Goal: Task Accomplishment & Management: Manage account settings

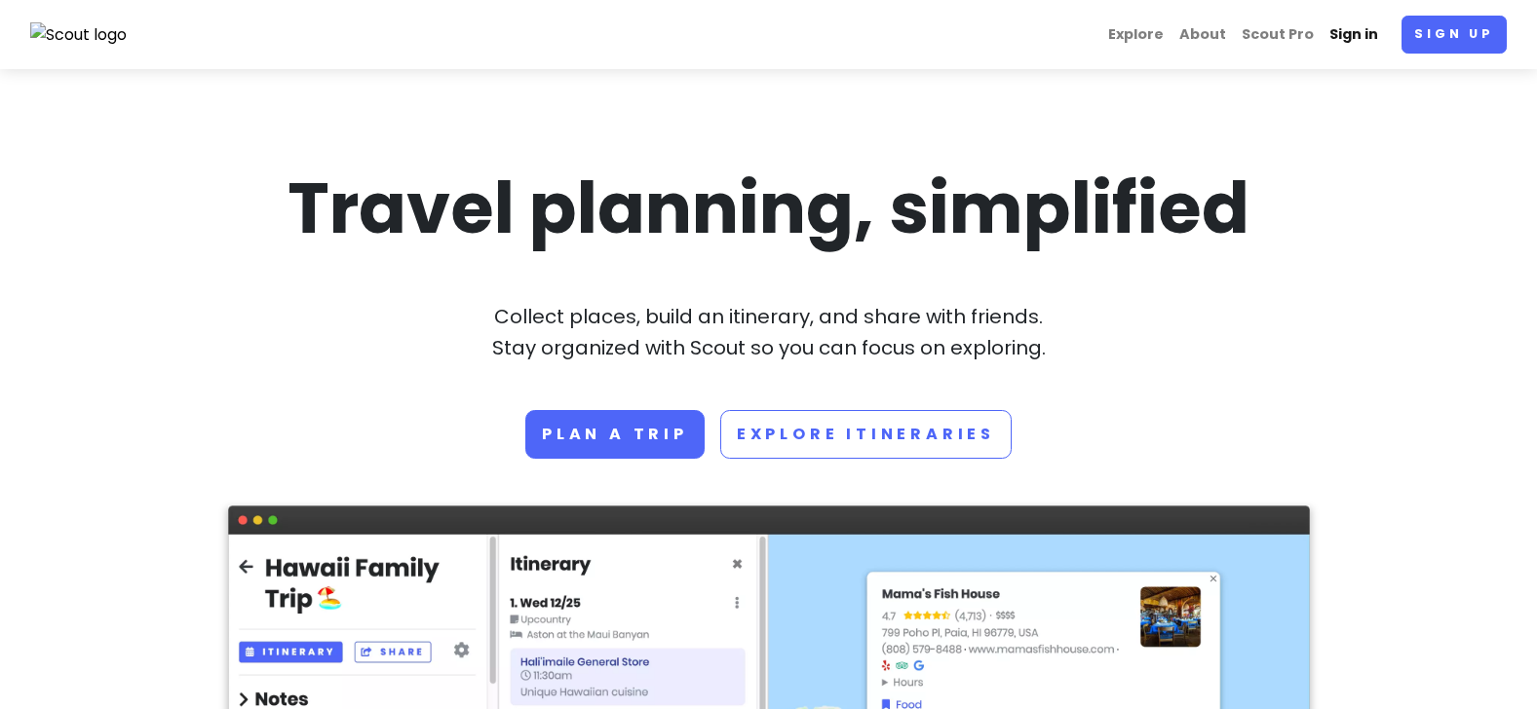
click at [1364, 37] on link "Sign in" at bounding box center [1353, 35] width 64 height 38
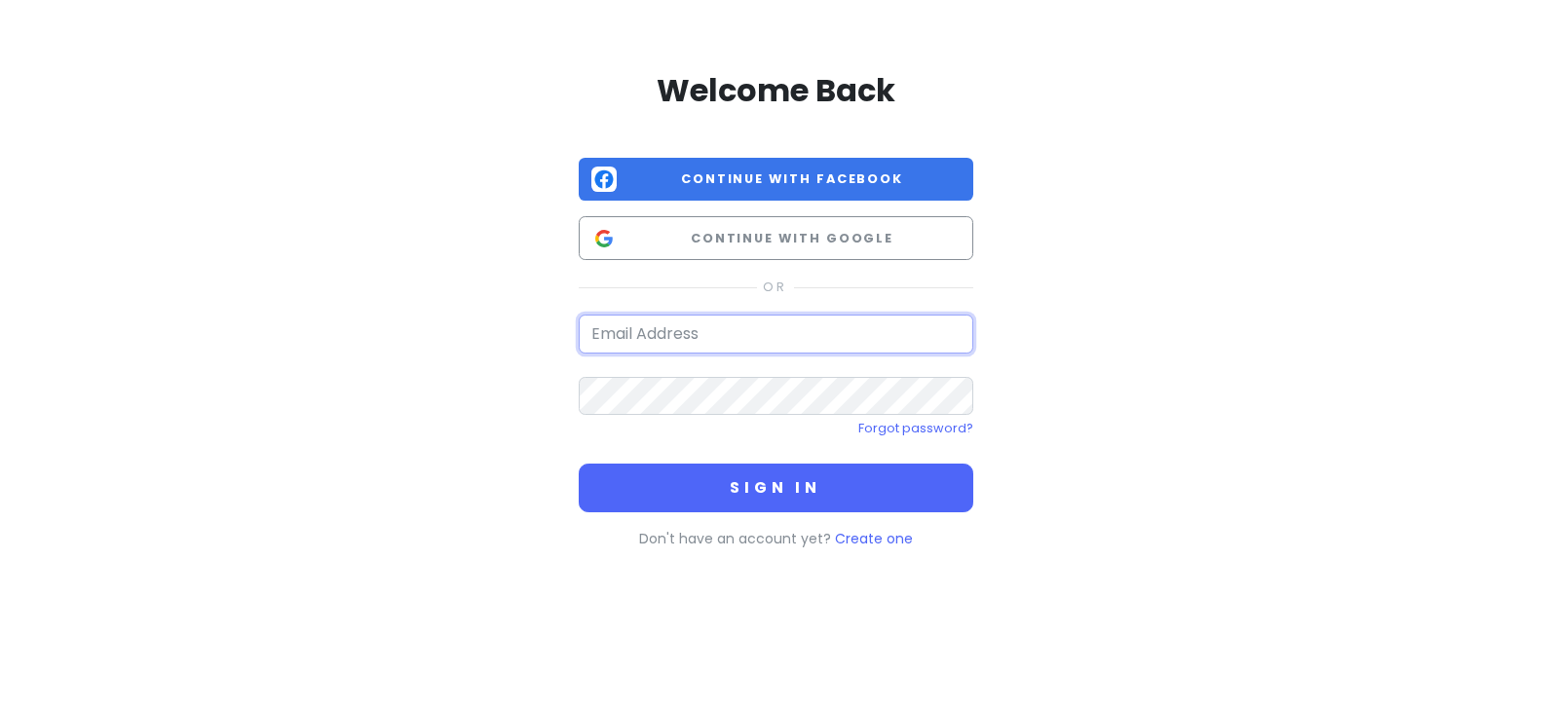
click at [678, 337] on input "email" at bounding box center [776, 334] width 395 height 39
type input "[EMAIL_ADDRESS][DOMAIN_NAME]"
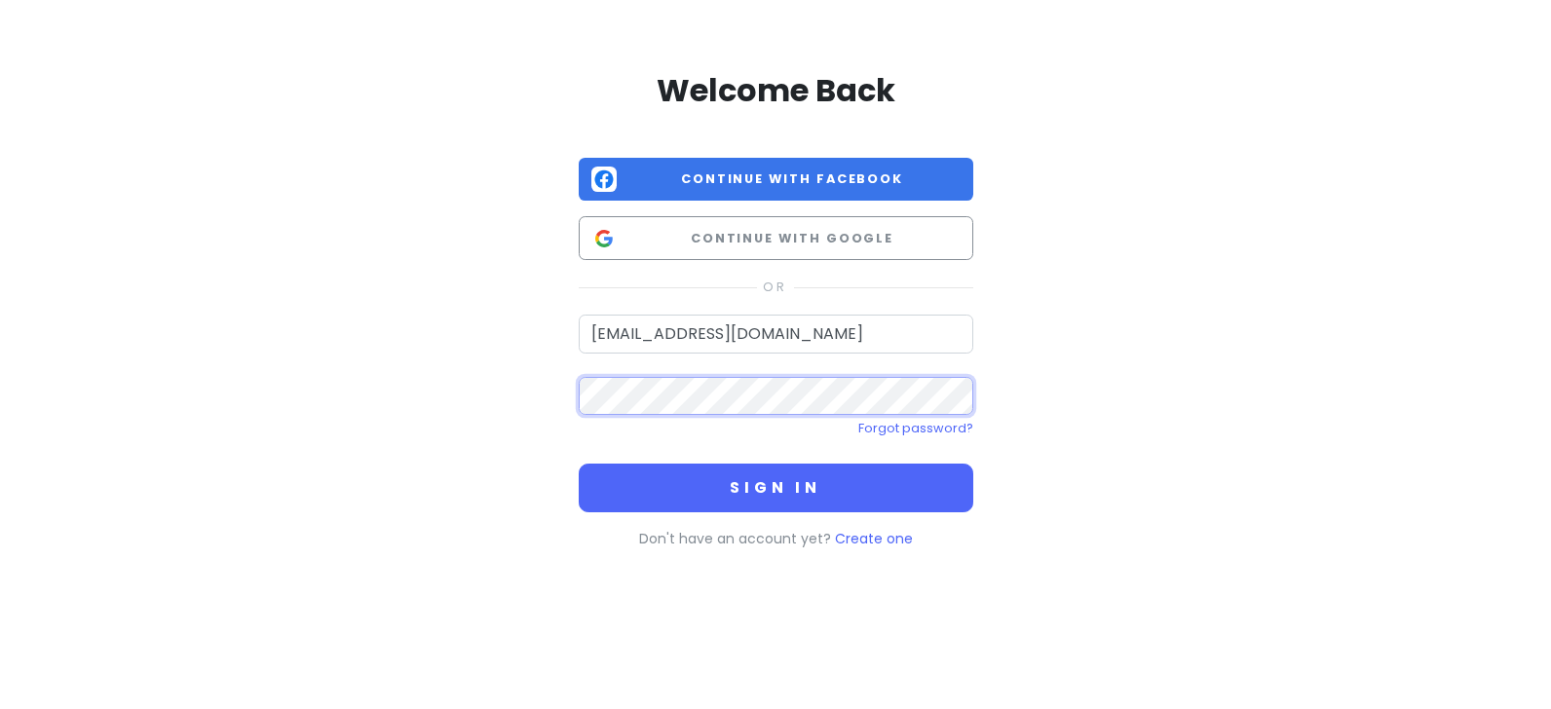
click at [579, 464] on button "Sign in" at bounding box center [776, 488] width 395 height 49
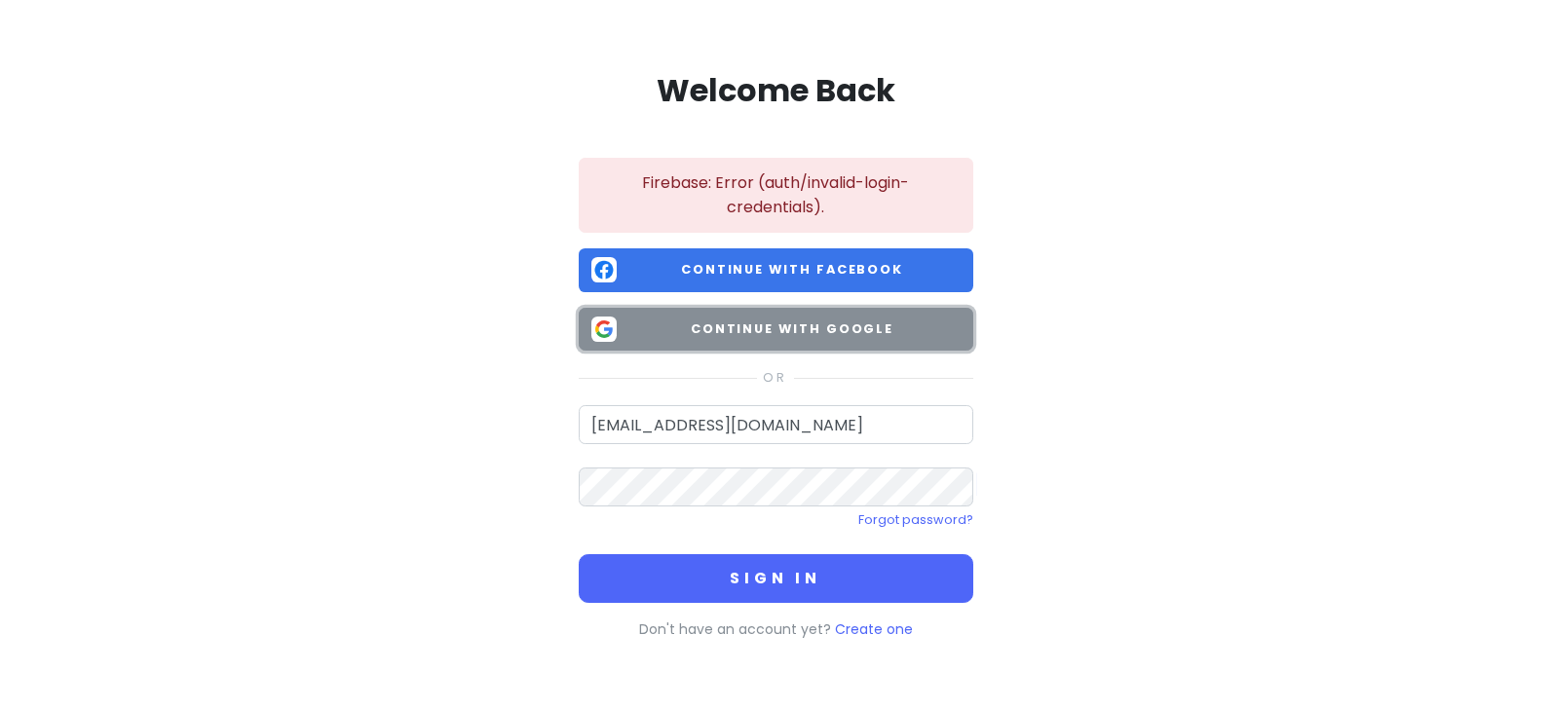
click at [768, 333] on span "Continue with Google" at bounding box center [793, 329] width 336 height 19
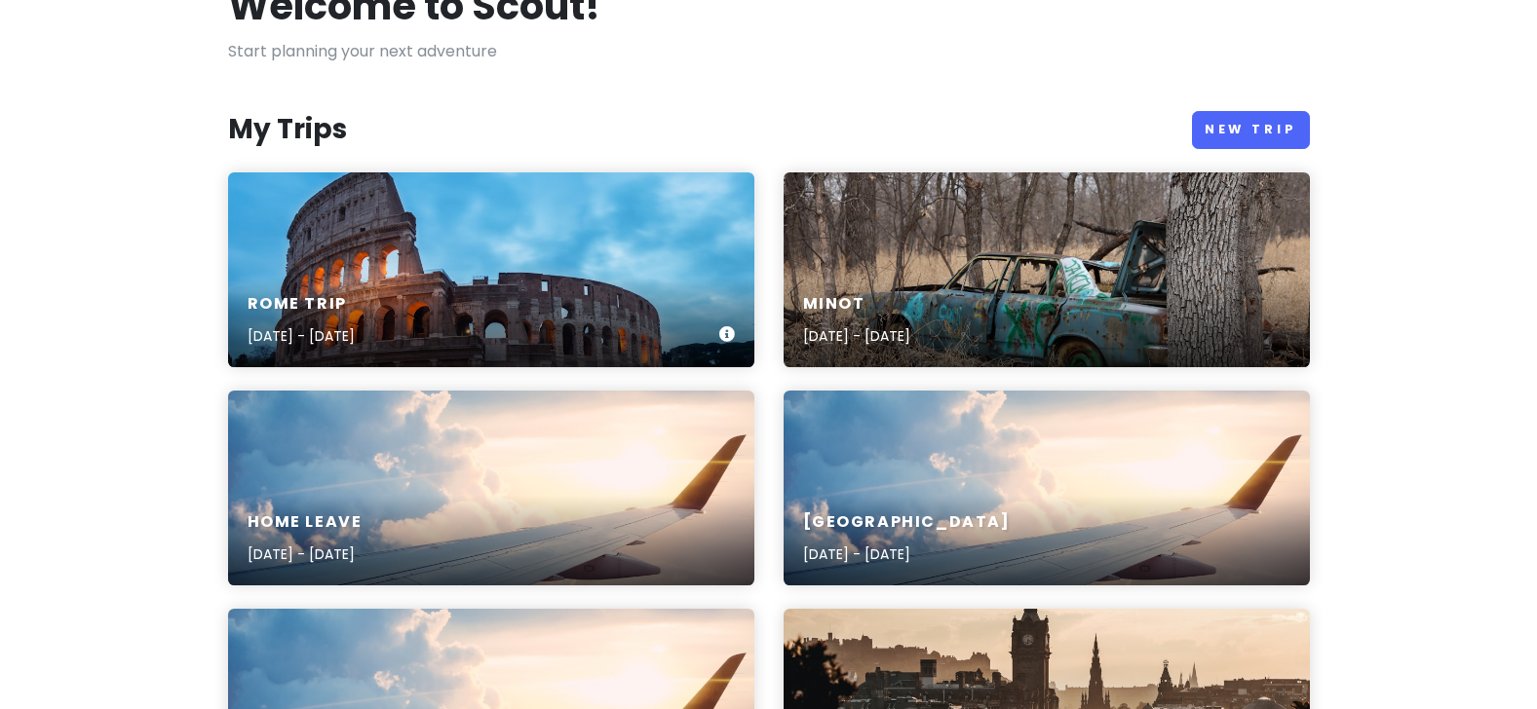
scroll to position [97, 0]
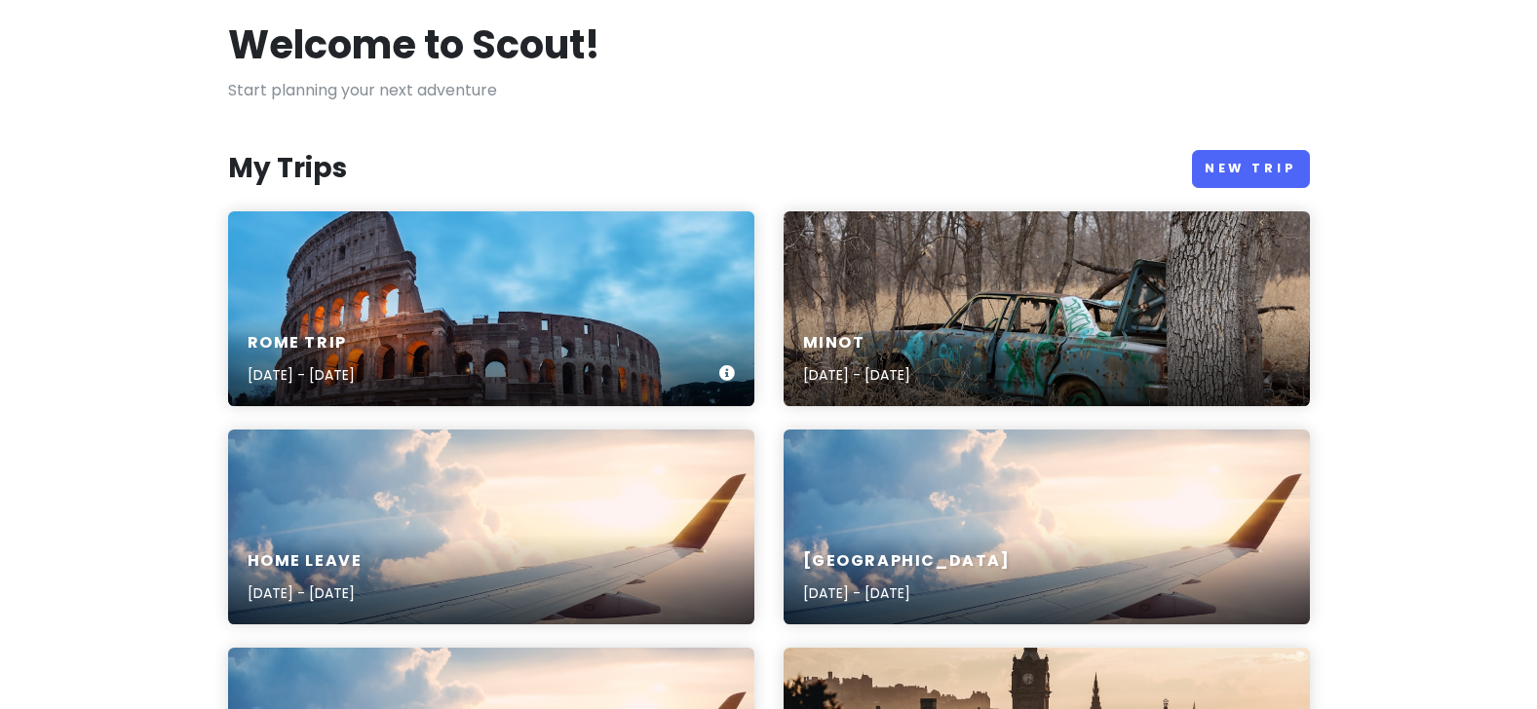
click at [422, 310] on div "Rome Trip [DATE] - [DATE]" at bounding box center [491, 308] width 526 height 195
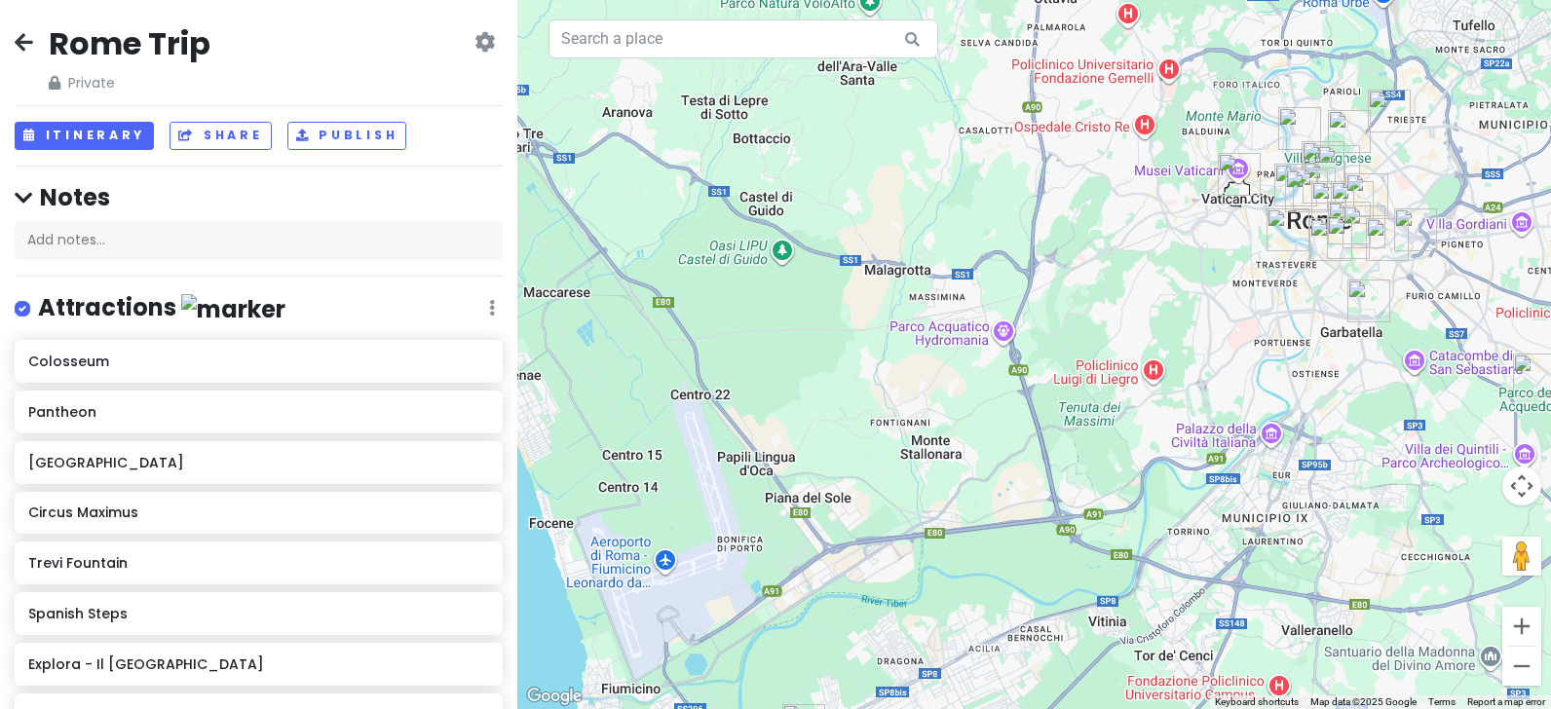
drag, startPoint x: 988, startPoint y: 171, endPoint x: 1139, endPoint y: 338, distance: 224.9
click at [1139, 338] on div at bounding box center [1034, 354] width 1034 height 709
click at [101, 136] on button "Itinerary" at bounding box center [84, 136] width 139 height 28
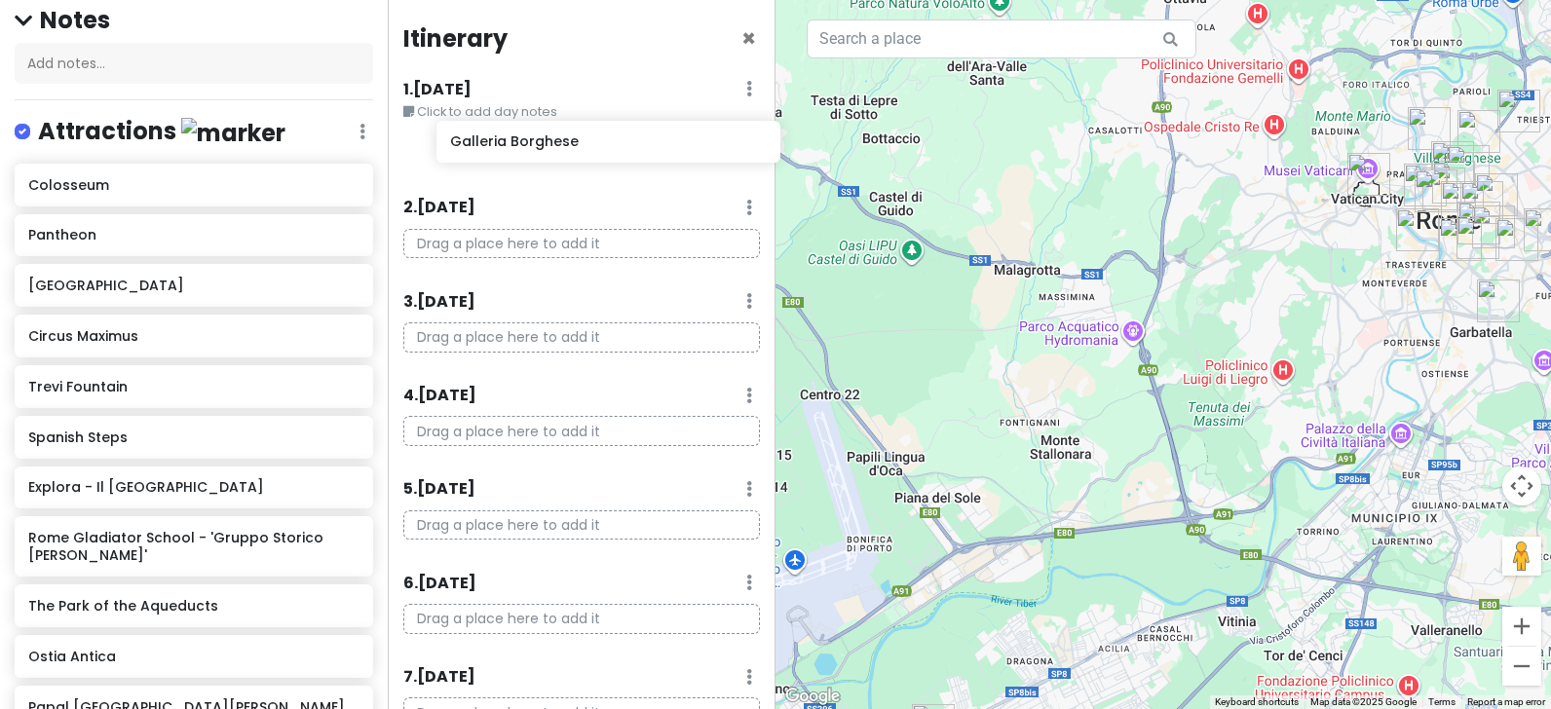
scroll to position [196, 0]
drag, startPoint x: 122, startPoint y: 544, endPoint x: 544, endPoint y: 149, distance: 577.7
click at [546, 137] on div "Rome Trip Private Change Dates Make a Copy Delete Trip Go Pro ⚡️ Give Feedback …" at bounding box center [775, 354] width 1551 height 709
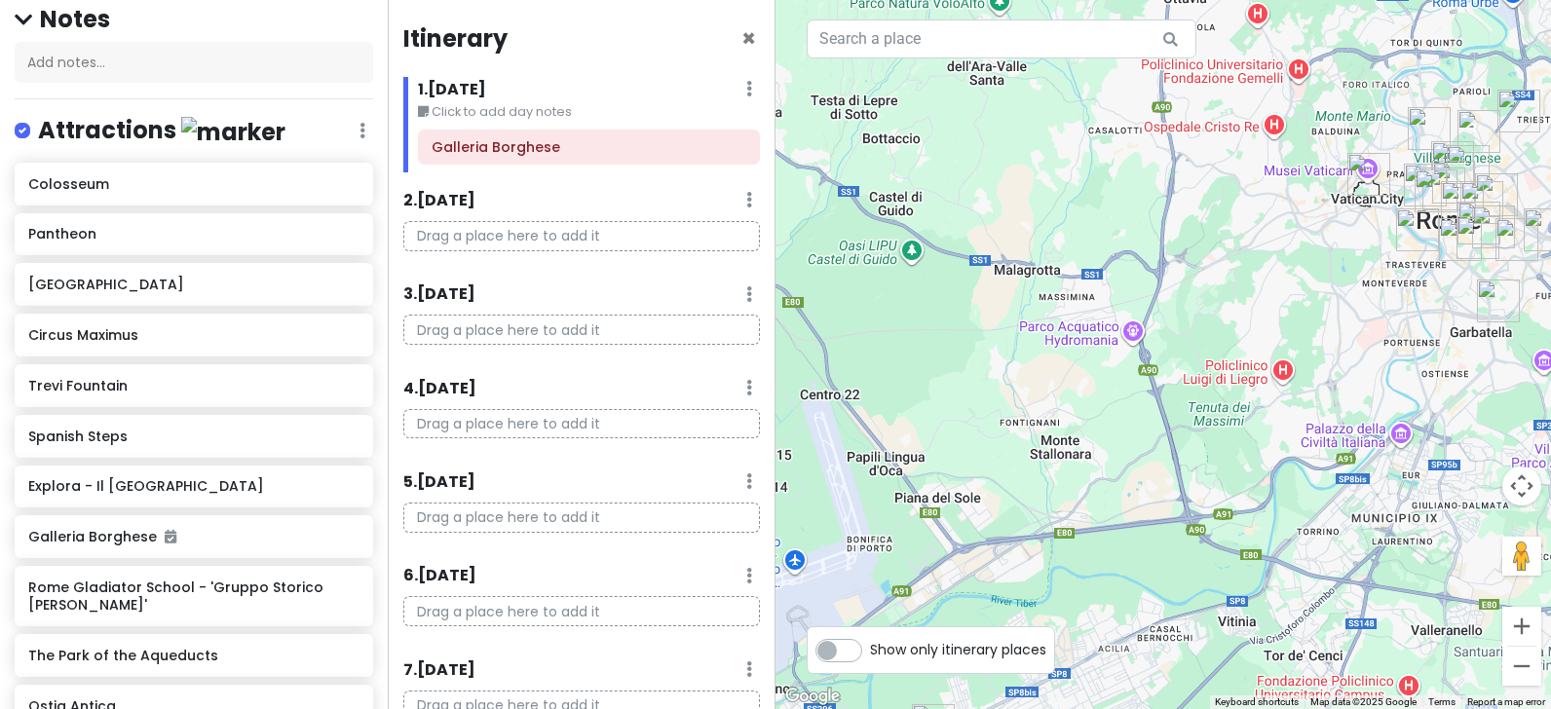
click at [746, 91] on icon at bounding box center [749, 89] width 6 height 16
click at [653, 146] on link "Edit Day Notes" at bounding box center [692, 147] width 158 height 47
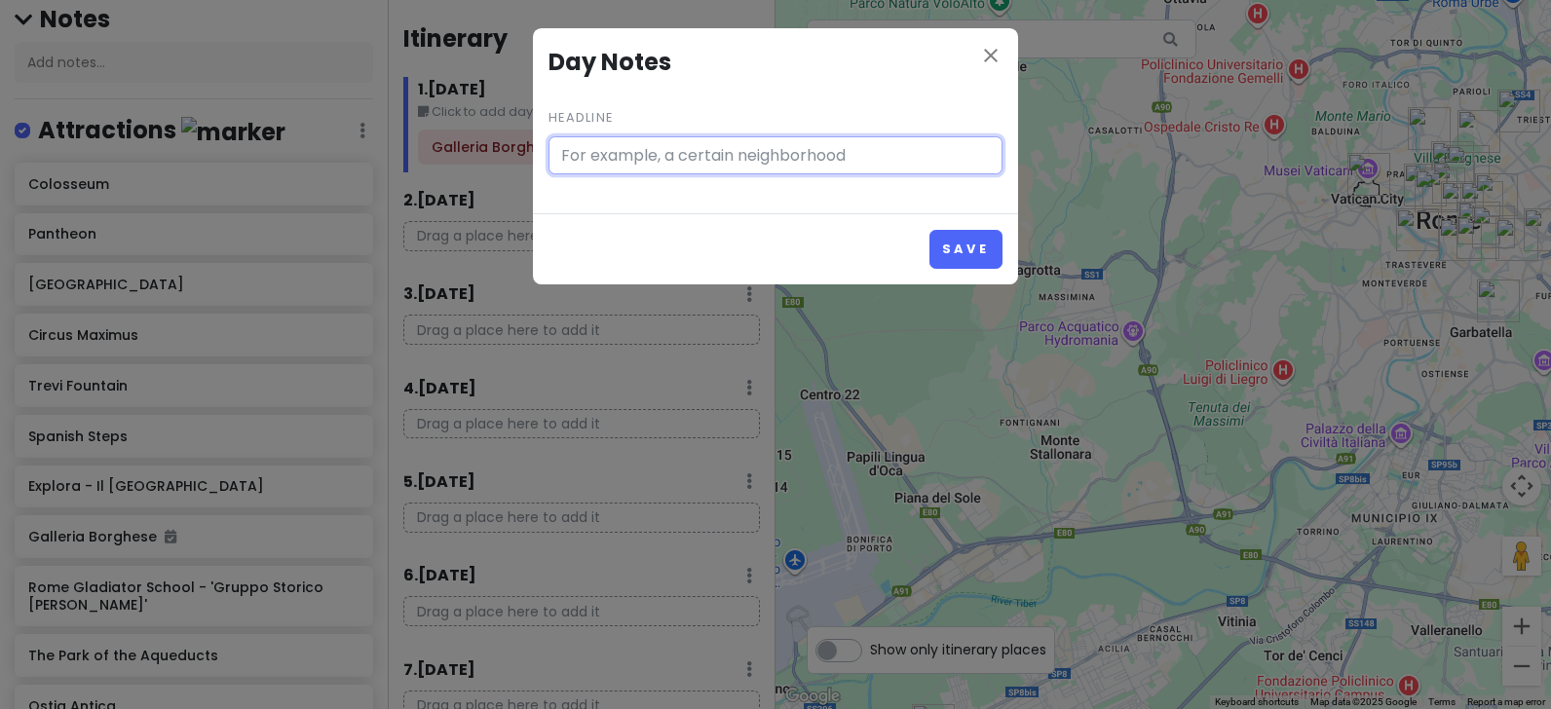
type input "Click to add day notes"
click at [987, 53] on icon "close" at bounding box center [990, 55] width 23 height 23
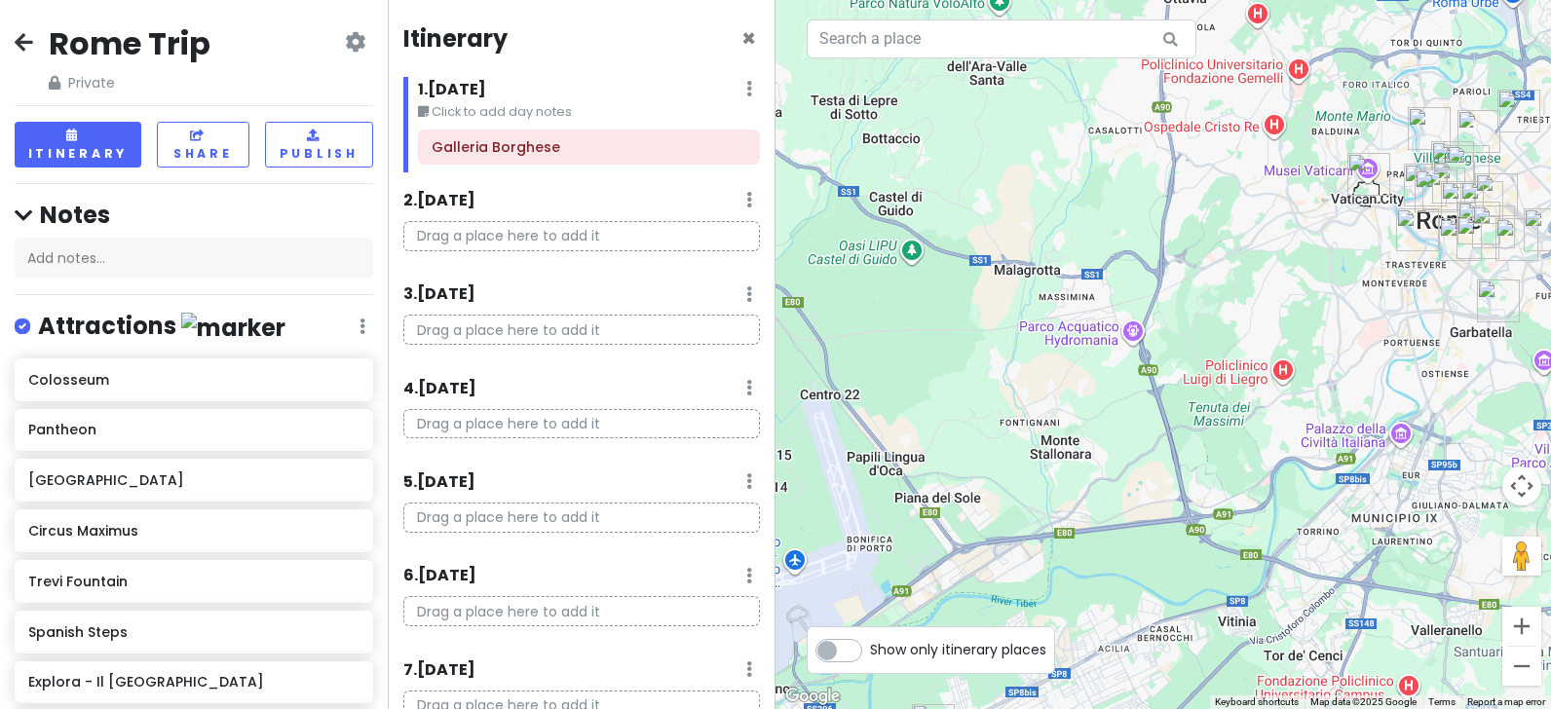
click at [345, 43] on icon at bounding box center [355, 42] width 20 height 16
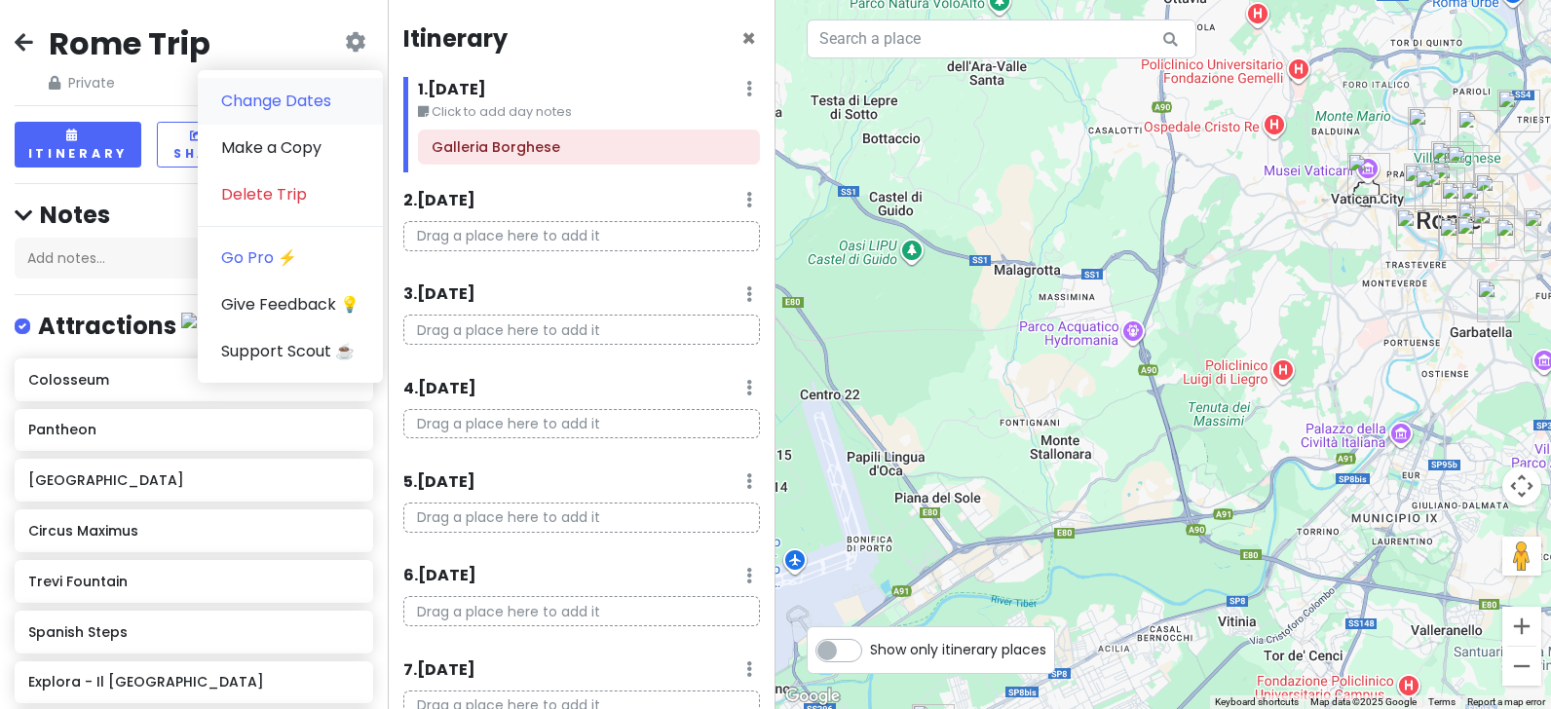
click at [242, 106] on link "Change Dates" at bounding box center [290, 101] width 185 height 47
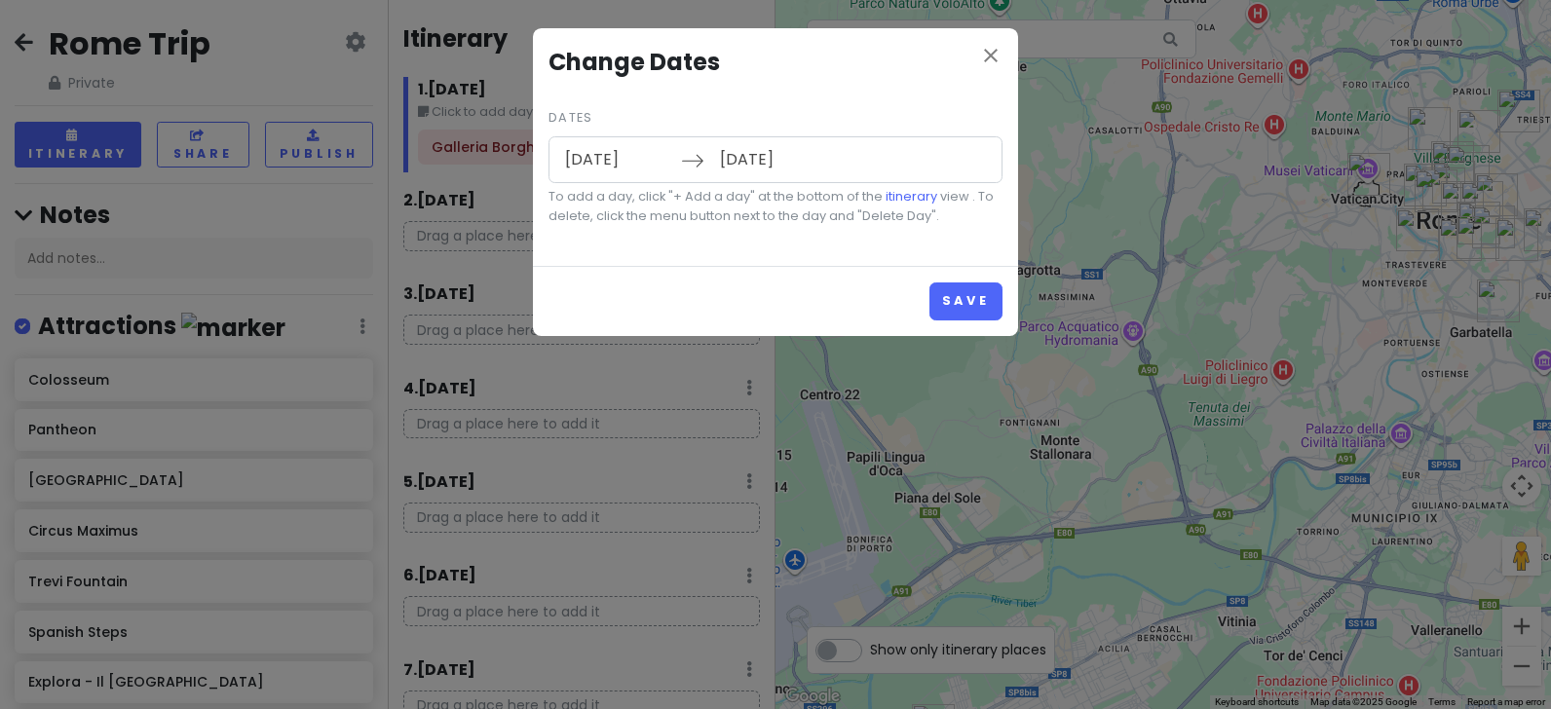
click at [568, 162] on input "[DATE]" at bounding box center [617, 159] width 127 height 45
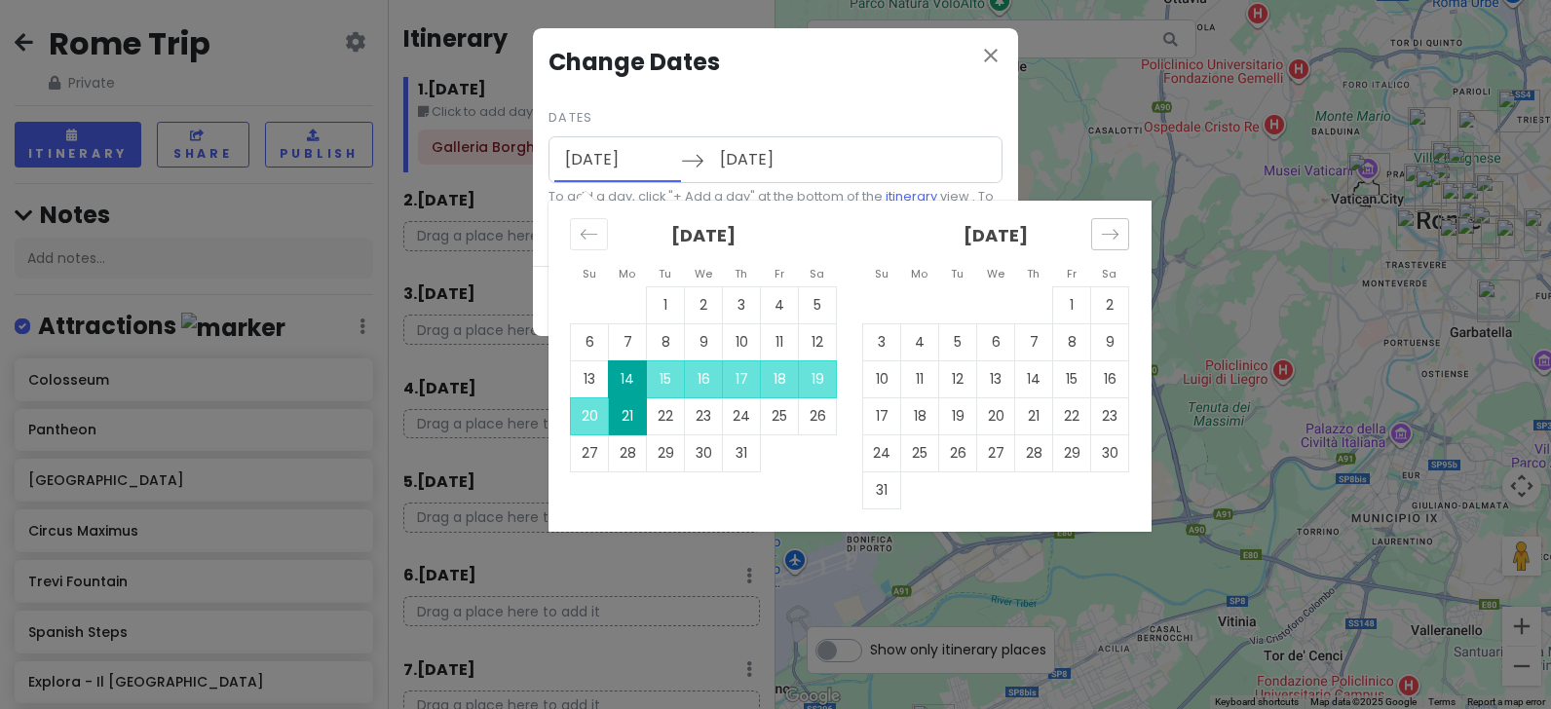
click at [1110, 238] on icon "Move forward to switch to the next month." at bounding box center [1110, 234] width 19 height 19
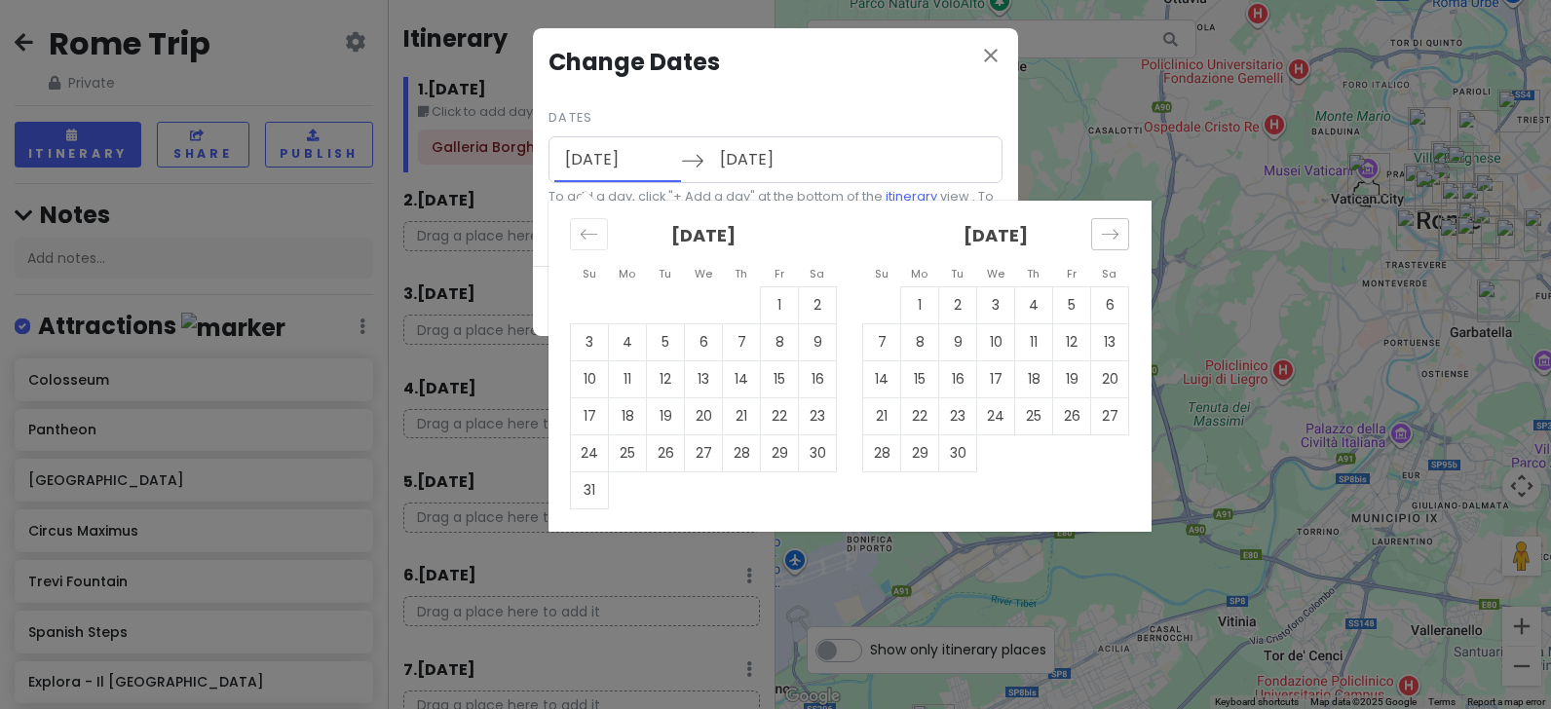
click at [1110, 238] on icon "Move forward to switch to the next month." at bounding box center [1110, 234] width 19 height 19
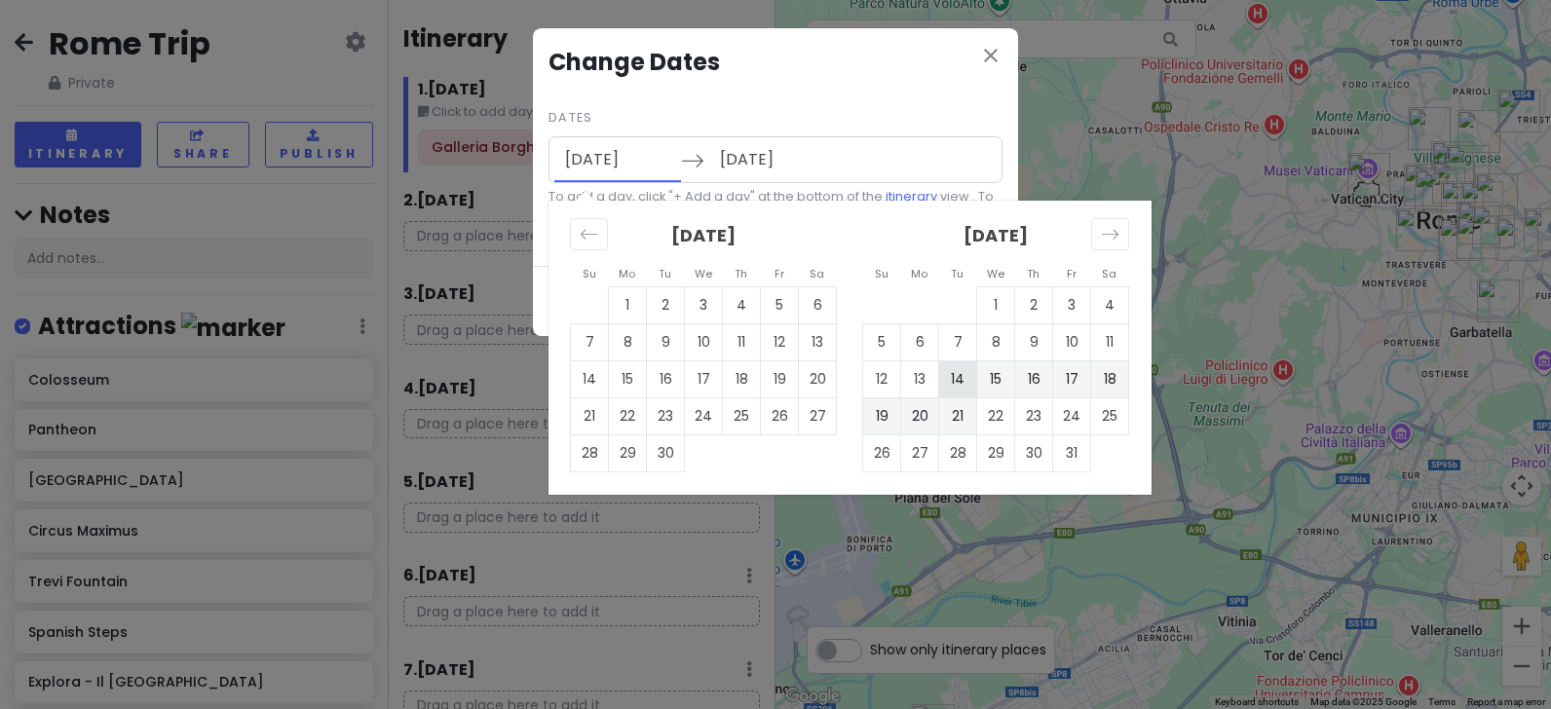
click at [965, 383] on td "14" at bounding box center [958, 379] width 38 height 37
type input "[DATE]"
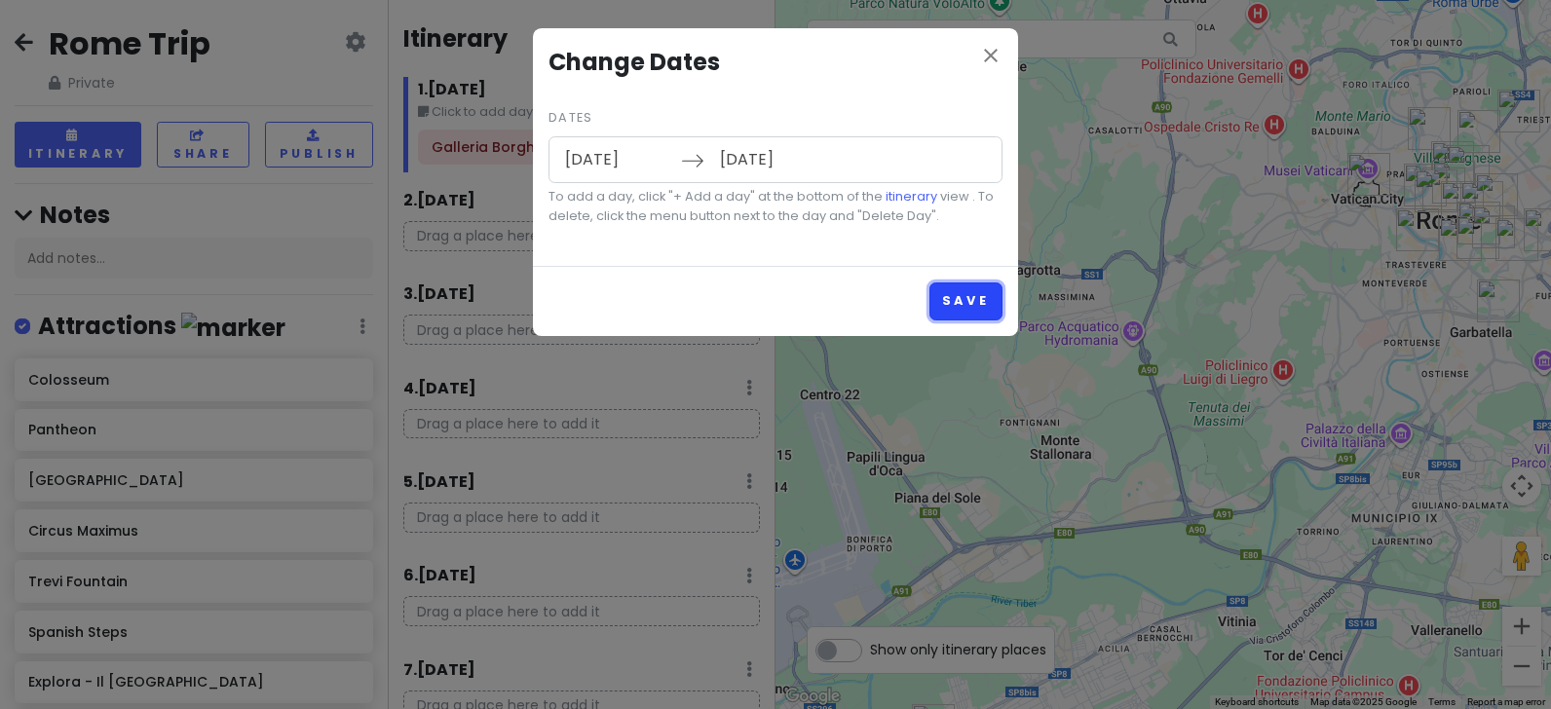
click at [973, 298] on button "Save" at bounding box center [966, 302] width 73 height 38
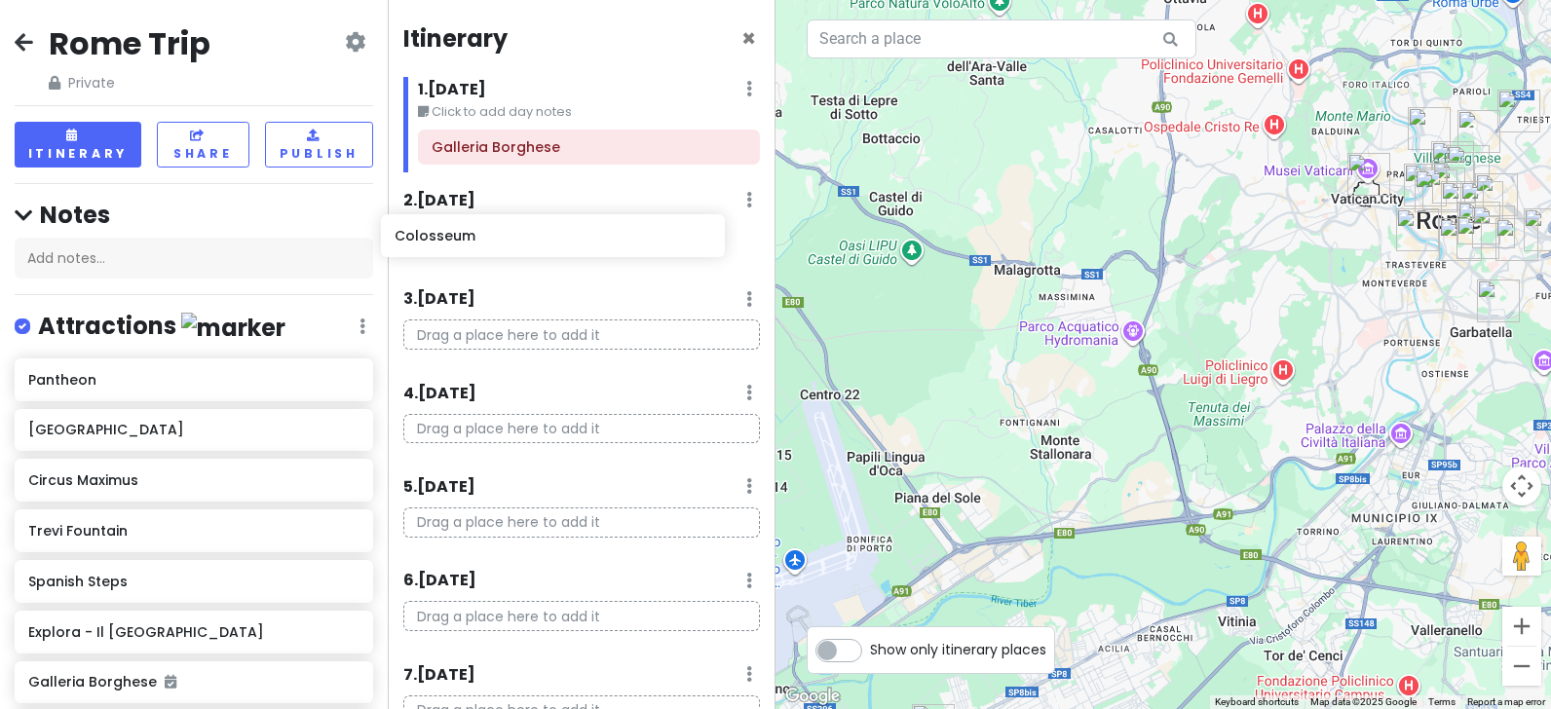
drag, startPoint x: 73, startPoint y: 388, endPoint x: 449, endPoint y: 240, distance: 404.2
click at [449, 240] on div "Rome Trip Private Change Dates Make a Copy Delete Trip Go Pro ⚡️ Give Feedback …" at bounding box center [775, 354] width 1551 height 709
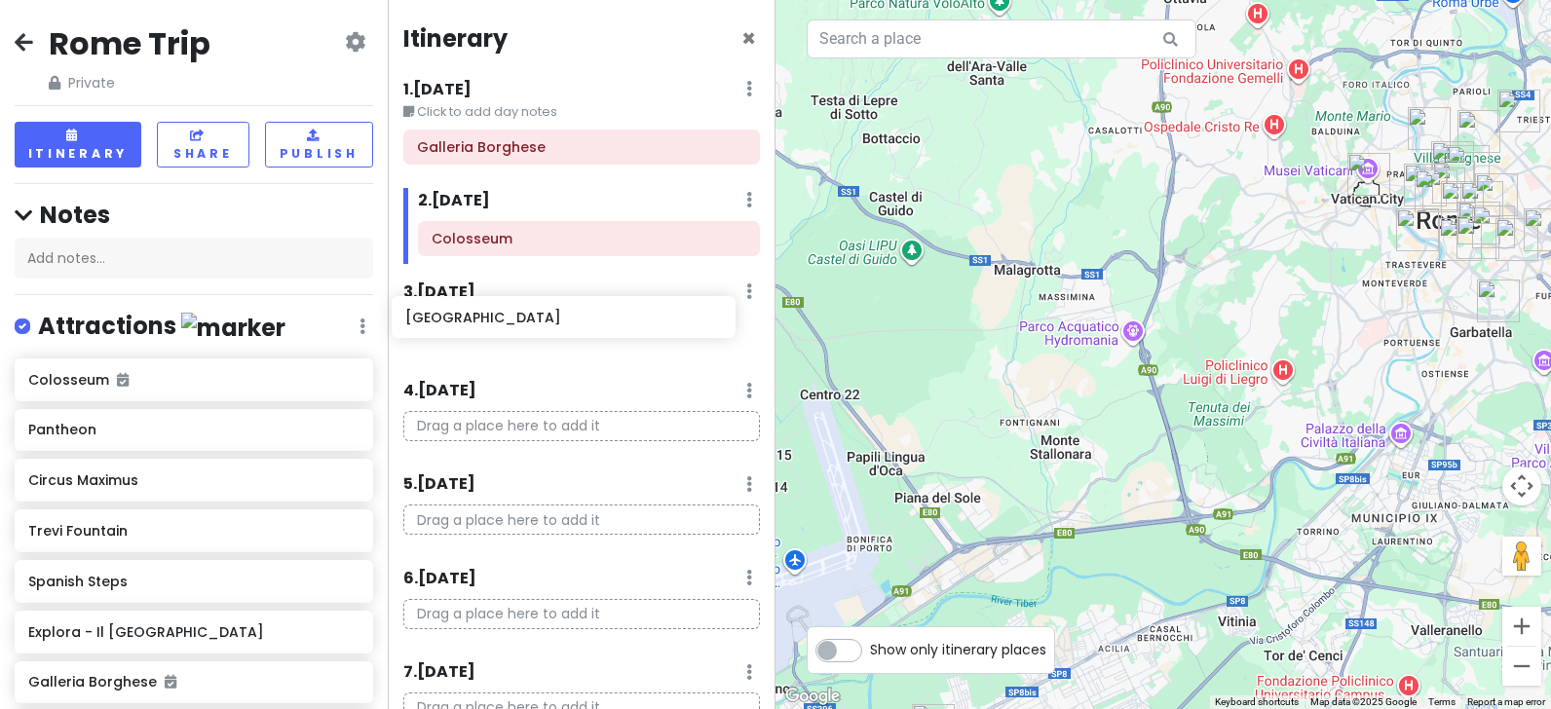
drag, startPoint x: 91, startPoint y: 482, endPoint x: 468, endPoint y: 321, distance: 410.3
click at [468, 321] on div "Rome Trip Private Change Dates Make a Copy Delete Trip Go Pro ⚡️ Give Feedback …" at bounding box center [775, 354] width 1551 height 709
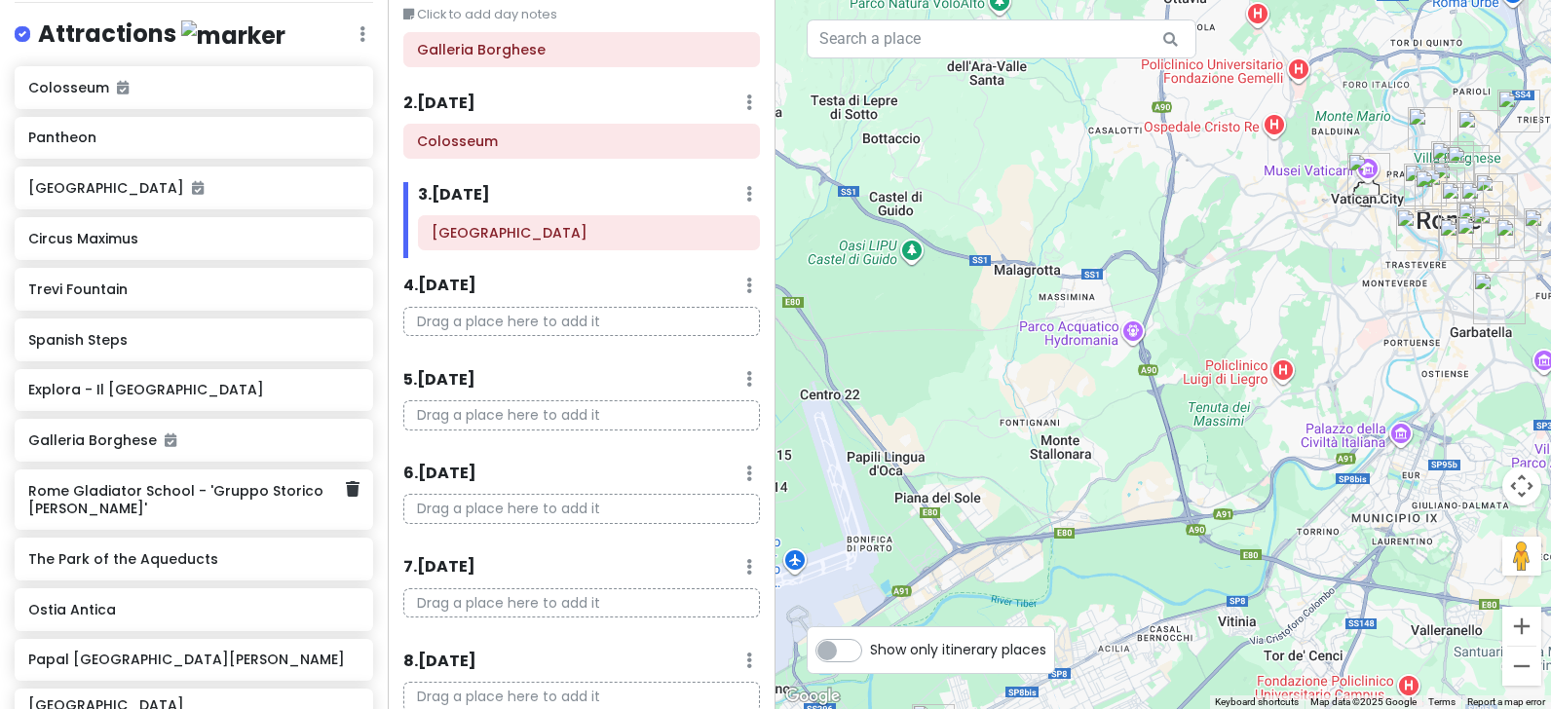
scroll to position [390, 0]
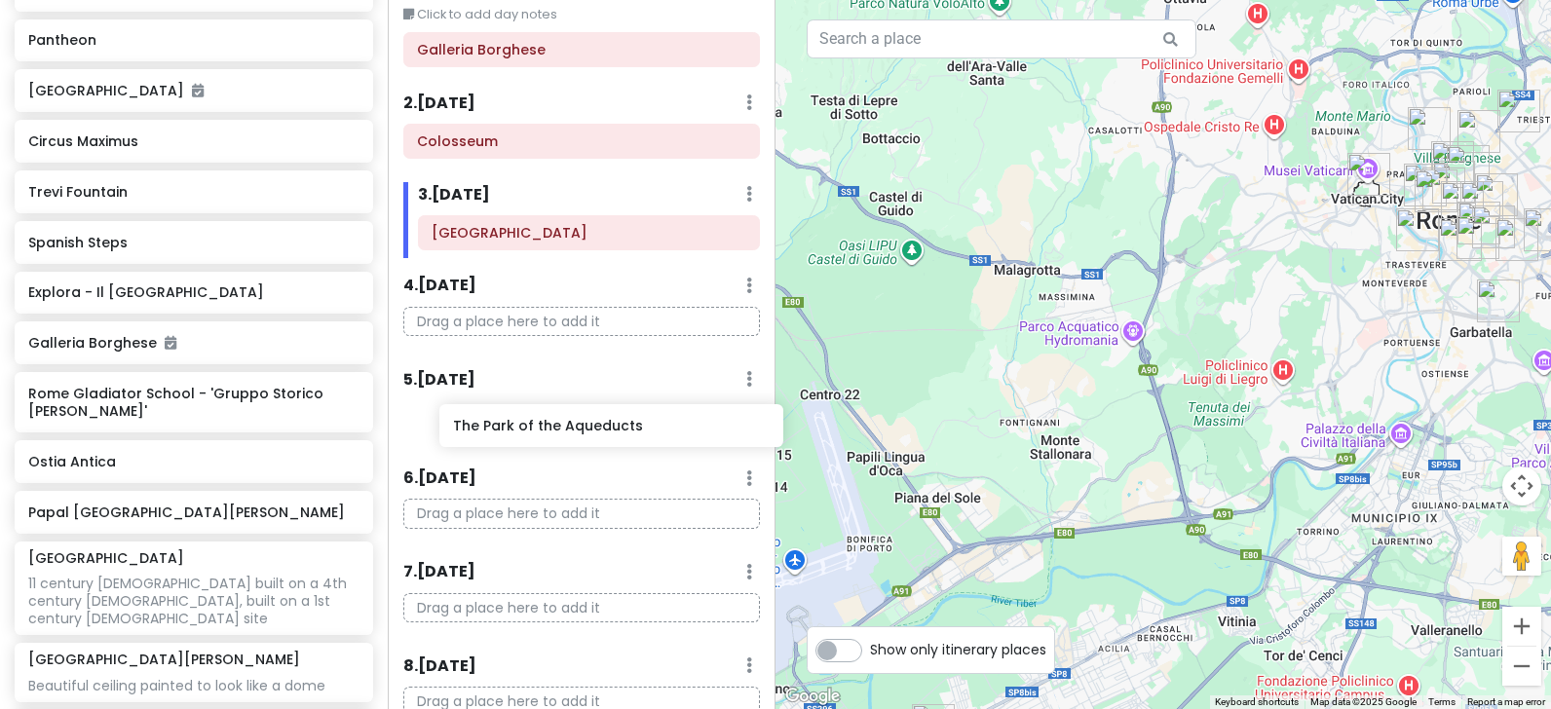
drag, startPoint x: 110, startPoint y: 466, endPoint x: 535, endPoint y: 432, distance: 426.2
click at [535, 432] on div "Rome Trip Private Change Dates Make a Copy Delete Trip Go Pro ⚡️ Give Feedback …" at bounding box center [775, 354] width 1551 height 709
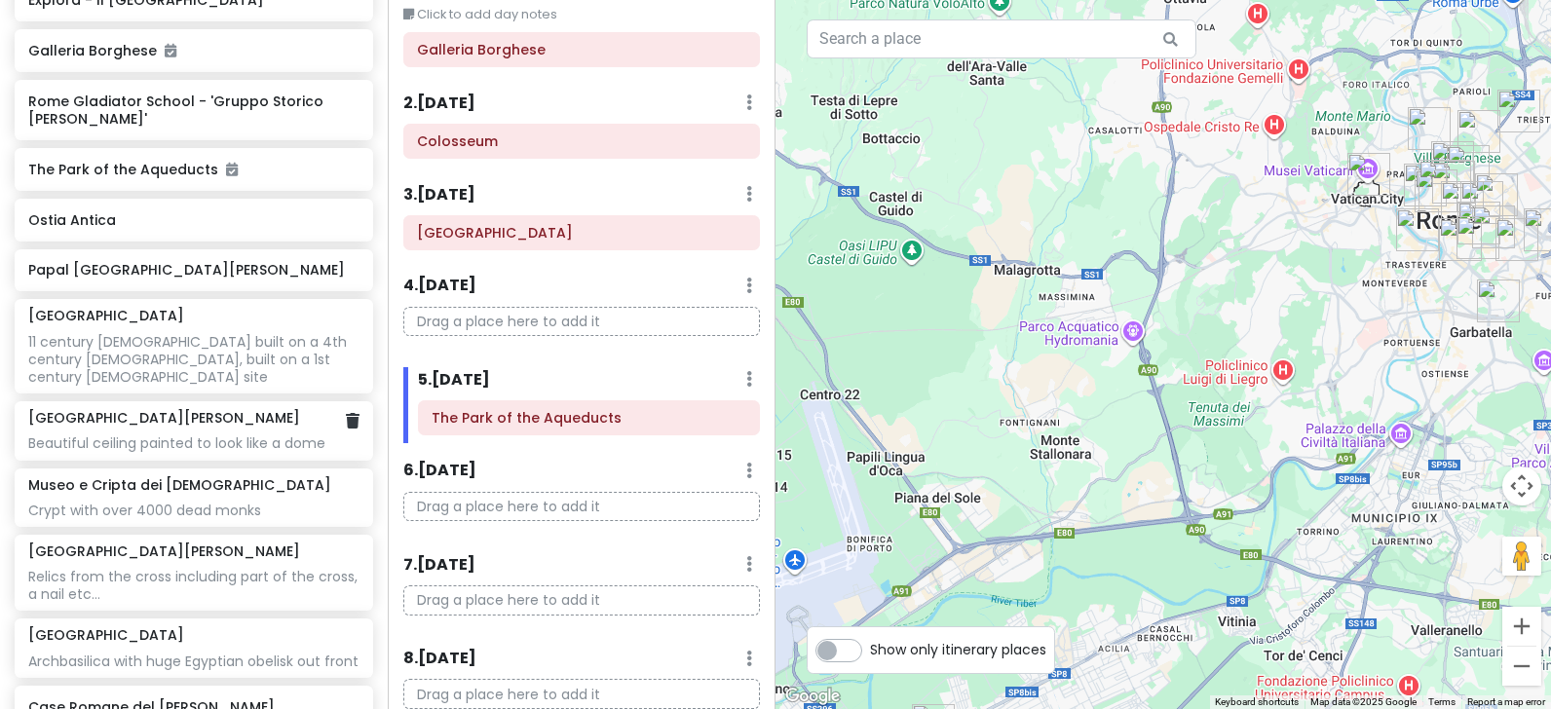
scroll to position [877, 0]
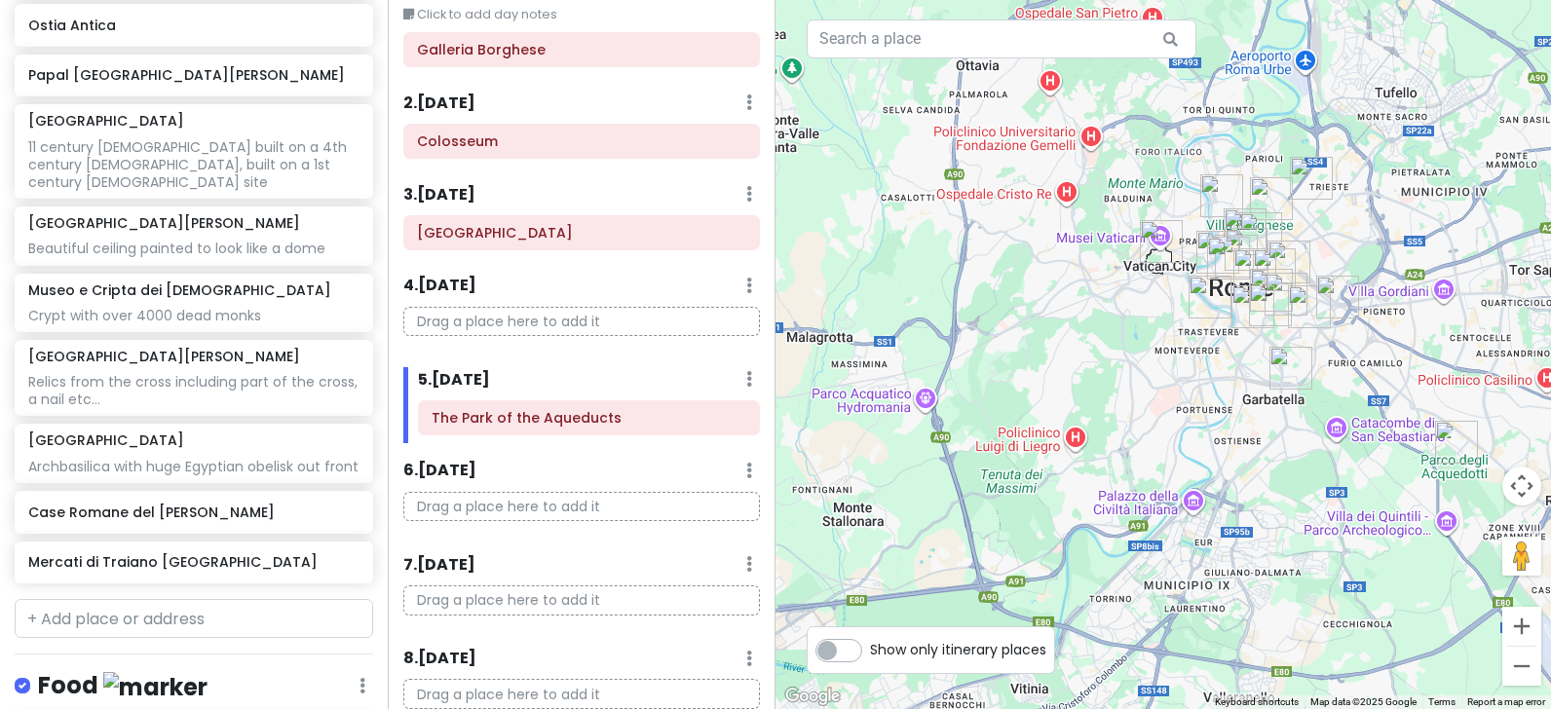
drag, startPoint x: 1252, startPoint y: 238, endPoint x: 978, endPoint y: 325, distance: 287.5
click at [978, 325] on div at bounding box center [1164, 354] width 776 height 709
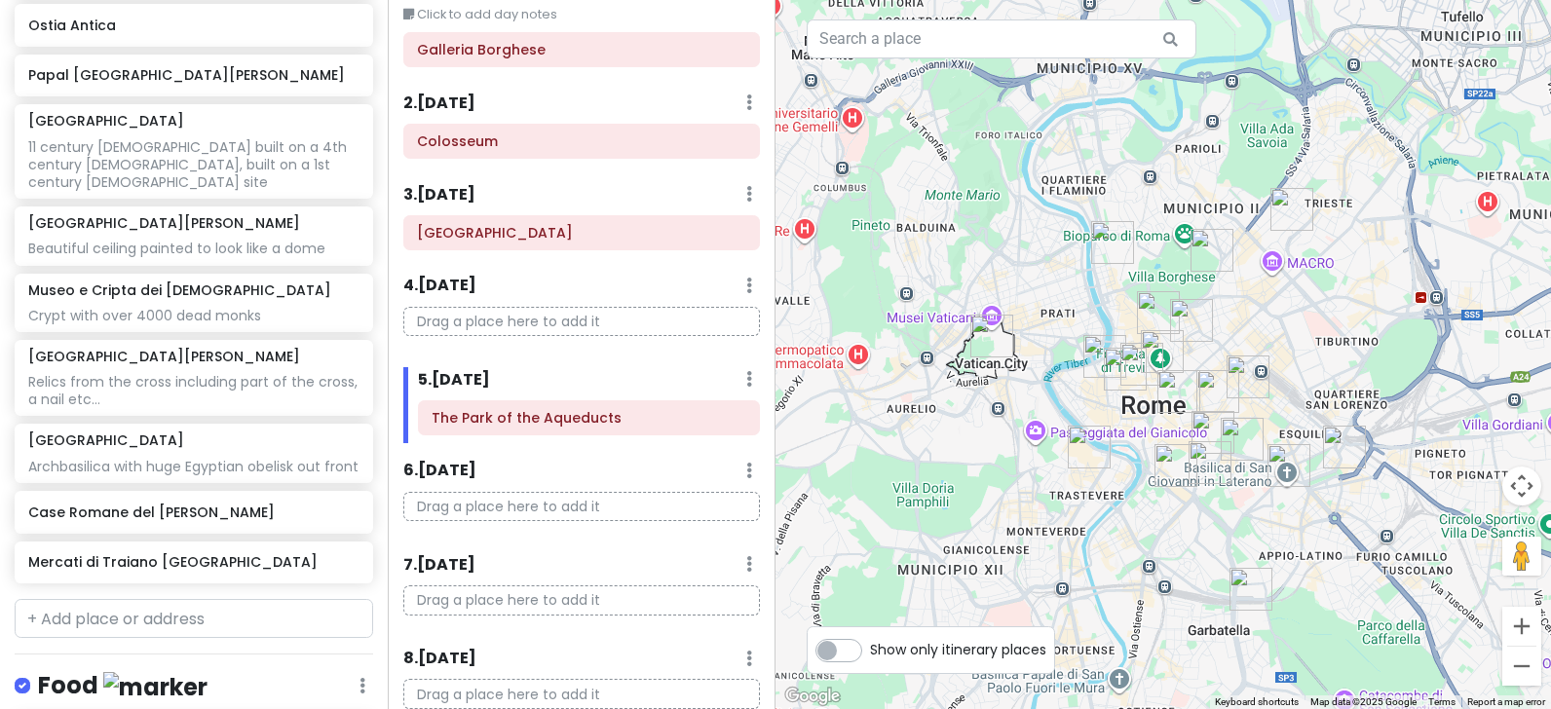
drag, startPoint x: 1213, startPoint y: 354, endPoint x: 1062, endPoint y: 565, distance: 259.8
click at [1062, 565] on div at bounding box center [1164, 354] width 776 height 709
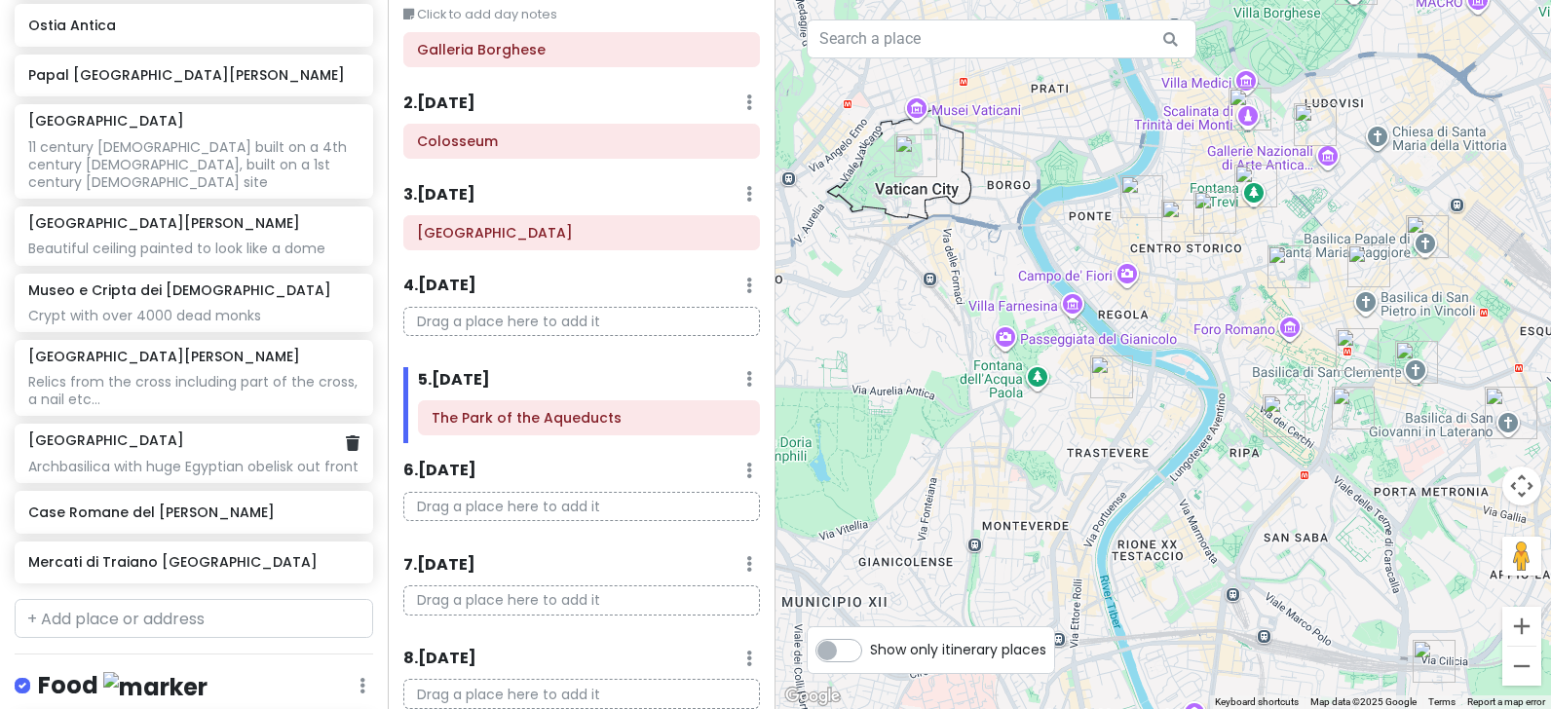
scroll to position [974, 0]
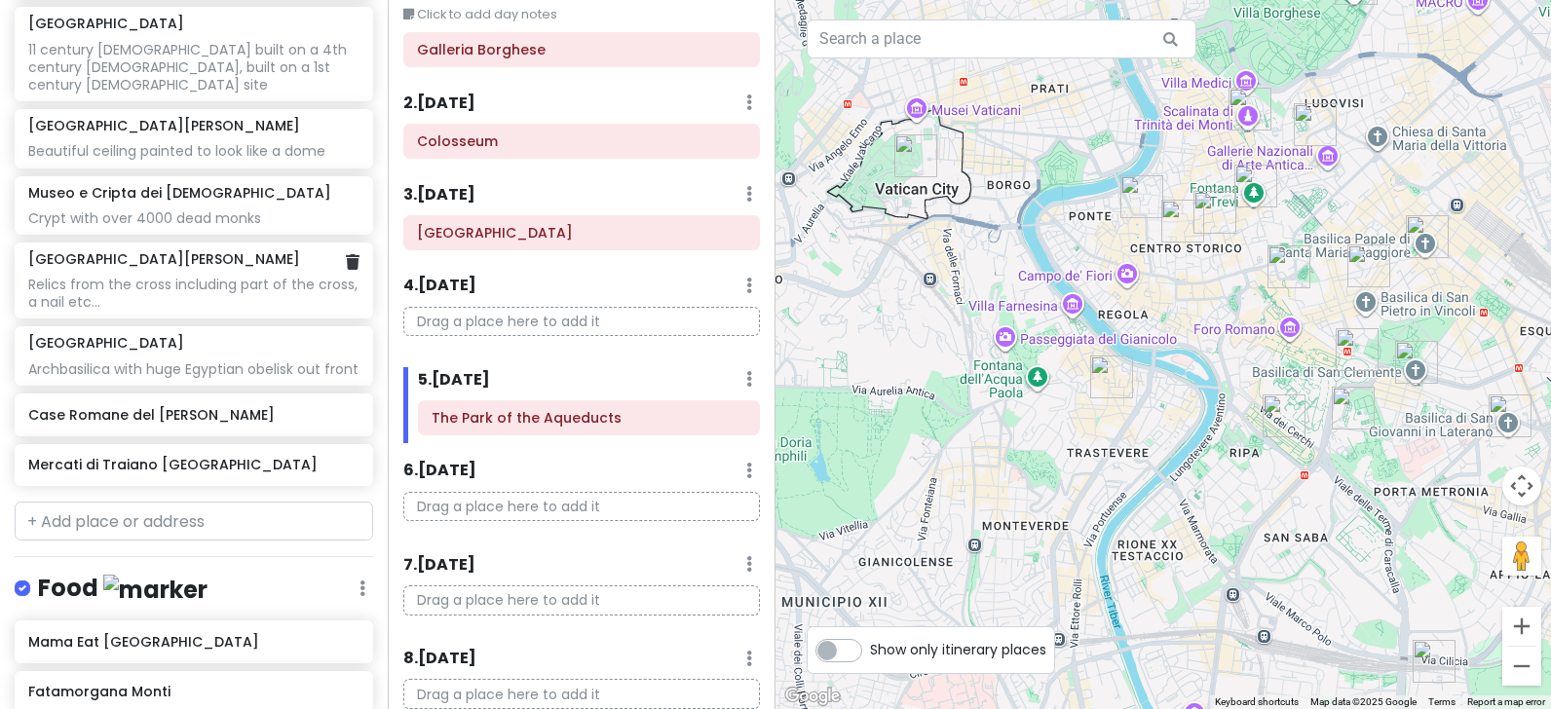
click at [145, 95] on div "Relics from the cross including part of the cross, a nail etc…" at bounding box center [193, 68] width 330 height 54
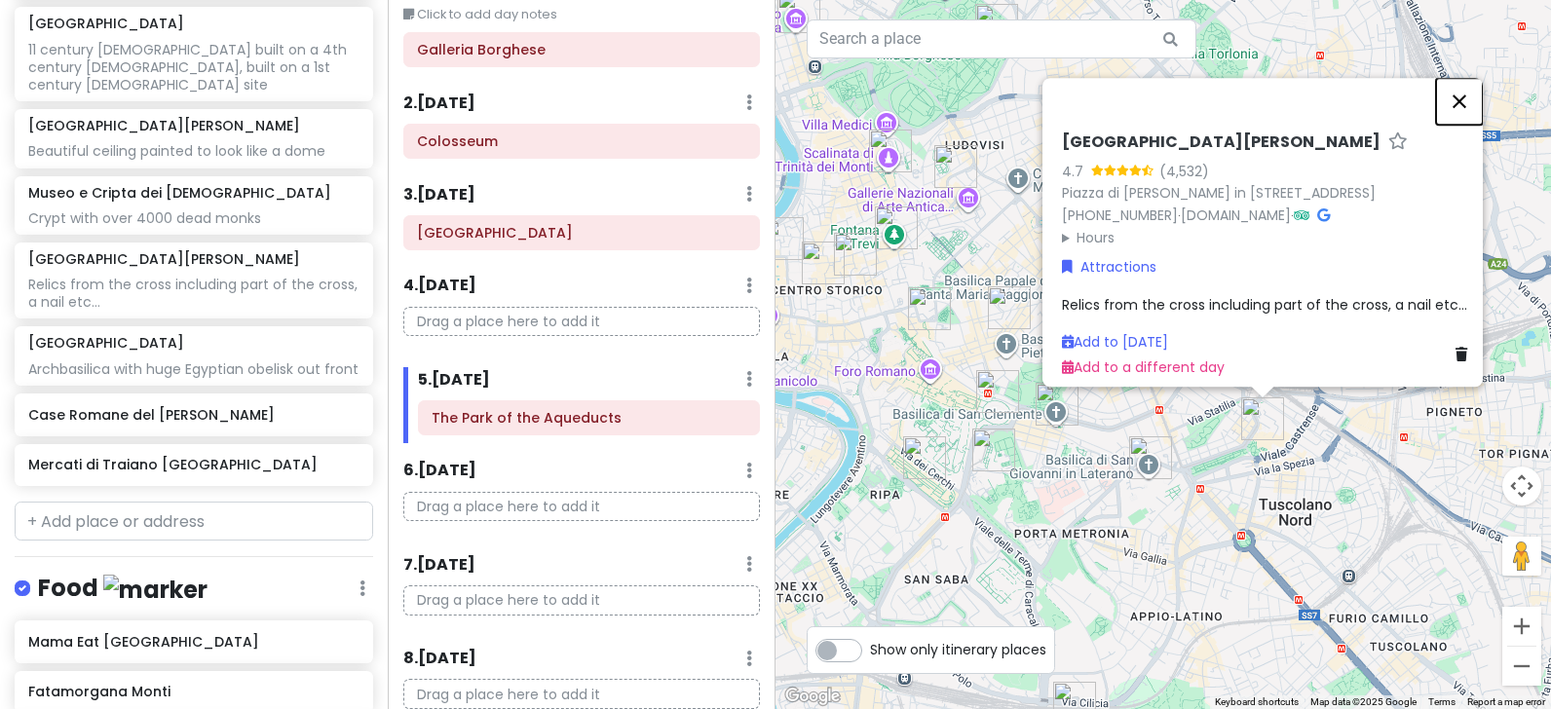
click at [1462, 81] on button "Close" at bounding box center [1459, 101] width 47 height 47
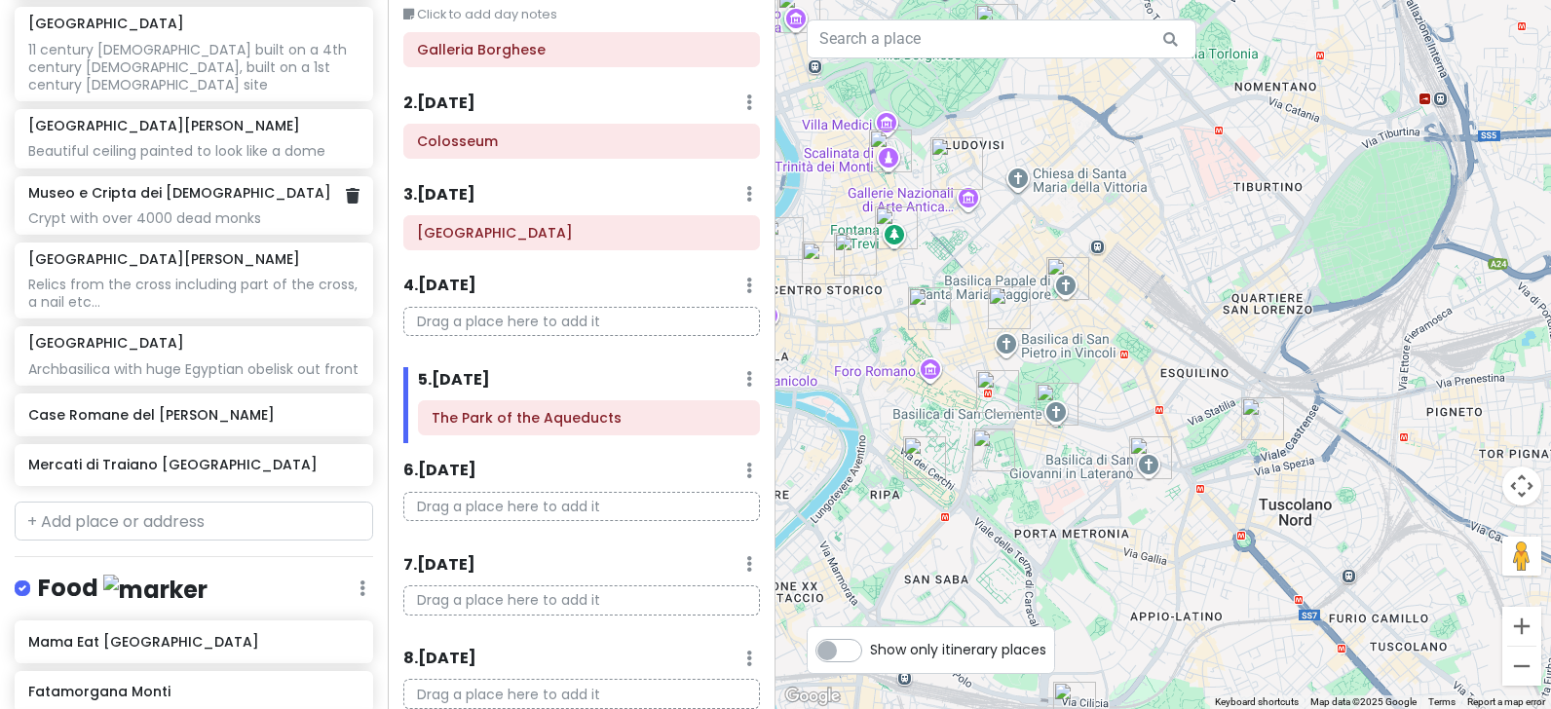
click at [155, 95] on div "Crypt with over 4000 dead monks" at bounding box center [193, 68] width 330 height 54
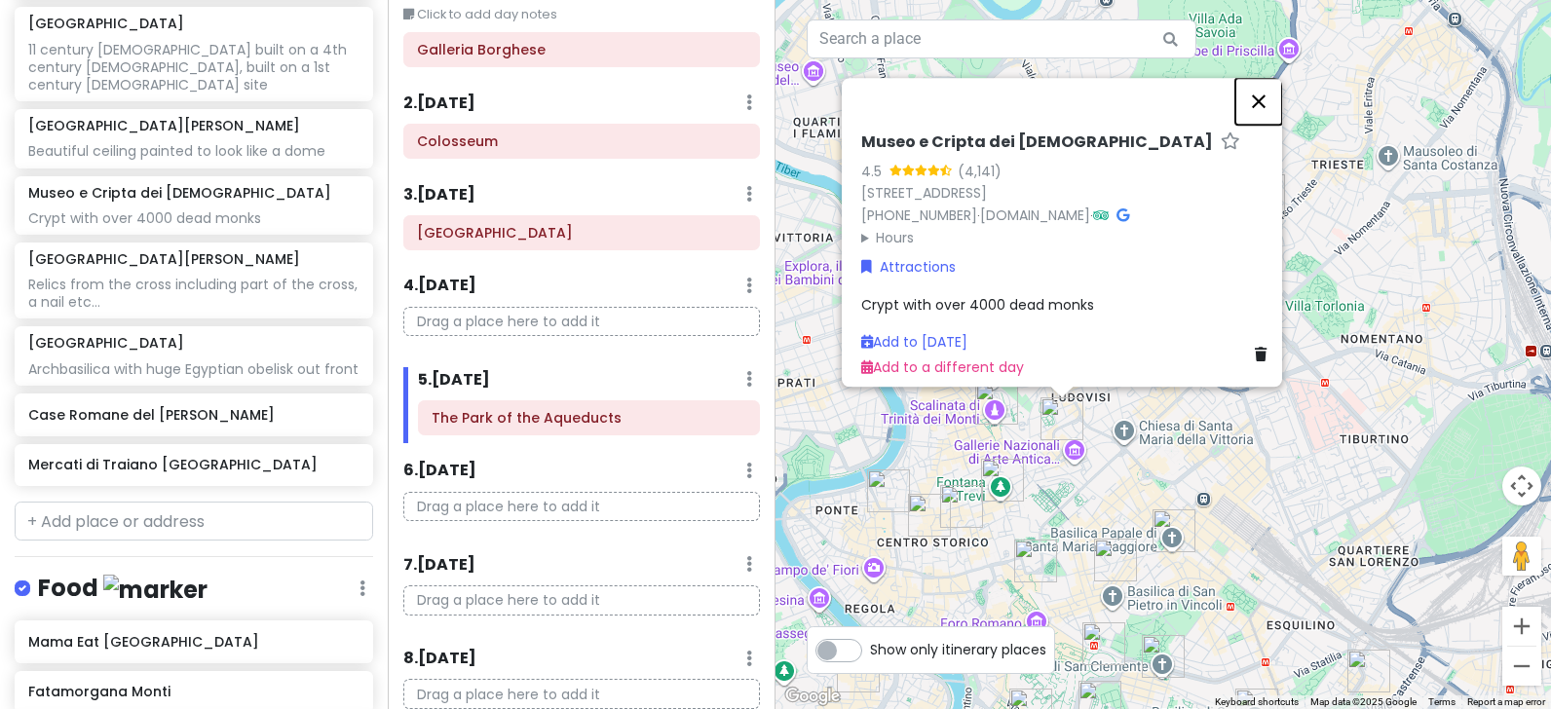
click at [1269, 88] on button "Close" at bounding box center [1258, 101] width 47 height 47
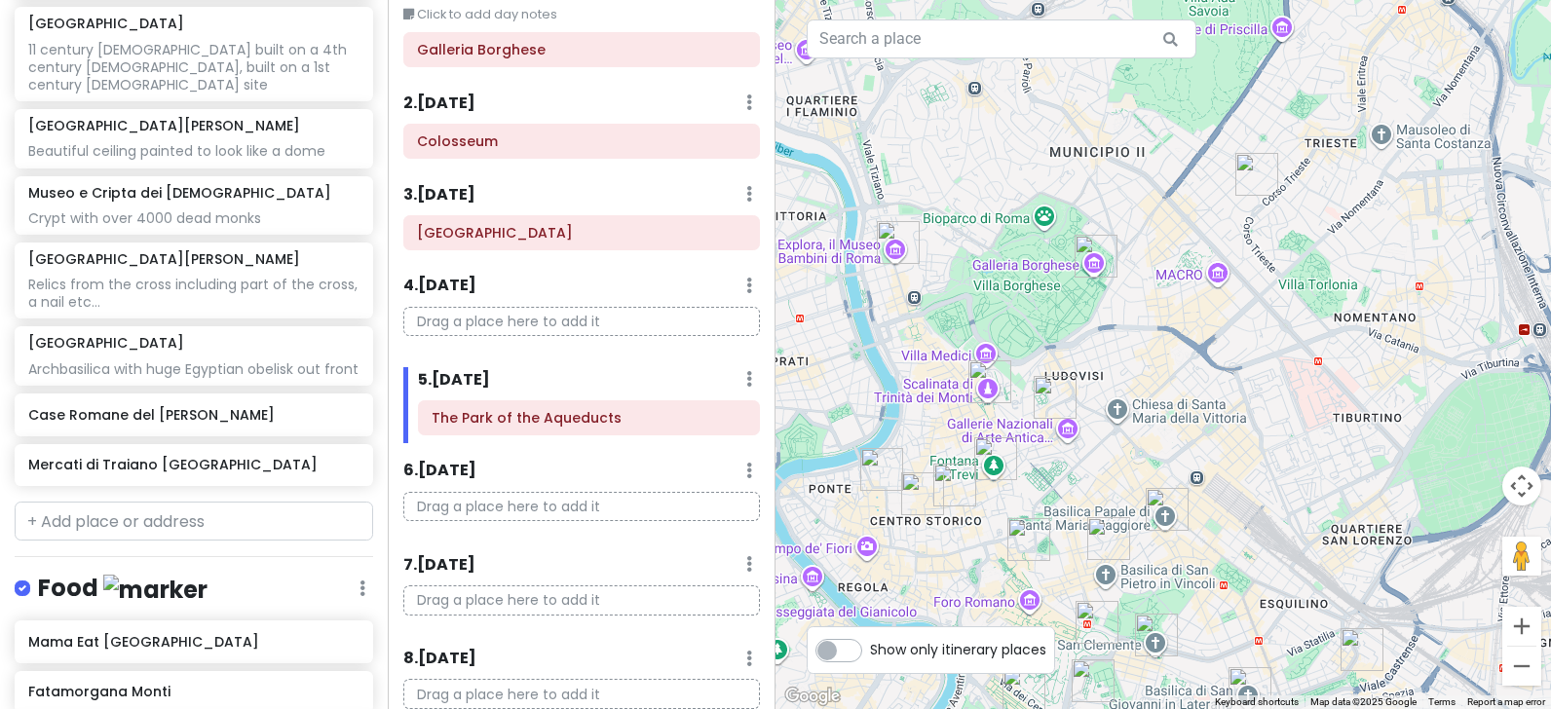
drag, startPoint x: 992, startPoint y: 590, endPoint x: 978, endPoint y: 547, distance: 45.9
click at [978, 547] on div at bounding box center [1164, 354] width 776 height 709
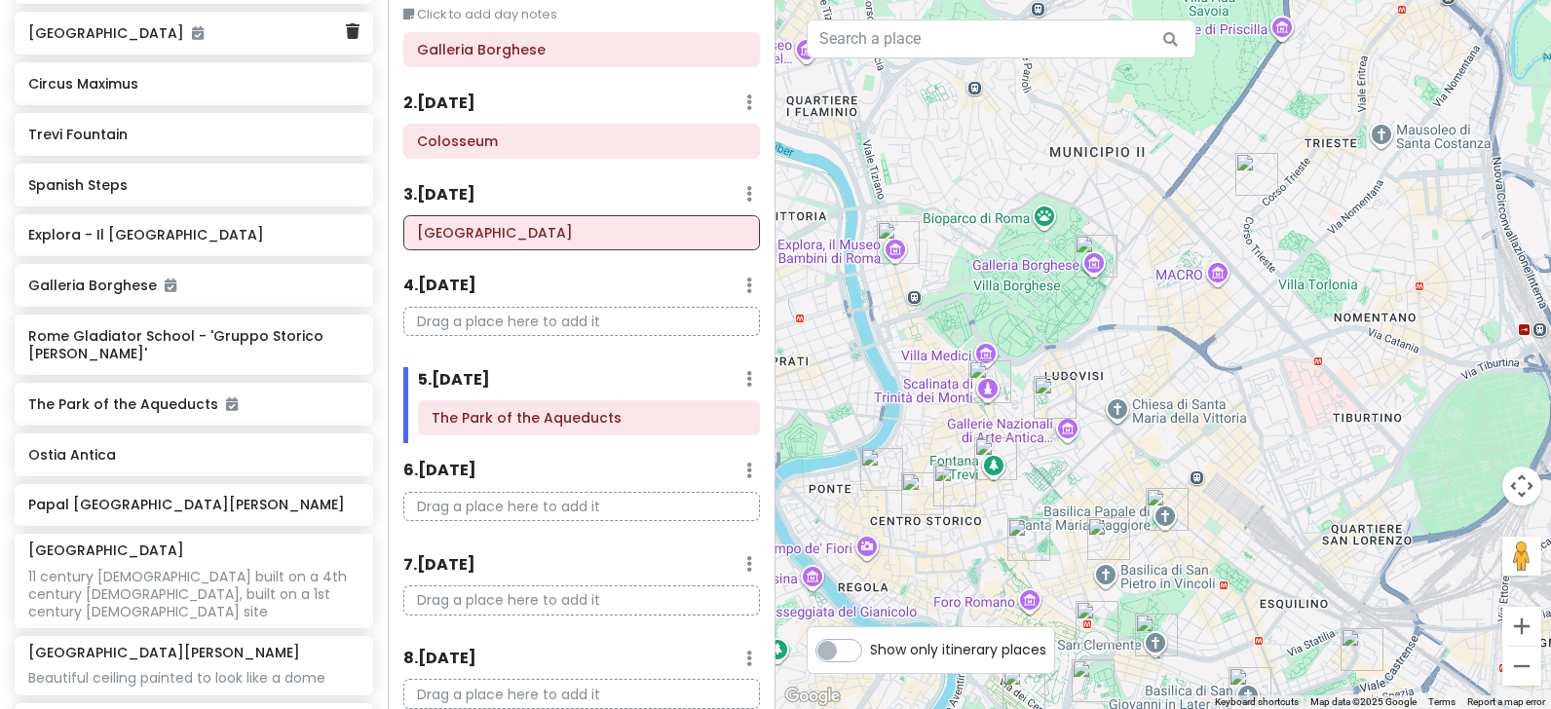
scroll to position [195, 0]
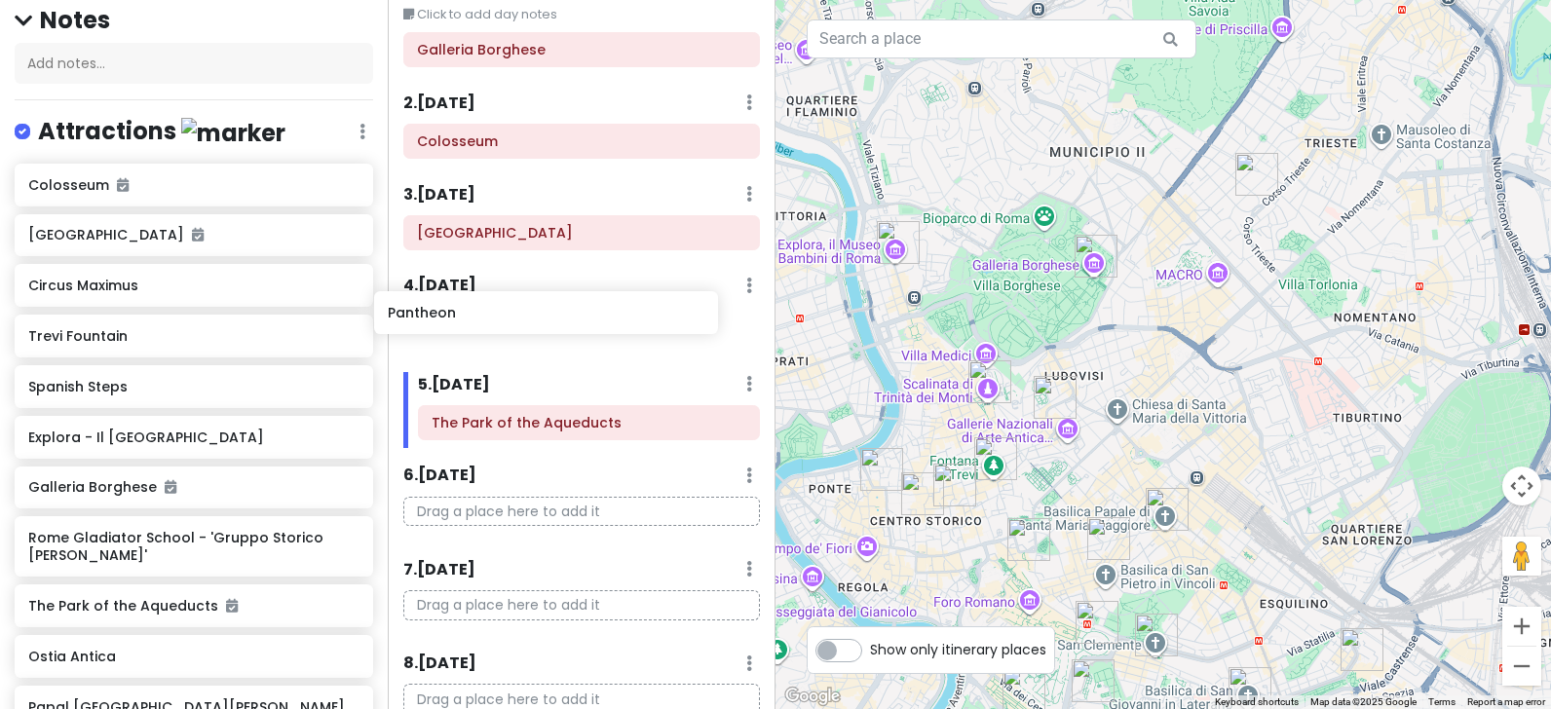
drag, startPoint x: 101, startPoint y: 240, endPoint x: 461, endPoint y: 319, distance: 368.1
click at [462, 319] on div "Rome Trip Private Change Dates Make a Copy Delete Trip Go Pro ⚡️ Give Feedback …" at bounding box center [775, 354] width 1551 height 709
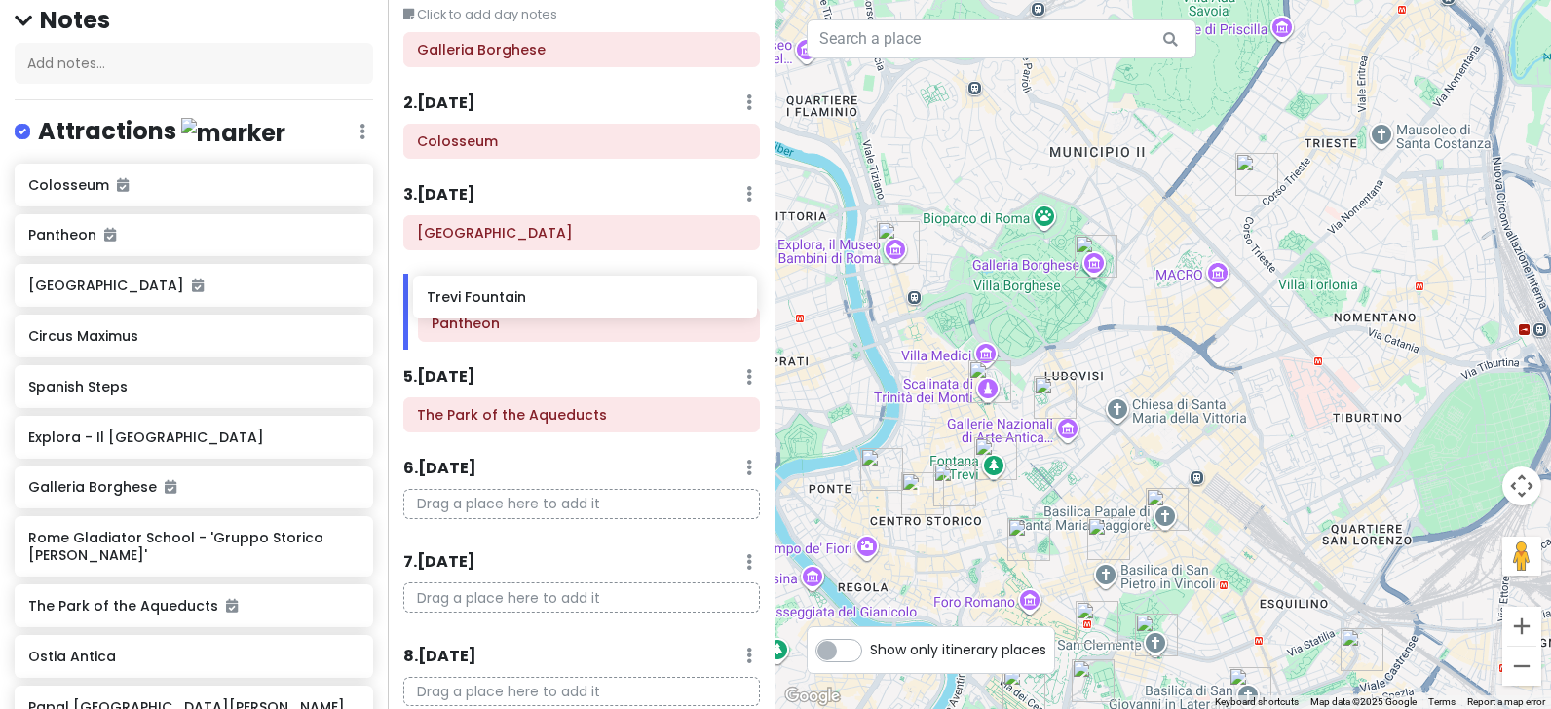
drag, startPoint x: 126, startPoint y: 391, endPoint x: 524, endPoint y: 303, distance: 408.0
click at [524, 303] on div "Rome Trip Private Change Dates Make a Copy Delete Trip Go Pro ⚡️ Give Feedback …" at bounding box center [775, 354] width 1551 height 709
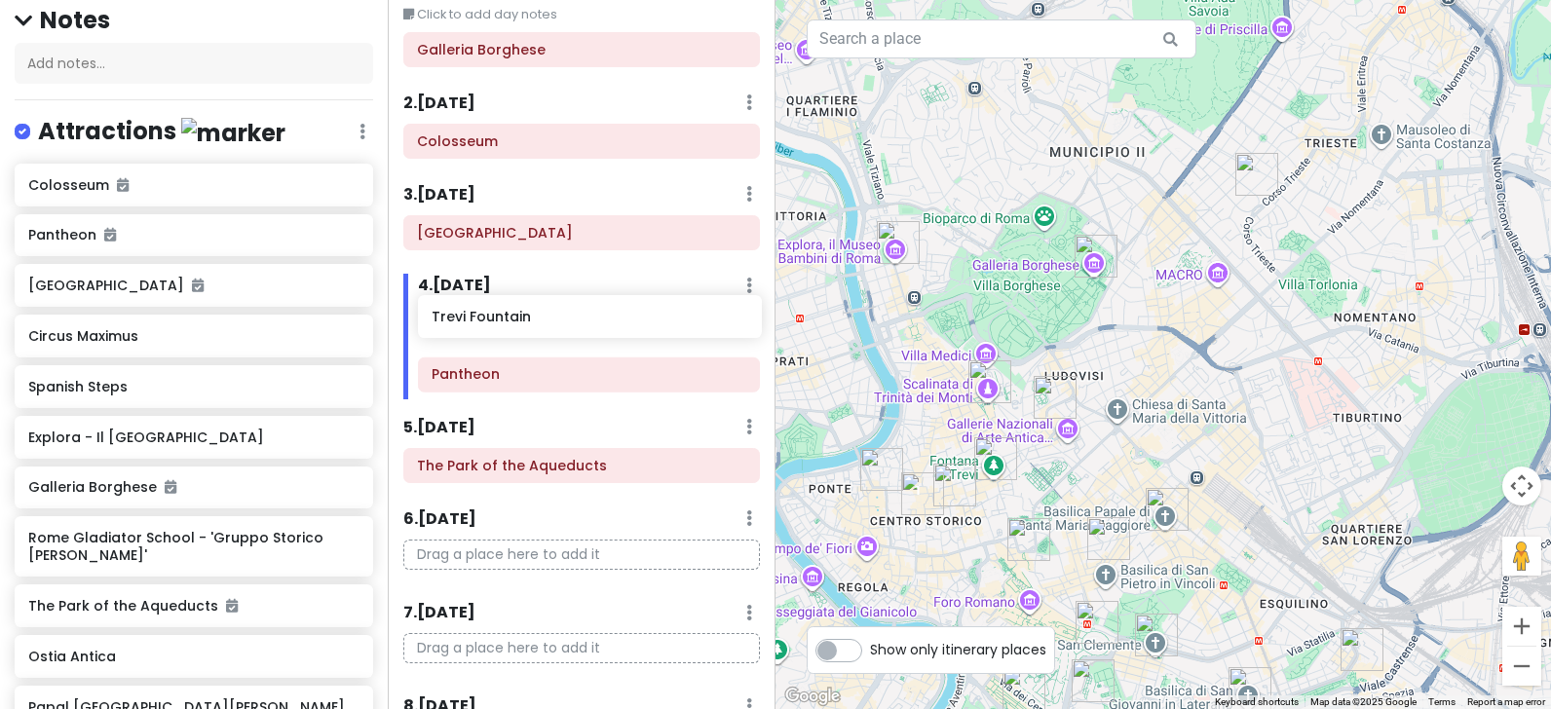
drag, startPoint x: 115, startPoint y: 392, endPoint x: 518, endPoint y: 323, distance: 409.1
click at [518, 323] on div "Rome Trip Private Change Dates Make a Copy Delete Trip Go Pro ⚡️ Give Feedback …" at bounding box center [775, 354] width 1551 height 709
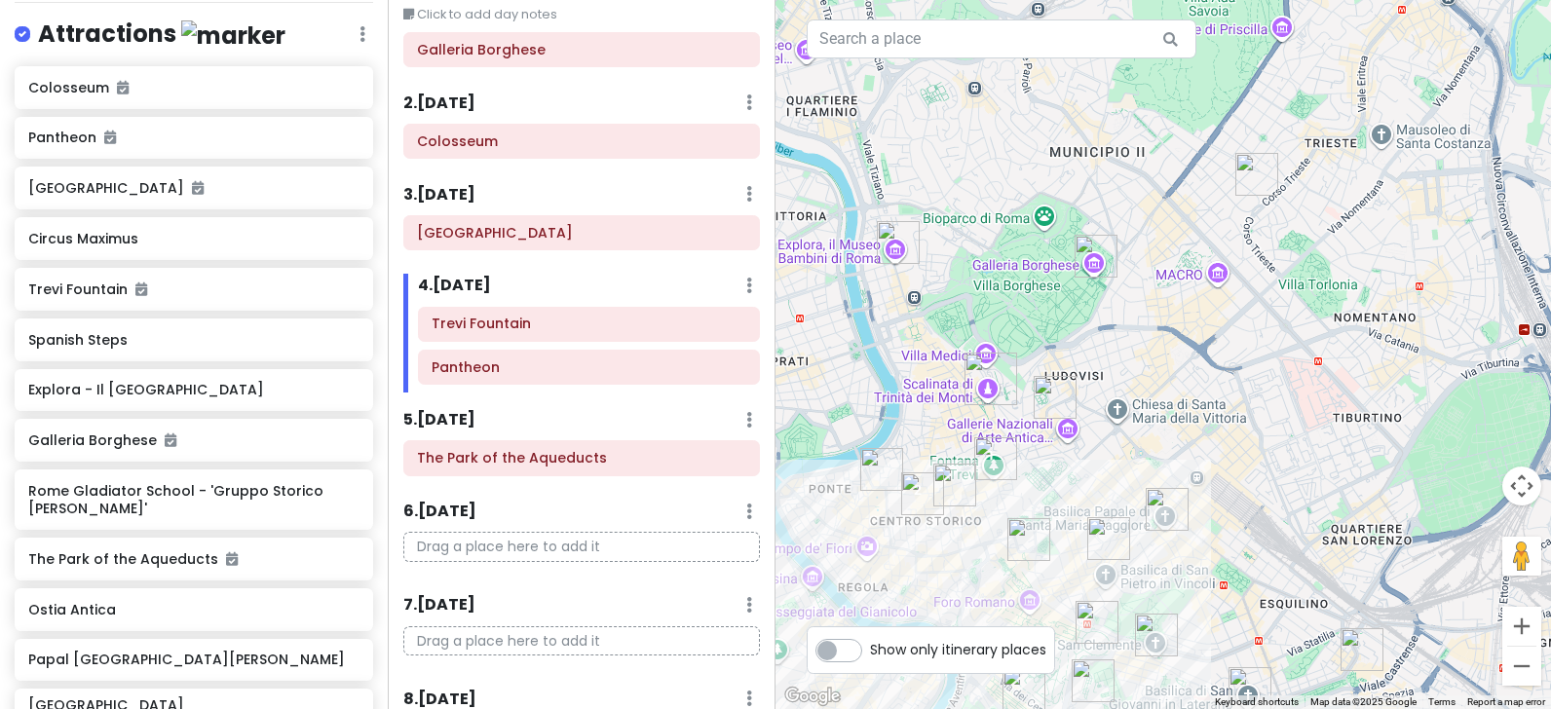
scroll to position [390, 0]
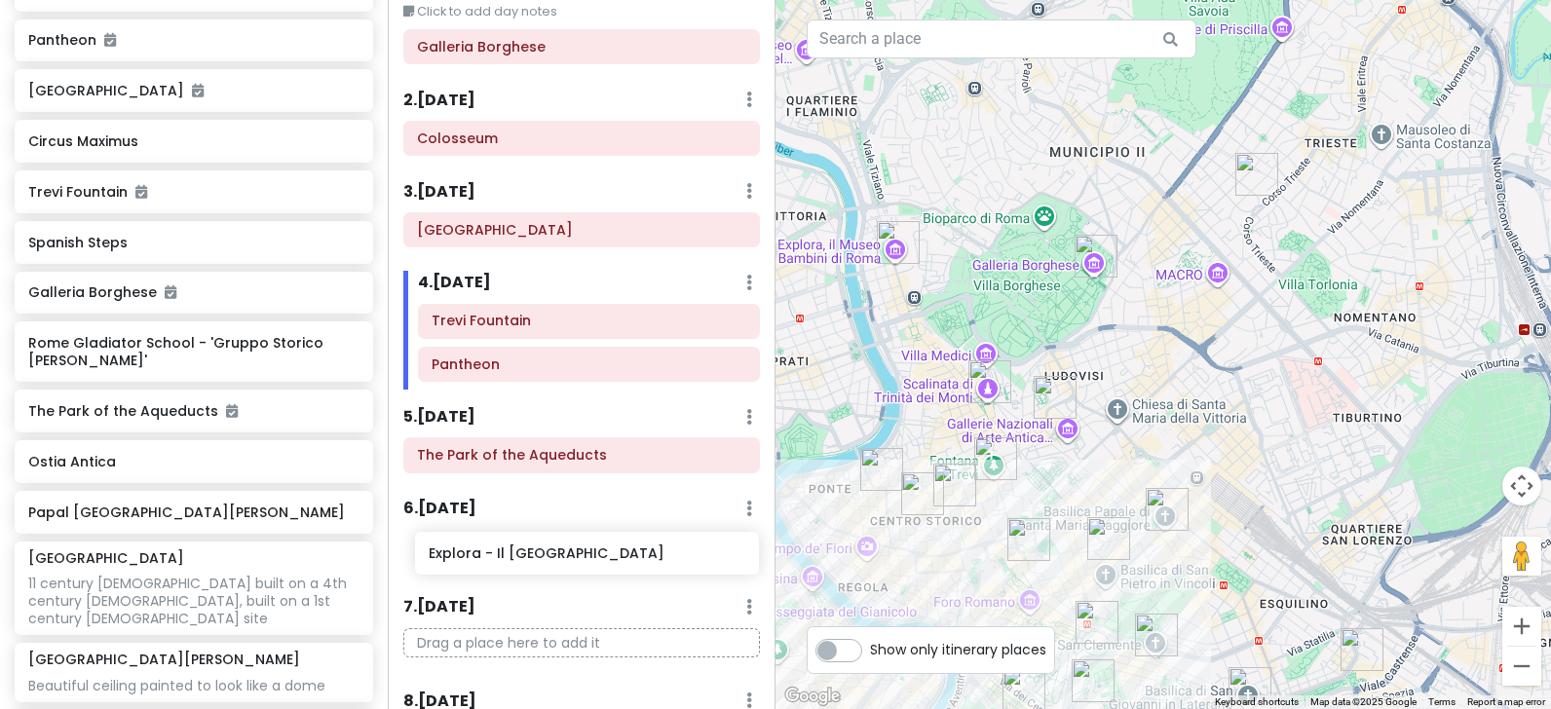
drag, startPoint x: 93, startPoint y: 297, endPoint x: 493, endPoint y: 559, distance: 478.6
click at [493, 559] on div "Rome Trip Private Change Dates Make a Copy Delete Trip Go Pro ⚡️ Give Feedback …" at bounding box center [775, 354] width 1551 height 709
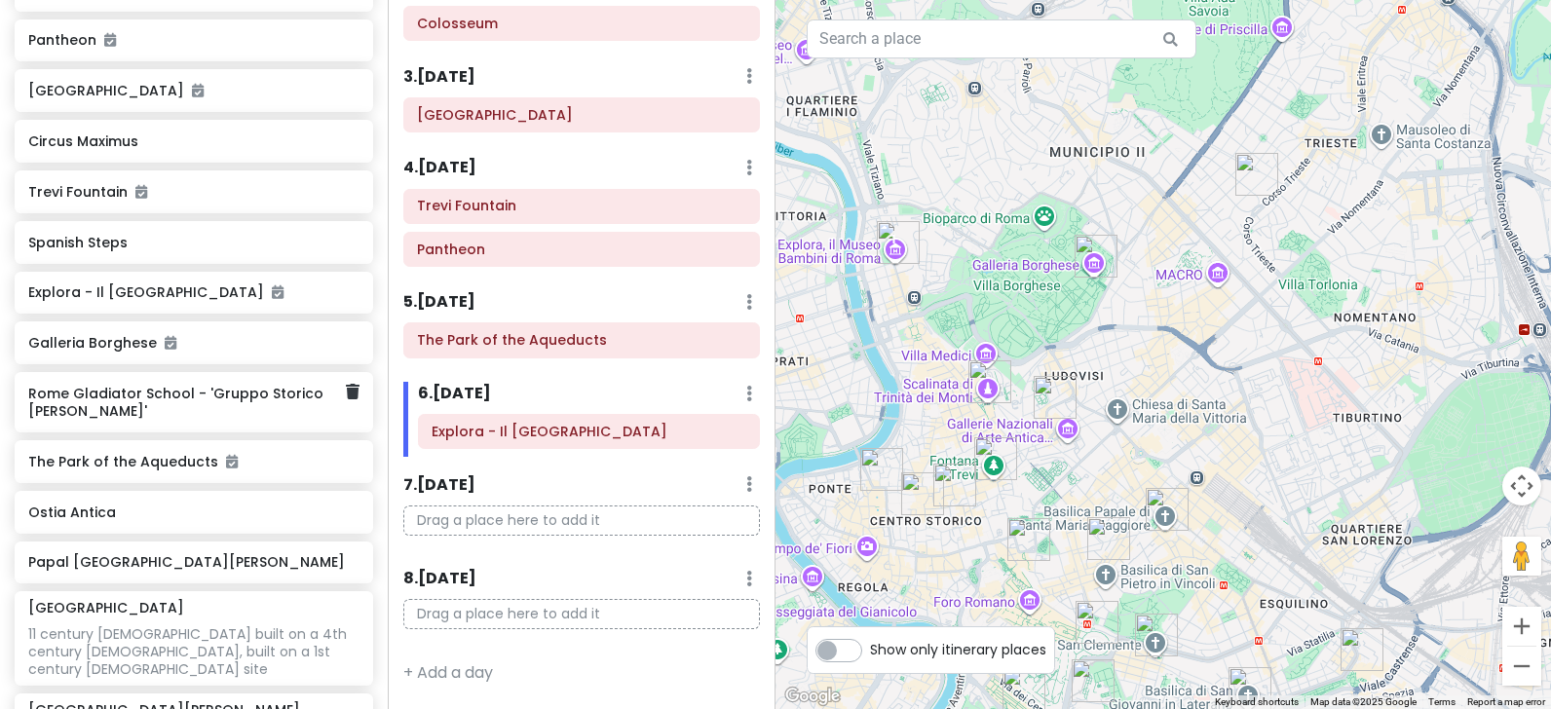
scroll to position [585, 0]
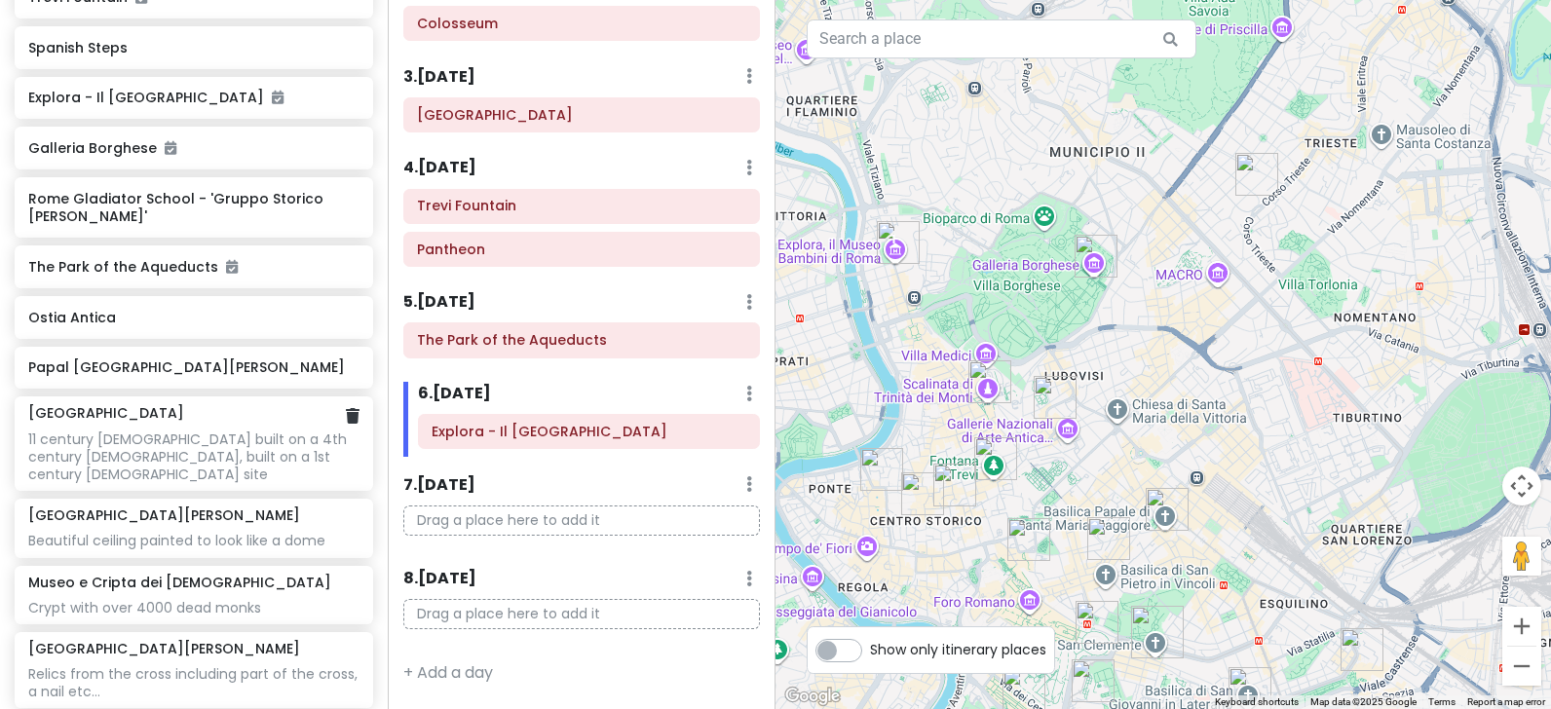
click at [108, 431] on div "11 century [DEMOGRAPHIC_DATA] built on a 4th century [DEMOGRAPHIC_DATA], built …" at bounding box center [193, 458] width 330 height 54
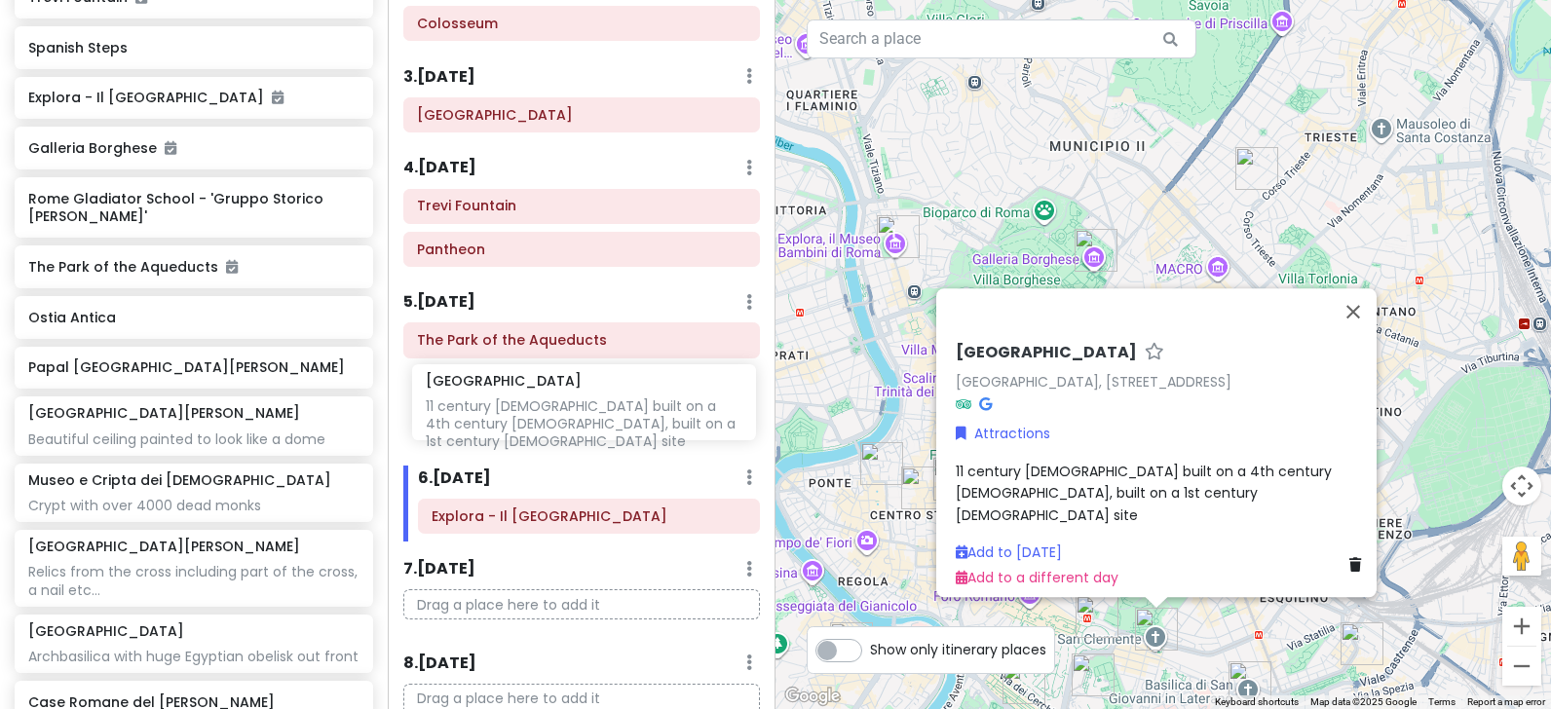
drag, startPoint x: 160, startPoint y: 451, endPoint x: 557, endPoint y: 420, distance: 398.7
click at [557, 420] on div "Rome Trip Private Change Dates Make a Copy Delete Trip Go Pro ⚡️ Give Feedback …" at bounding box center [775, 354] width 1551 height 709
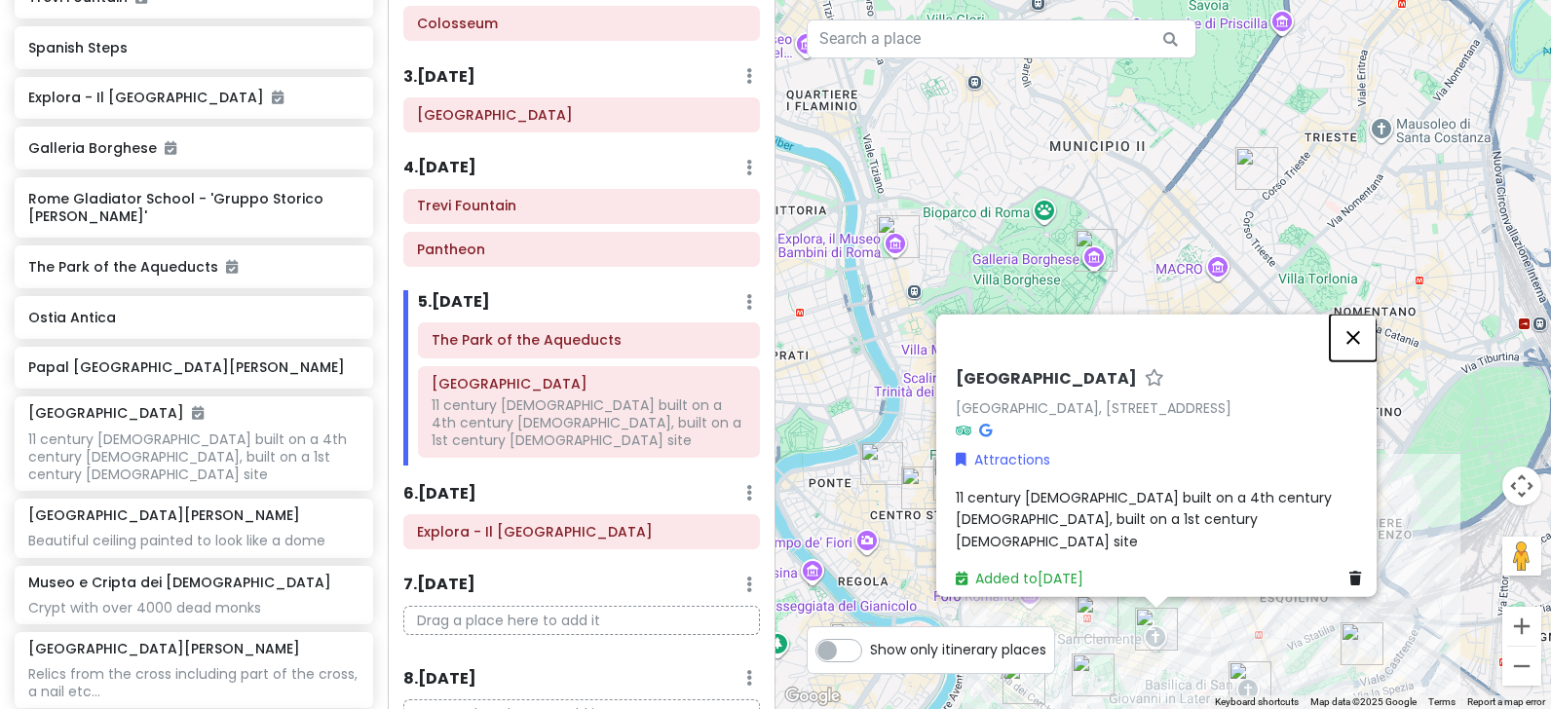
click at [1359, 331] on button "Close" at bounding box center [1353, 338] width 47 height 47
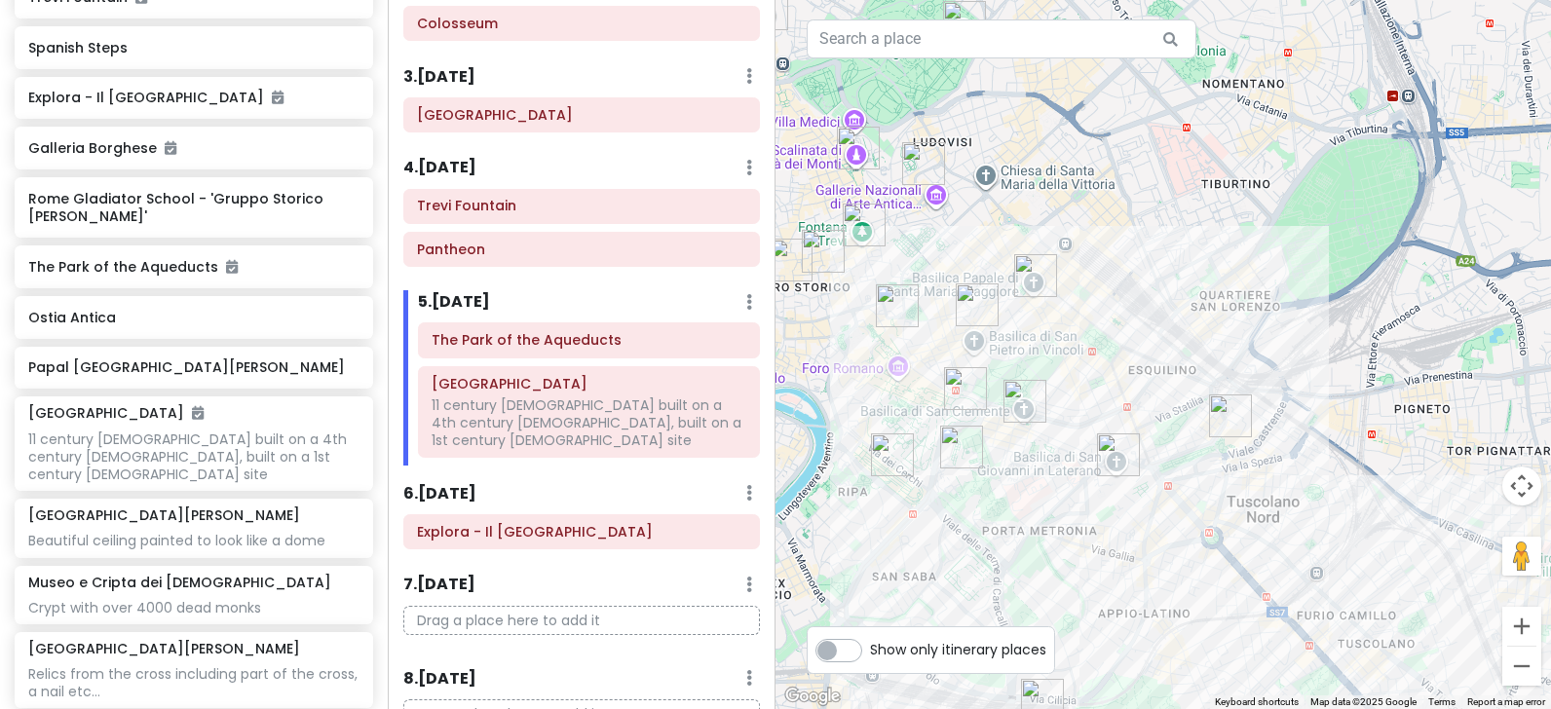
drag, startPoint x: 1384, startPoint y: 503, endPoint x: 1153, endPoint y: 205, distance: 377.1
click at [1153, 205] on div at bounding box center [1164, 354] width 776 height 709
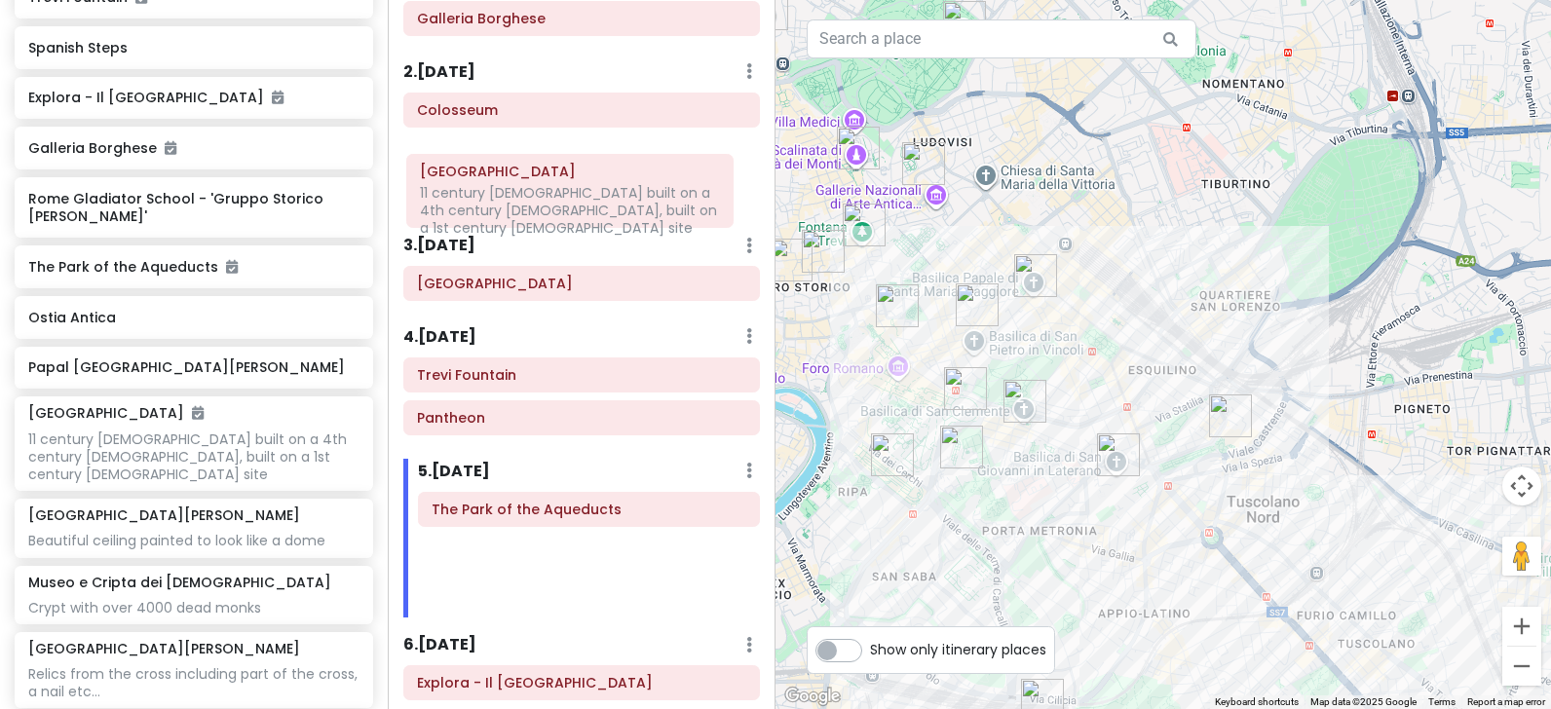
scroll to position [129, 0]
drag, startPoint x: 480, startPoint y: 395, endPoint x: 469, endPoint y: 182, distance: 212.7
click at [469, 180] on div "Itinerary × 1 . [DATE] Edit Day Notes Delete Day Click to add day notes Galleri…" at bounding box center [582, 354] width 388 height 709
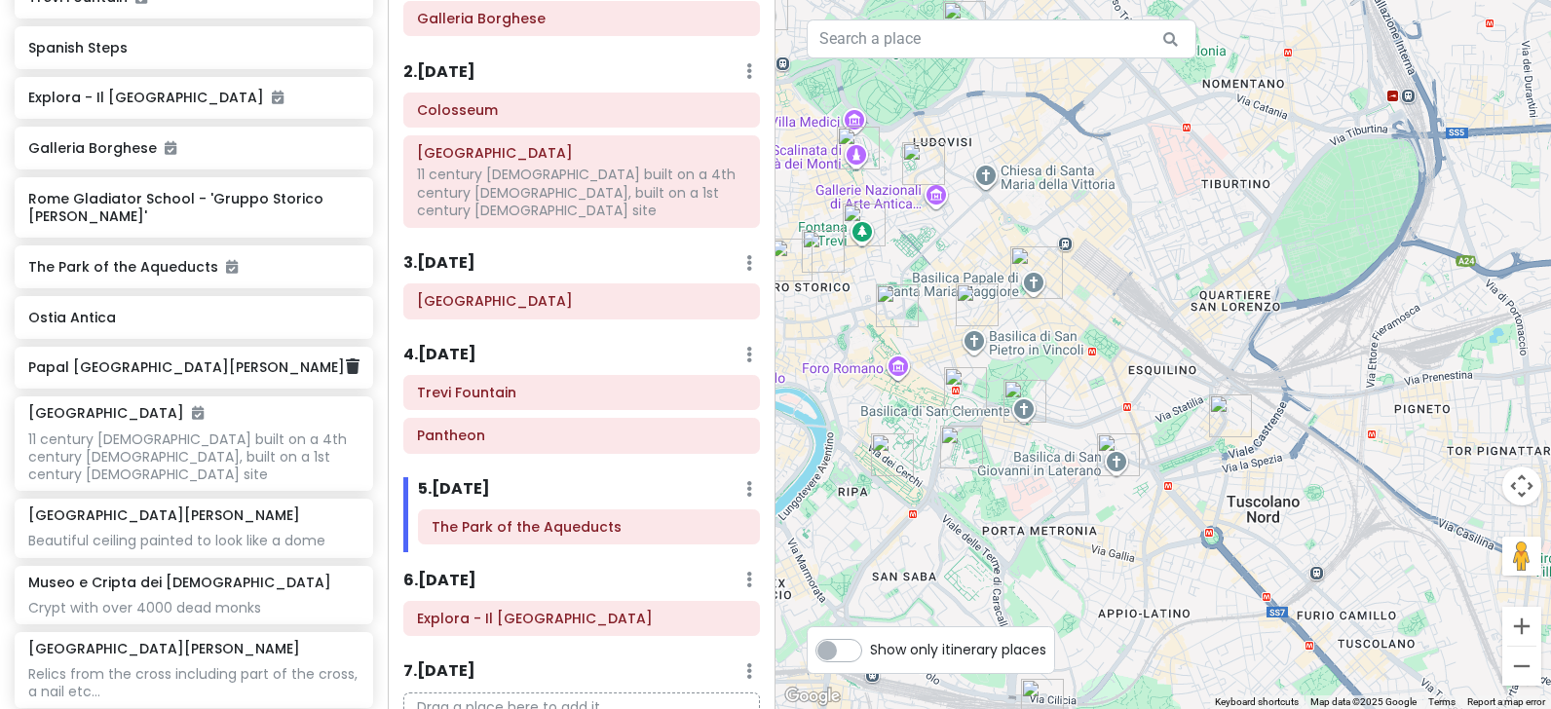
click at [126, 368] on h6 "Papal [GEOGRAPHIC_DATA][PERSON_NAME]" at bounding box center [186, 368] width 317 height 18
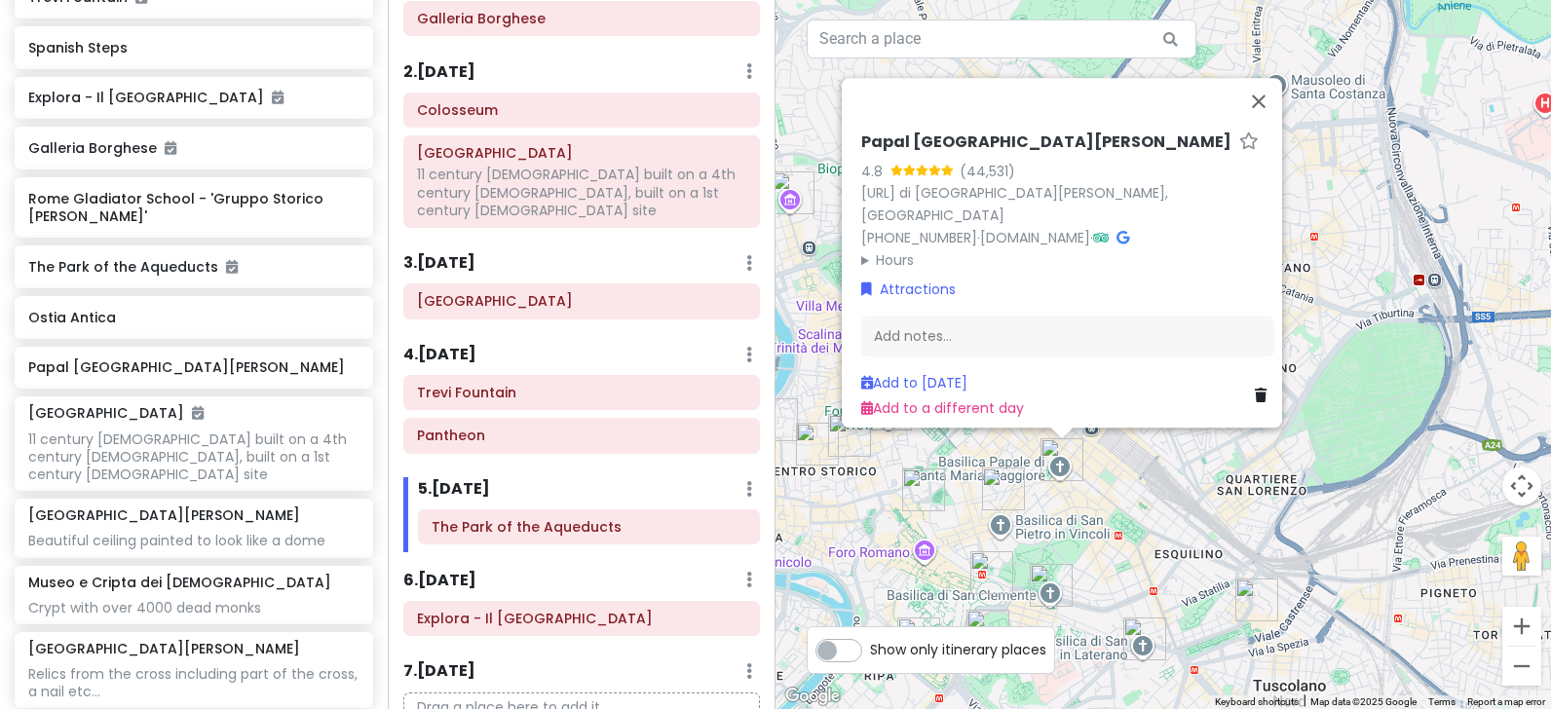
click at [1017, 133] on h6 "Papal [GEOGRAPHIC_DATA][PERSON_NAME]" at bounding box center [1046, 143] width 370 height 20
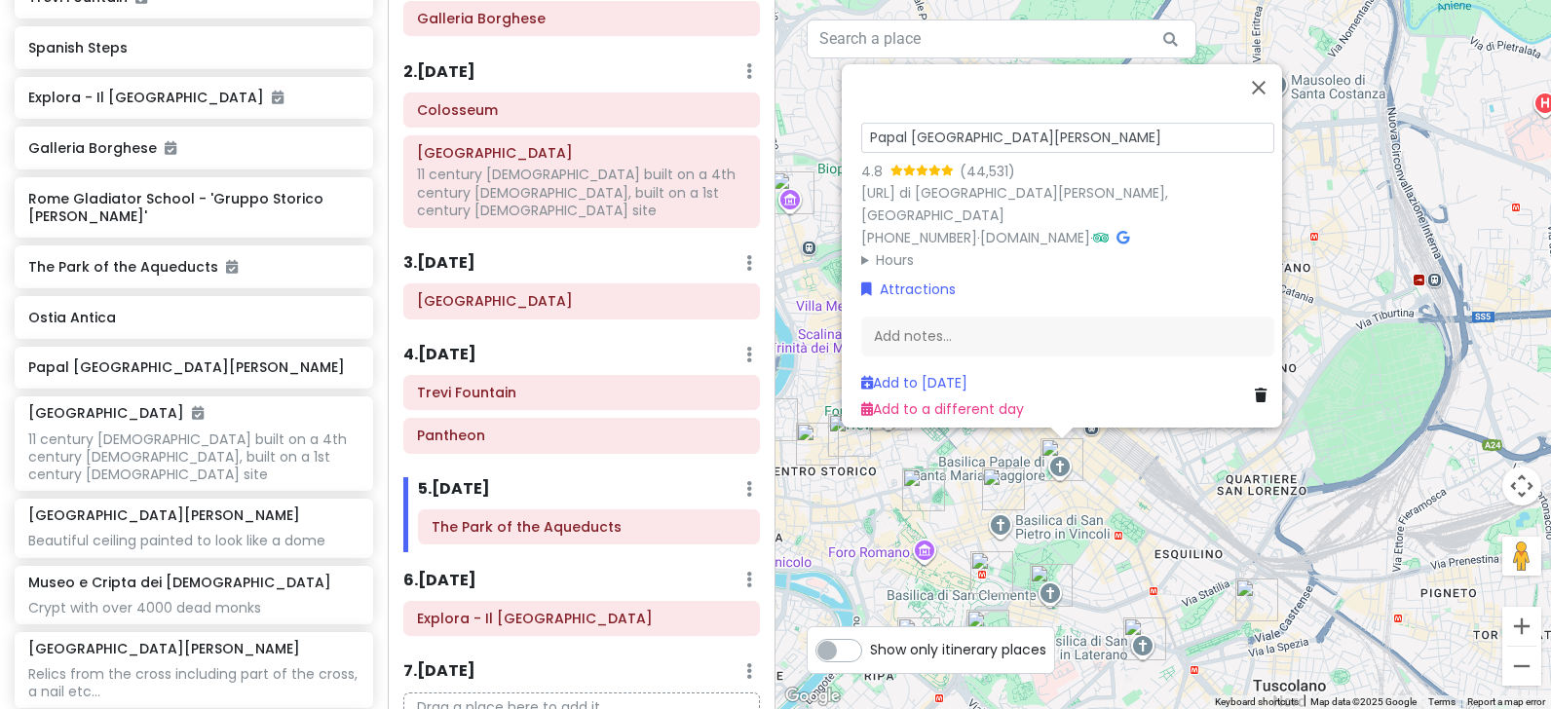
click at [1117, 231] on icon at bounding box center [1123, 238] width 13 height 14
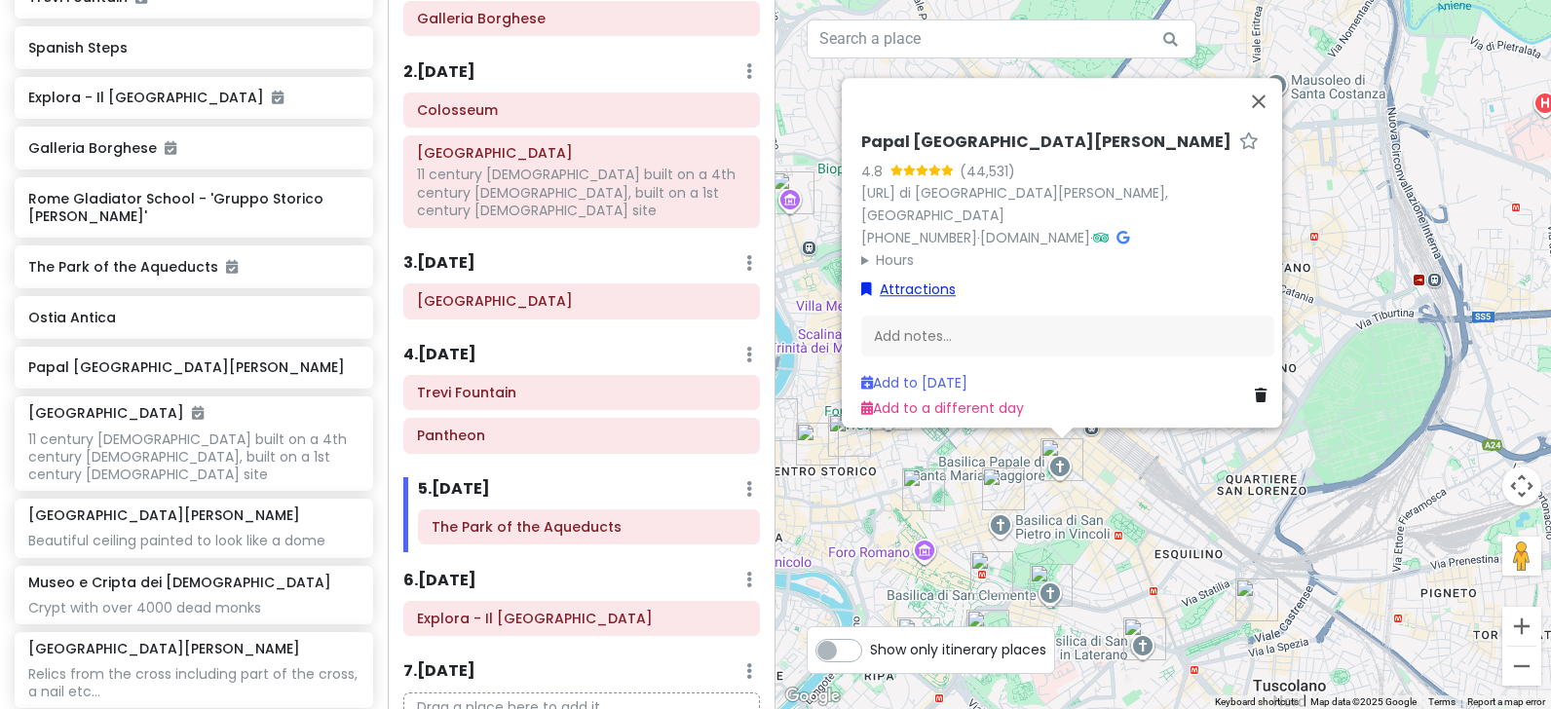
click at [911, 279] on link "Attractions" at bounding box center [908, 289] width 95 height 21
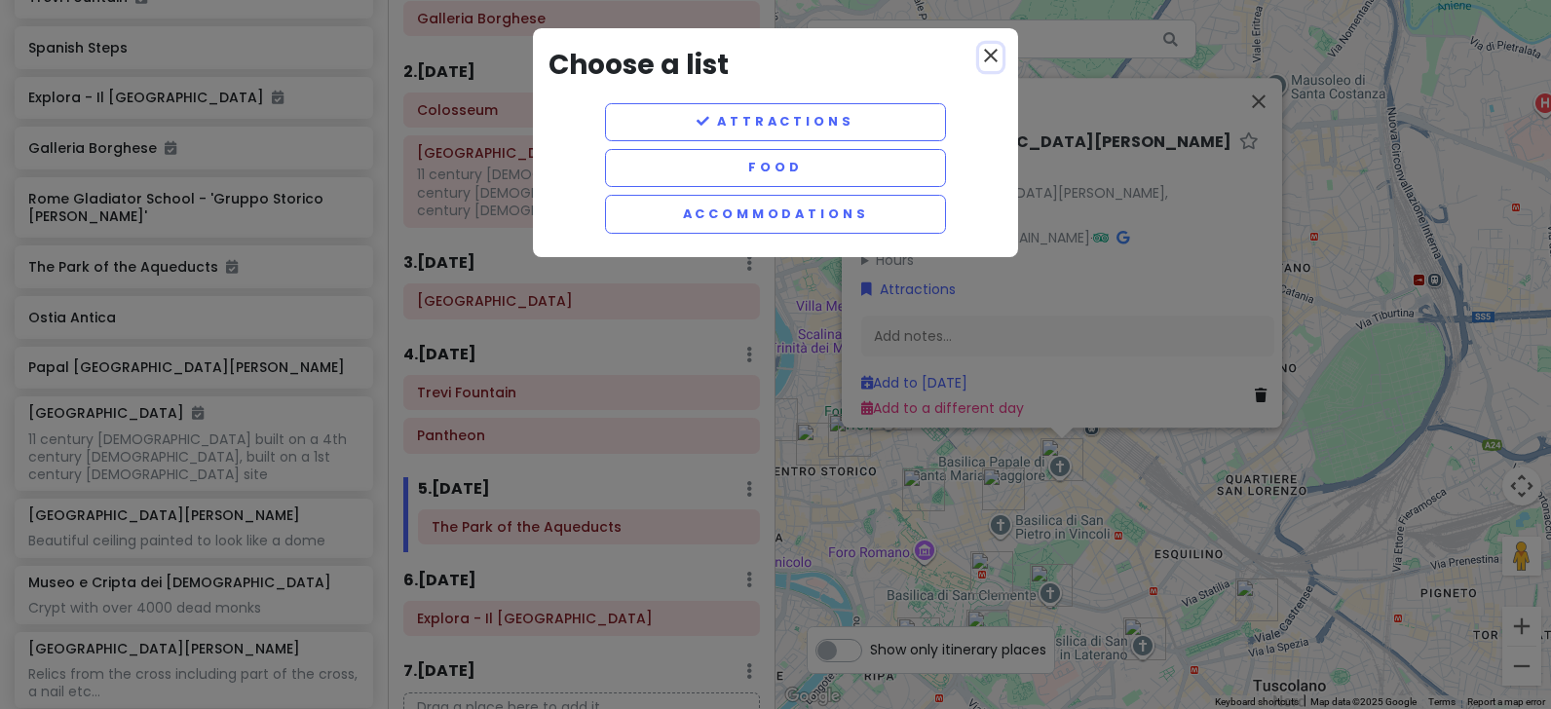
click at [981, 55] on icon "close" at bounding box center [990, 55] width 23 height 23
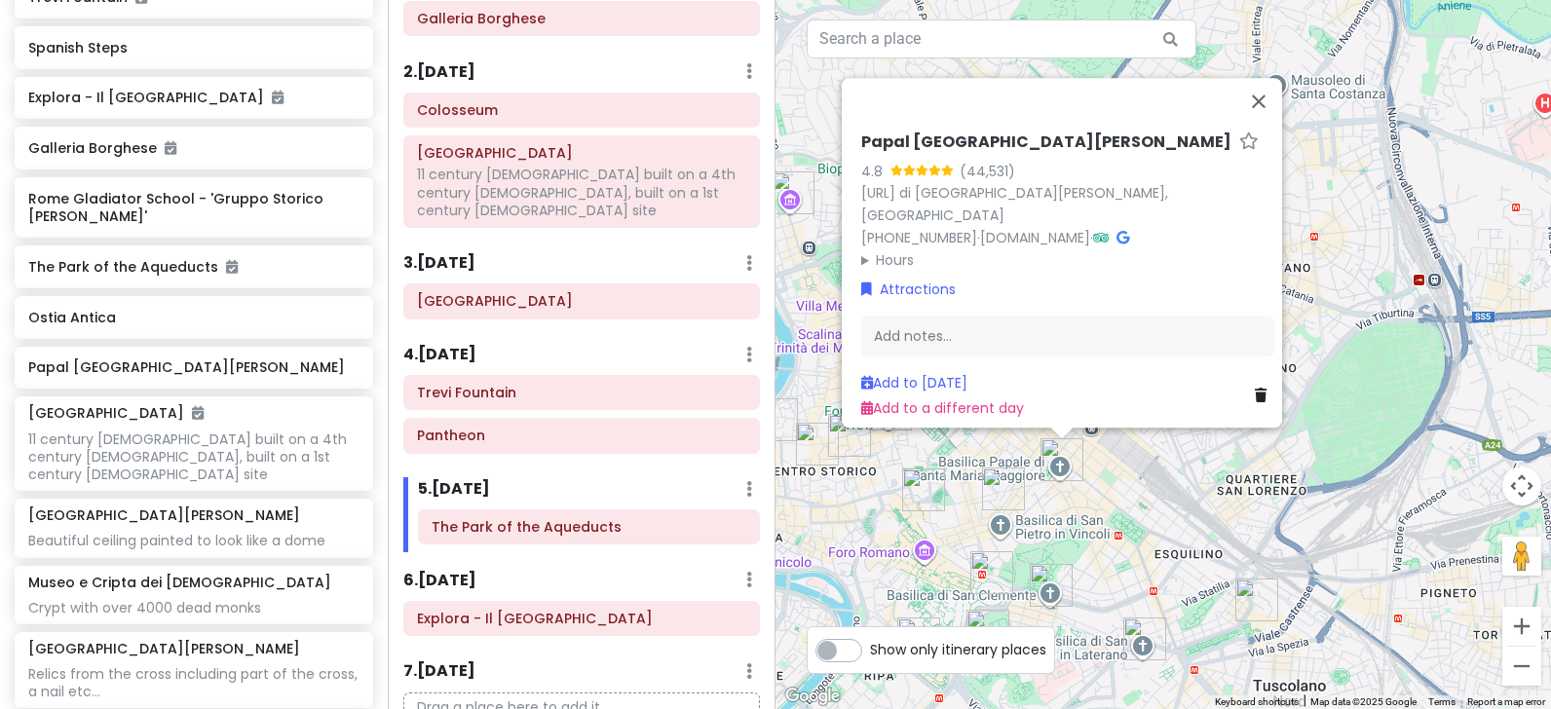
click at [1025, 133] on h6 "Papal [GEOGRAPHIC_DATA][PERSON_NAME]" at bounding box center [1046, 143] width 370 height 20
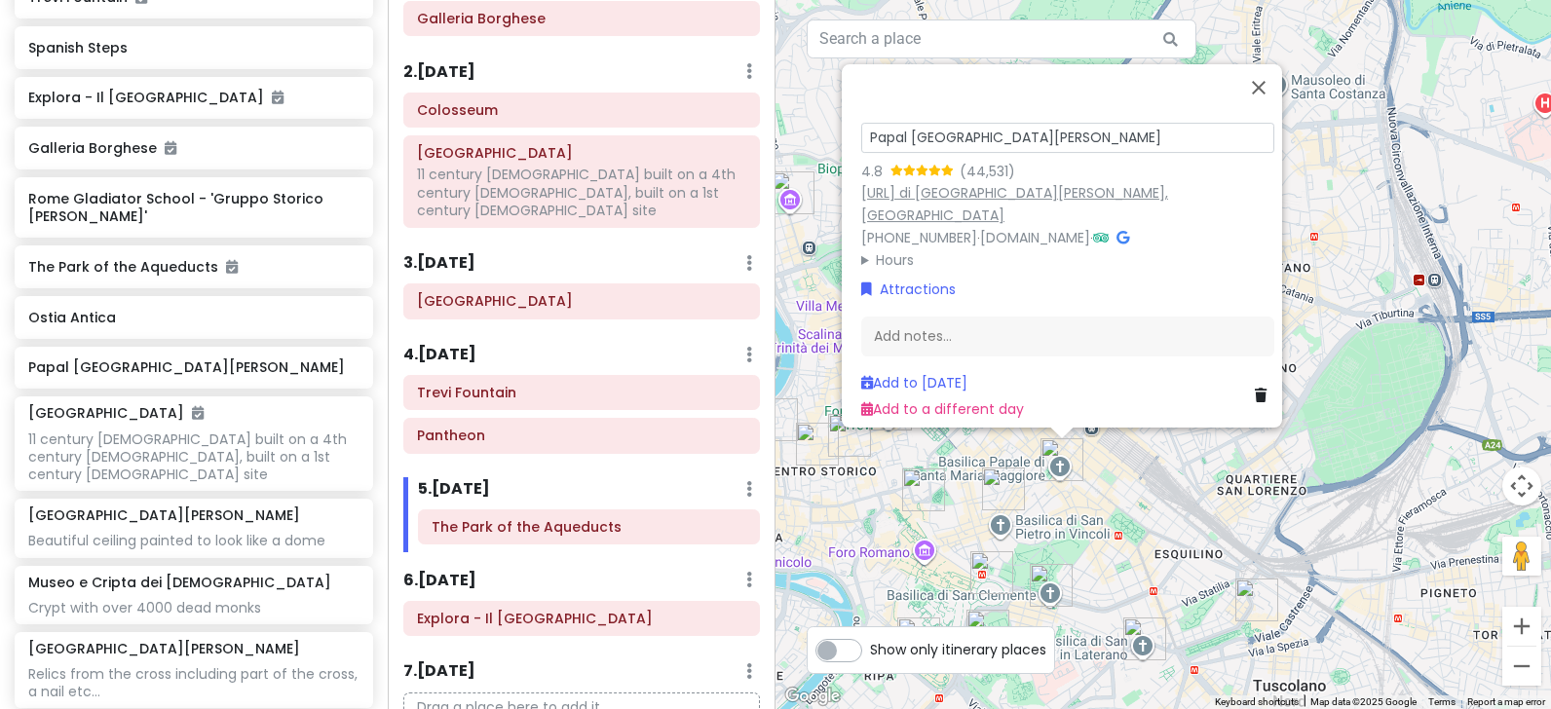
click at [1012, 183] on link "[URL] di [GEOGRAPHIC_DATA][PERSON_NAME], [GEOGRAPHIC_DATA]" at bounding box center [1014, 204] width 307 height 42
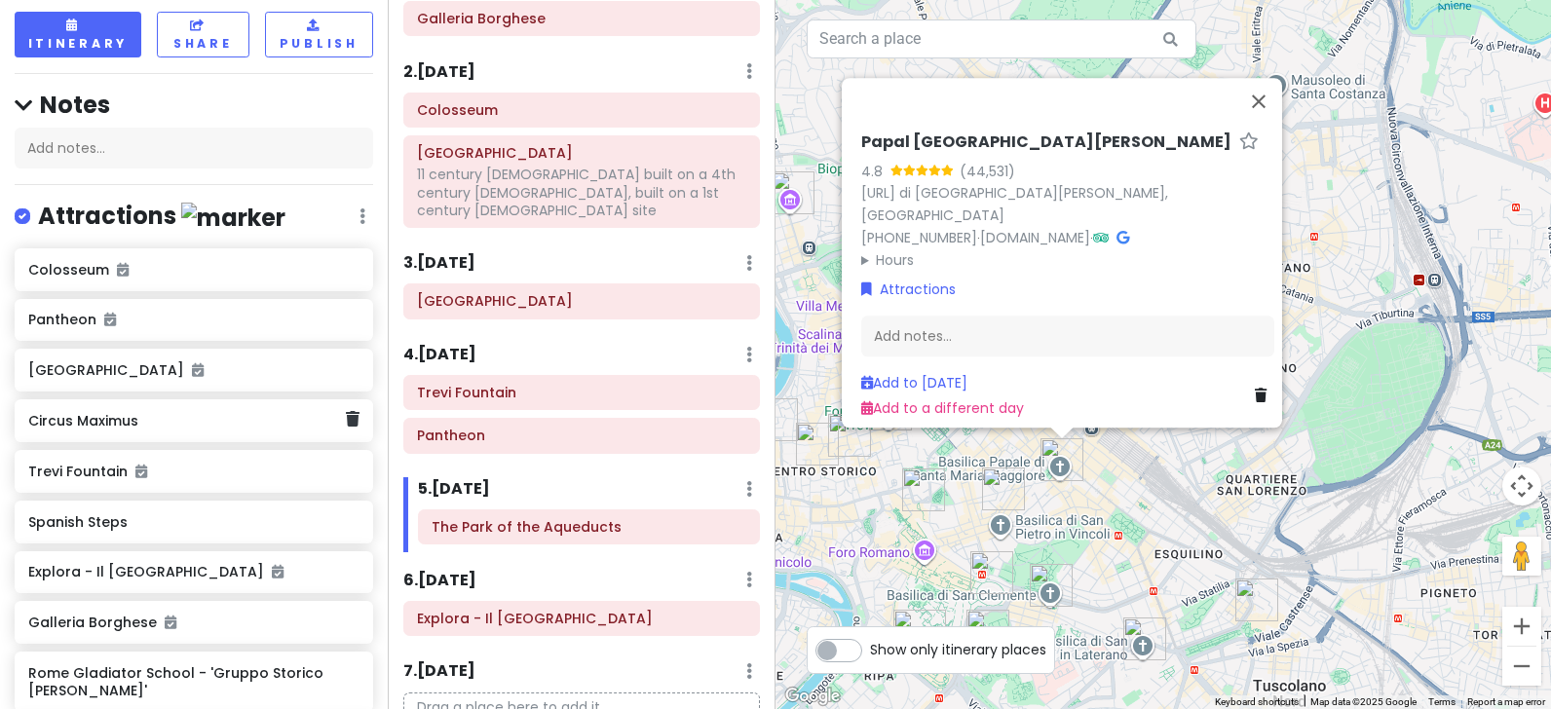
scroll to position [195, 0]
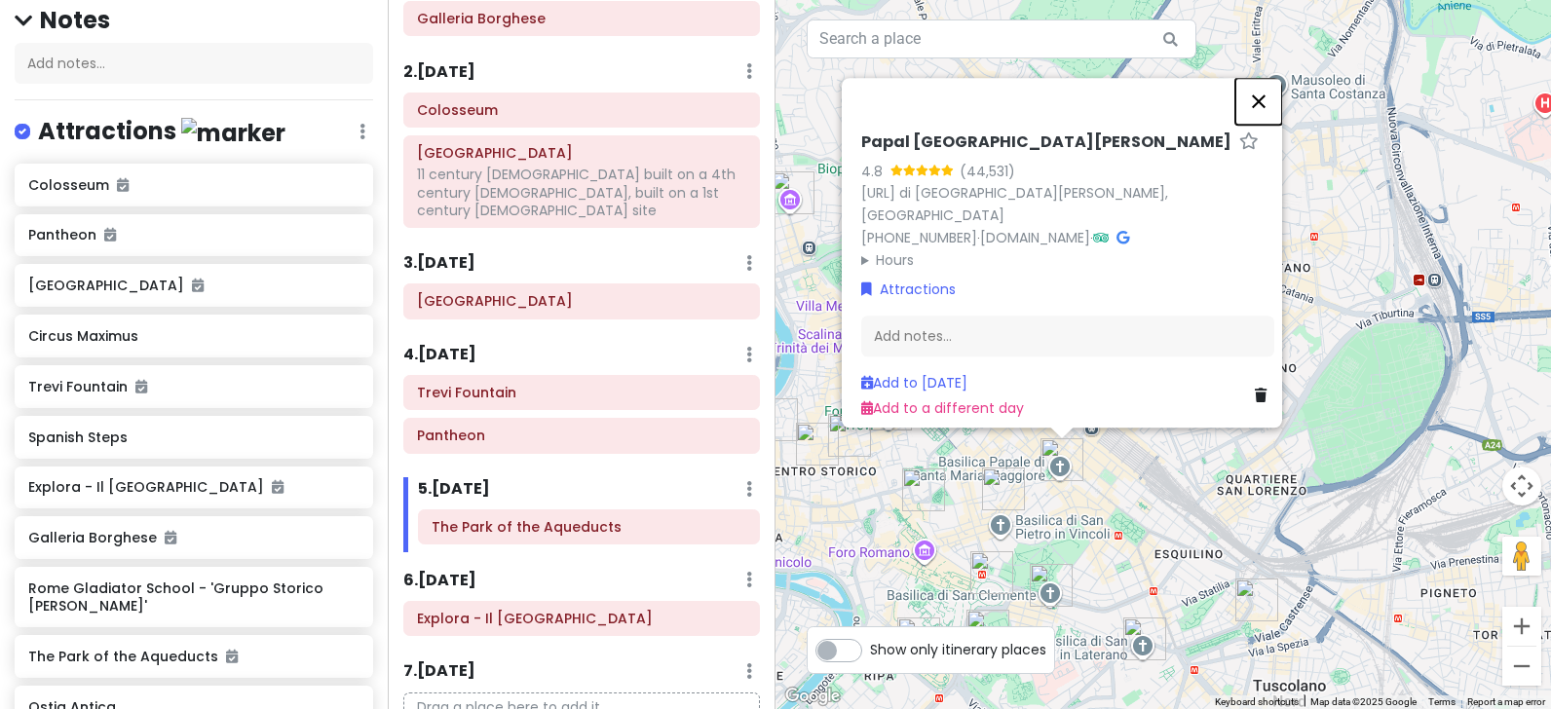
click at [1271, 91] on button "Close" at bounding box center [1258, 101] width 47 height 47
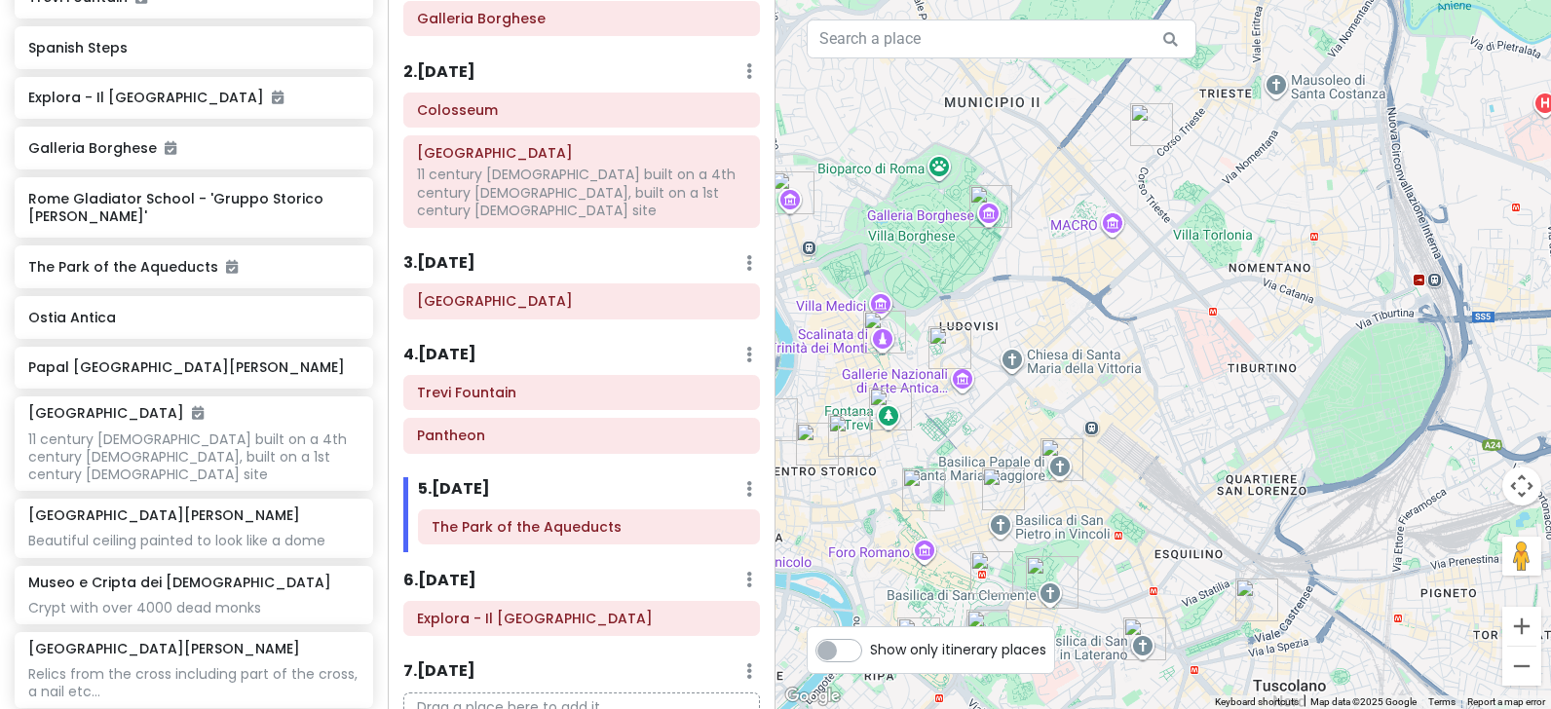
scroll to position [682, 0]
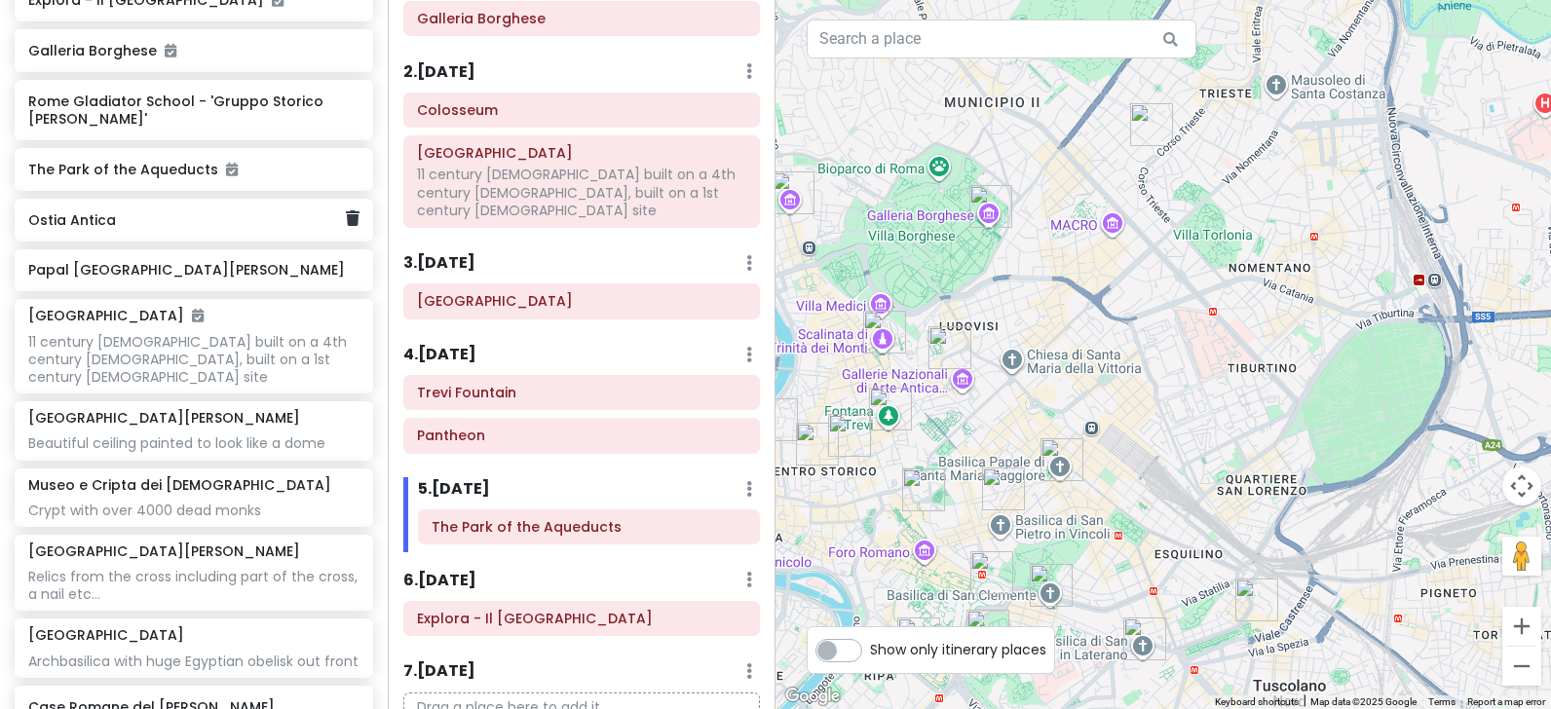
click at [50, 220] on h6 "Ostia Antica" at bounding box center [186, 220] width 317 height 18
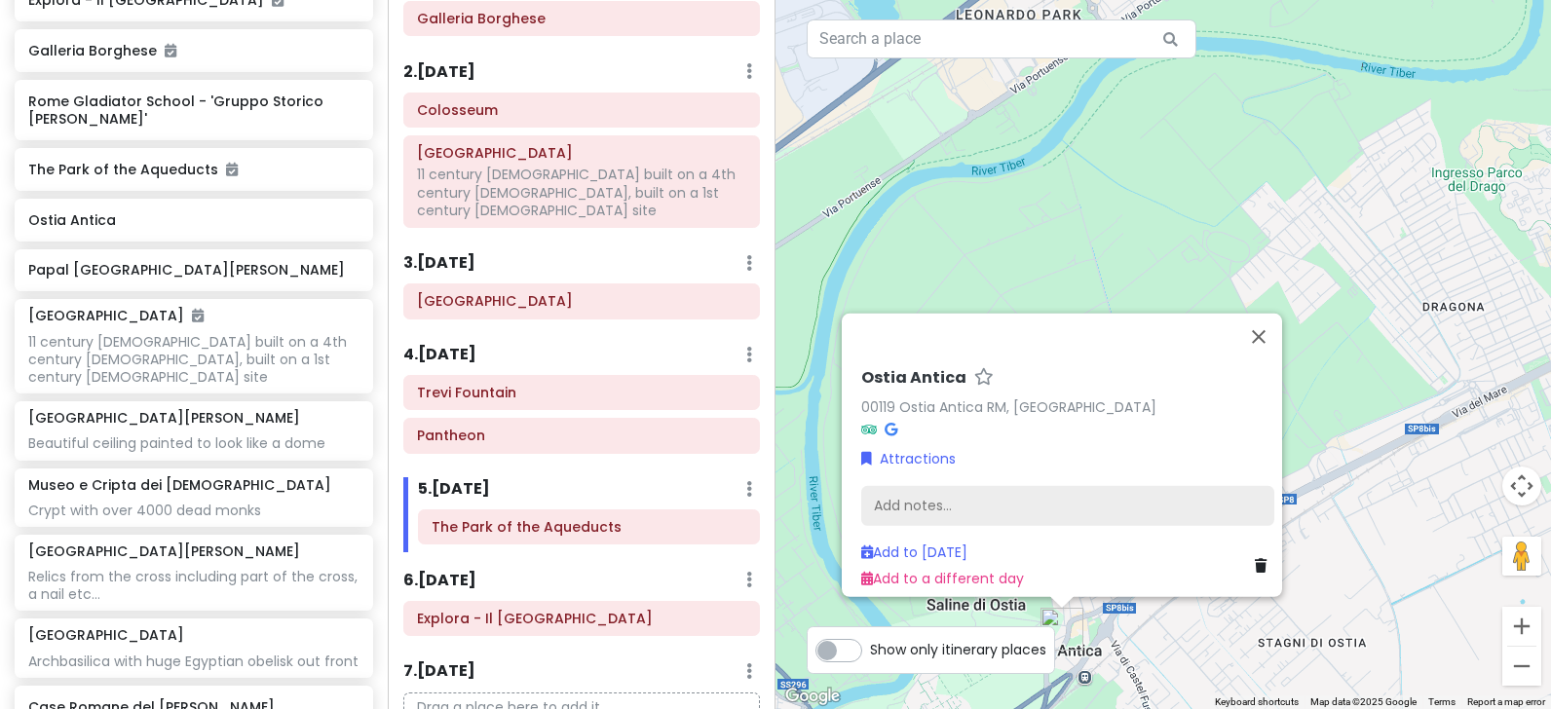
click at [930, 493] on div "Add notes..." at bounding box center [1067, 506] width 413 height 41
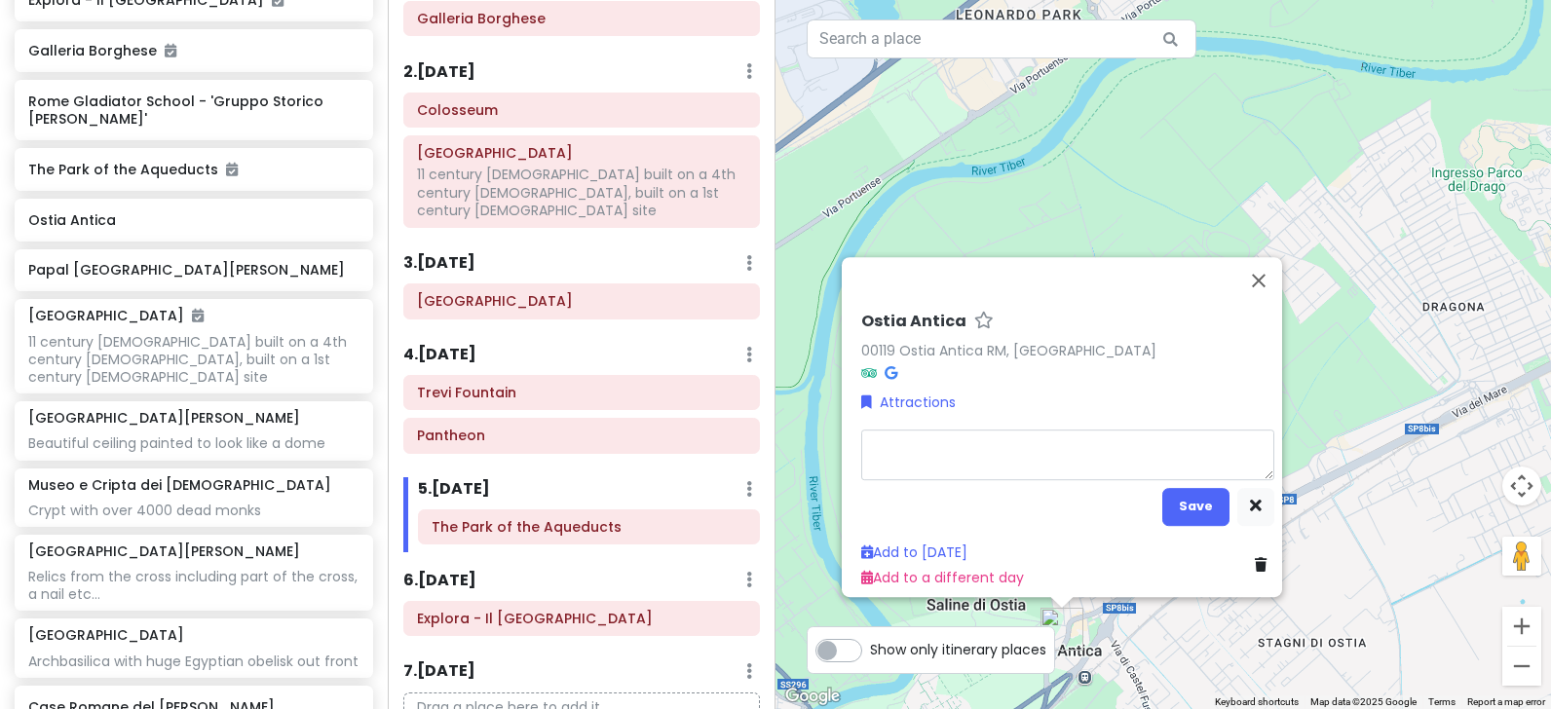
type textarea "x"
type textarea "too"
type textarea "x"
type textarea "too f"
type textarea "x"
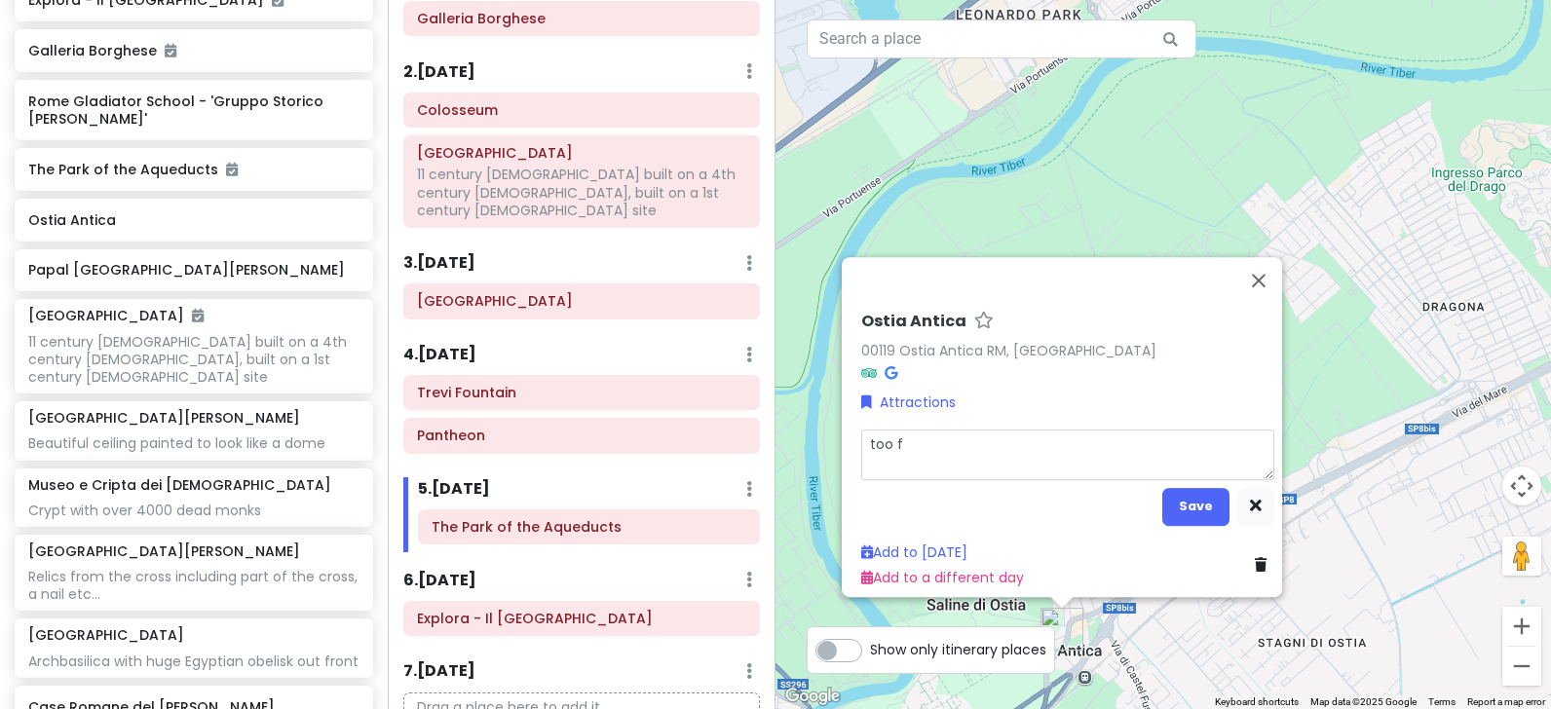
type textarea "too fa"
type textarea "x"
type textarea "too far"
type textarea "x"
type textarea "too far"
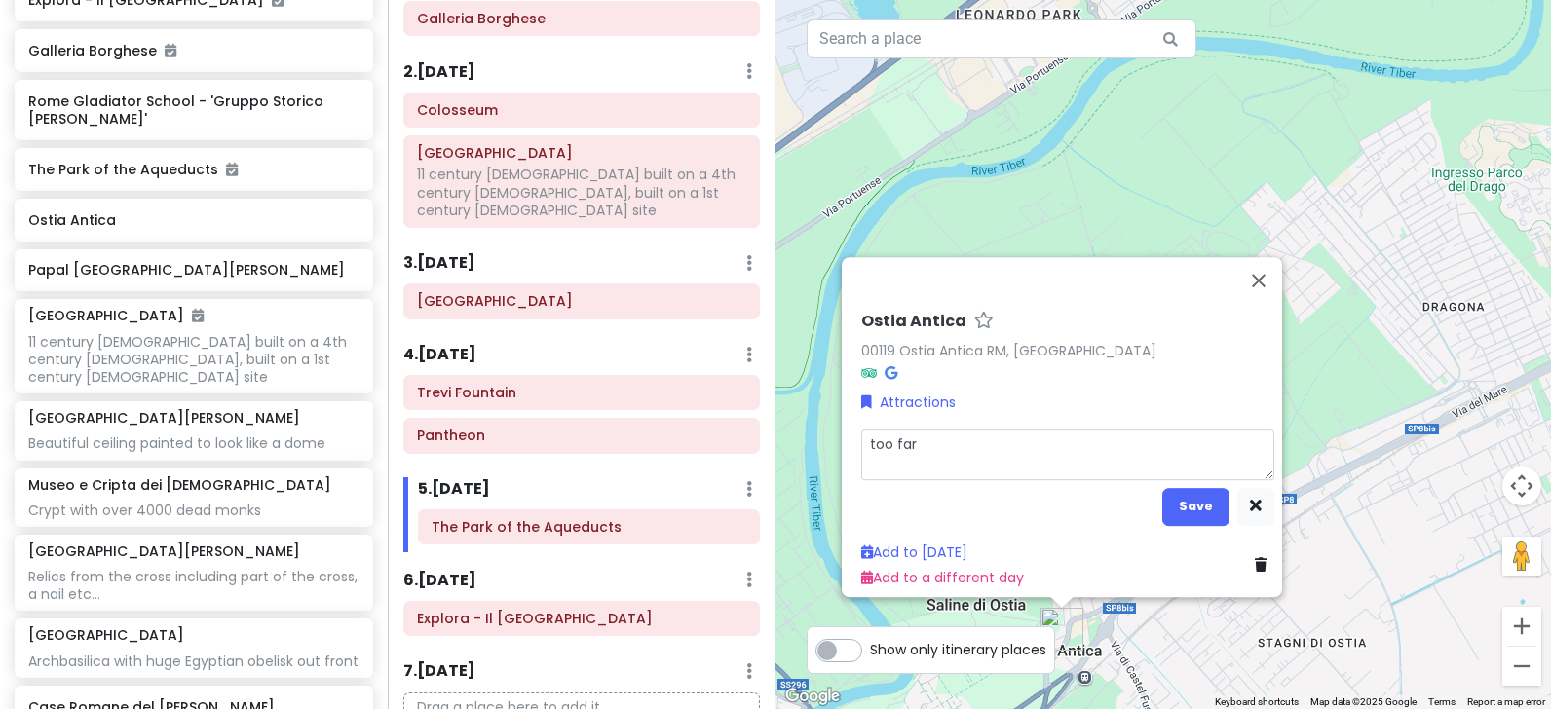
type textarea "x"
type textarea "too far v"
type textarea "x"
type textarea "too far via"
type textarea "x"
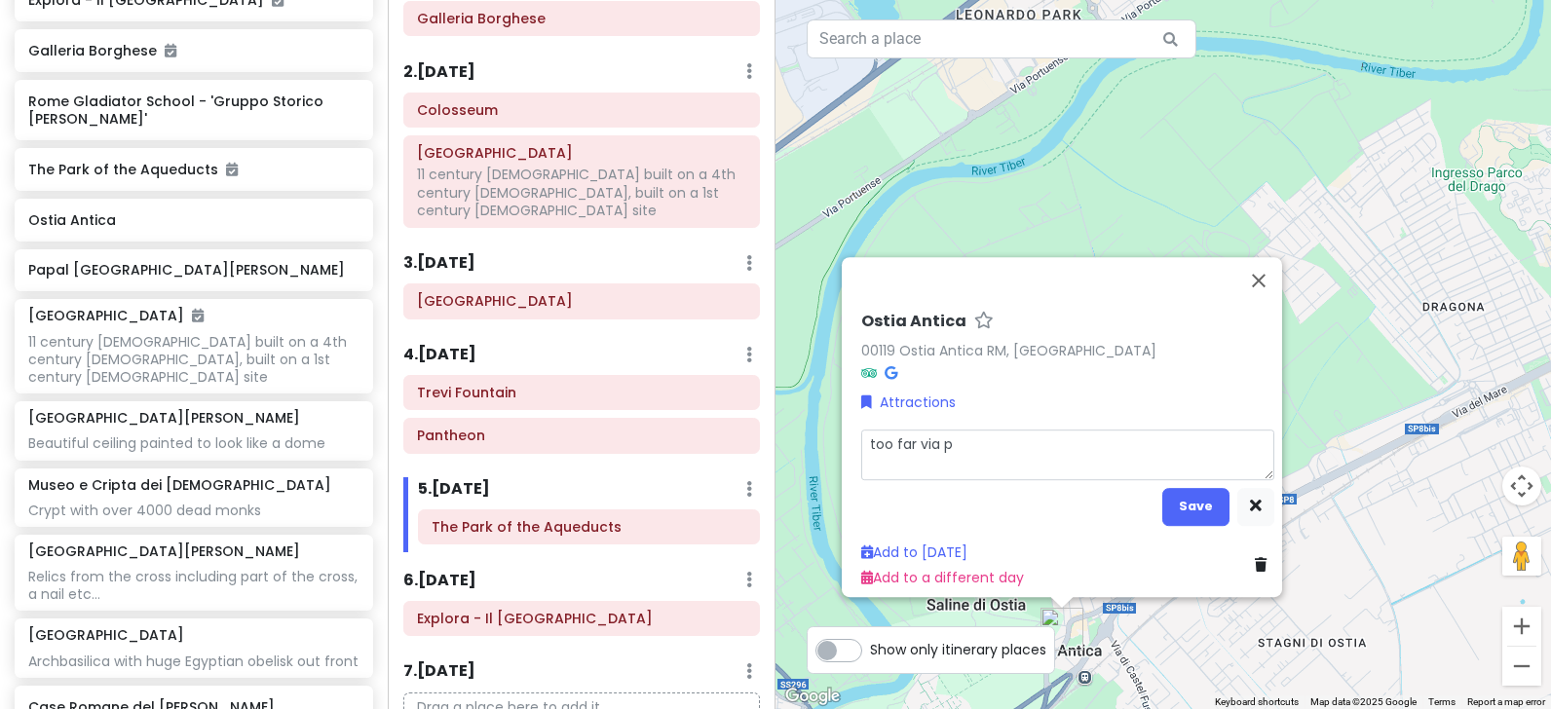
type textarea "too far via pu"
type textarea "x"
type textarea "too far via pub"
type textarea "x"
type textarea "too far via publ"
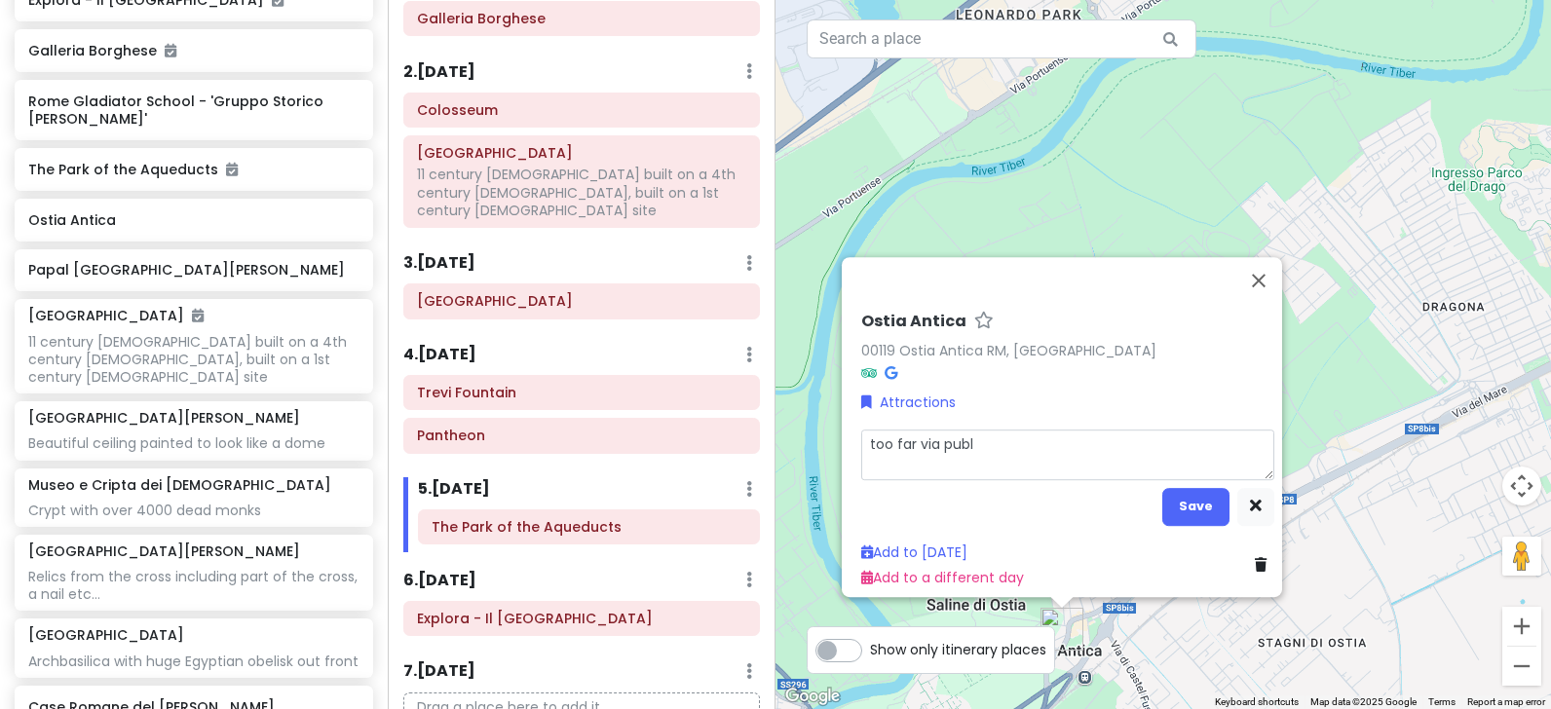
type textarea "x"
type textarea "too far via publi"
type textarea "x"
type textarea "too far via public"
type textarea "x"
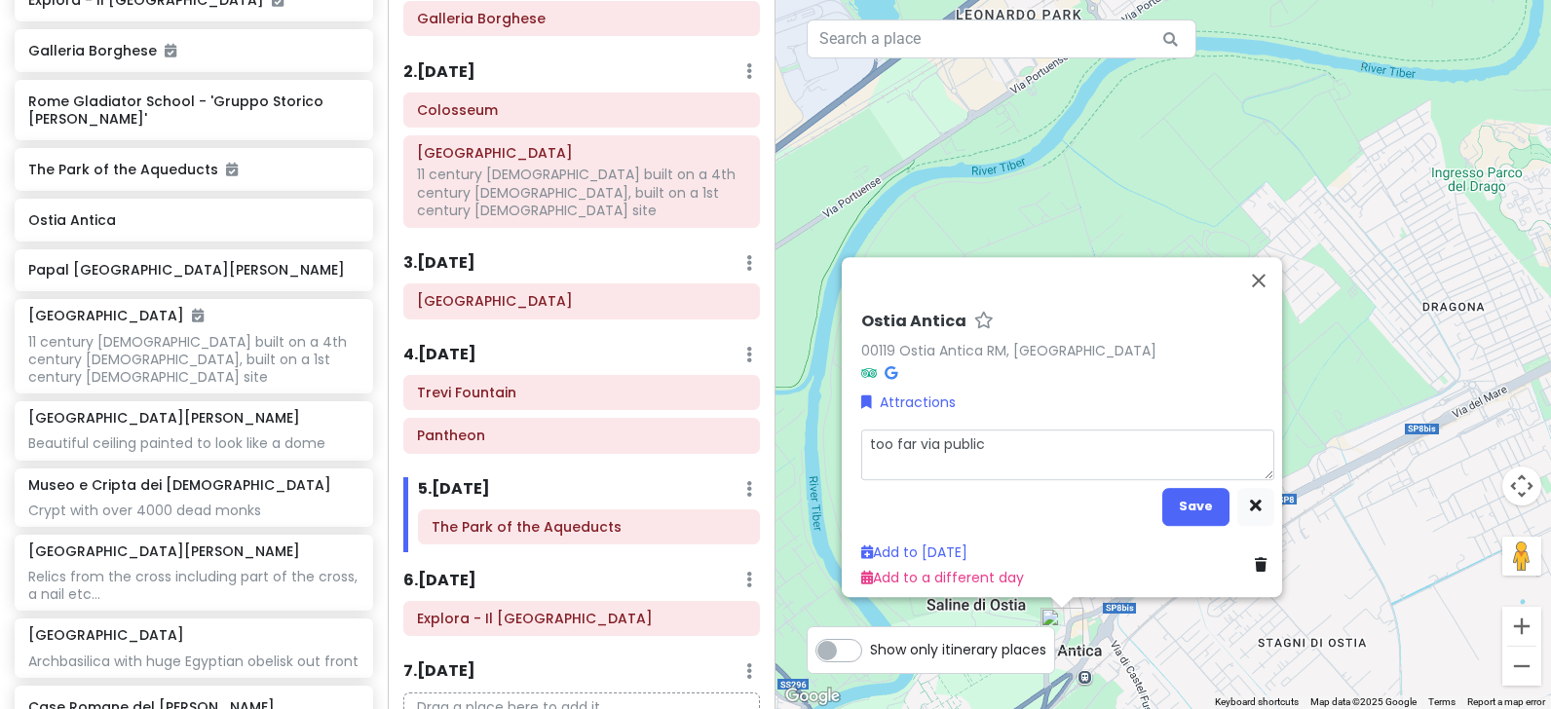
type textarea "too far via public t"
type textarea "x"
type textarea "too far via public tr"
type textarea "x"
type textarea "too far via public [PERSON_NAME]"
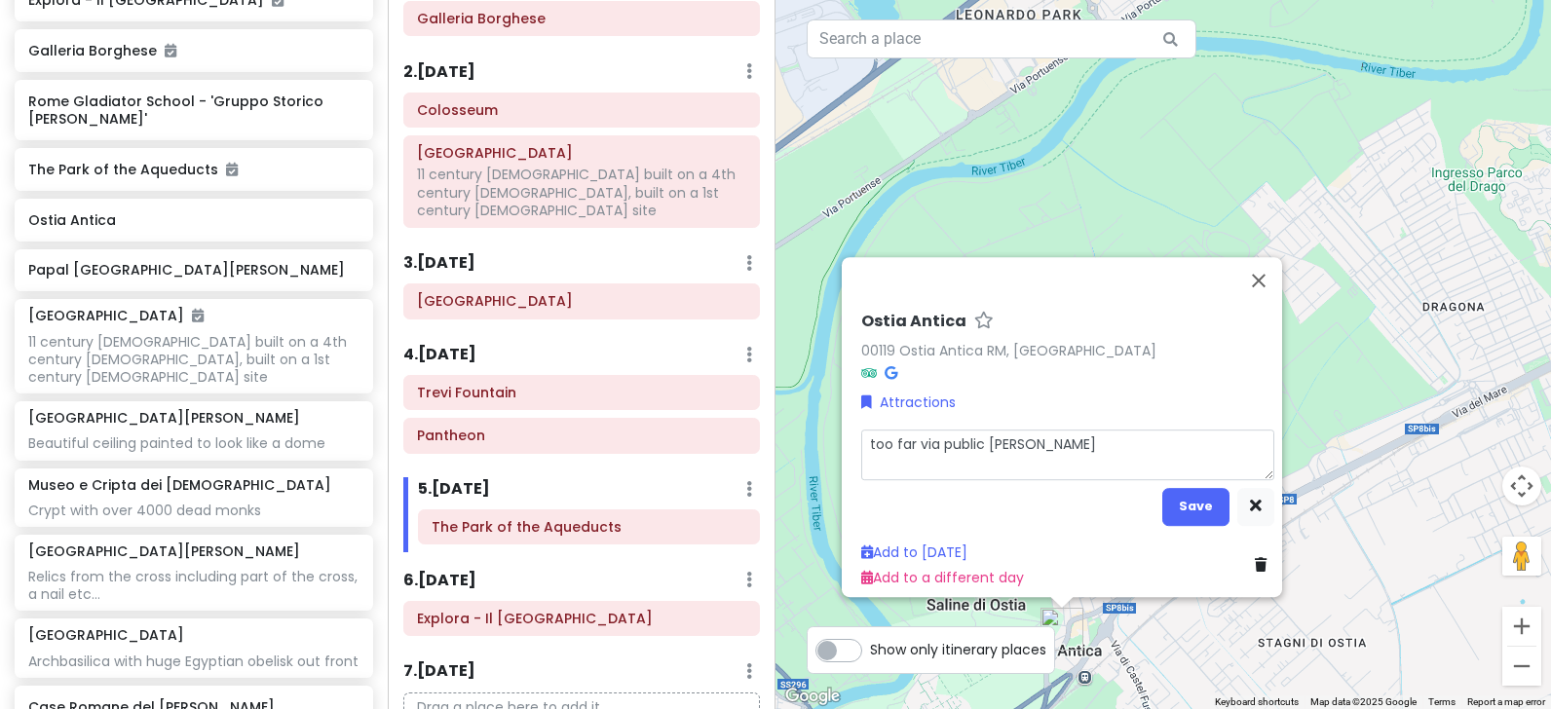
type textarea "x"
type textarea "too far via public trans"
type textarea "x"
type textarea "too far via public transp"
type textarea "x"
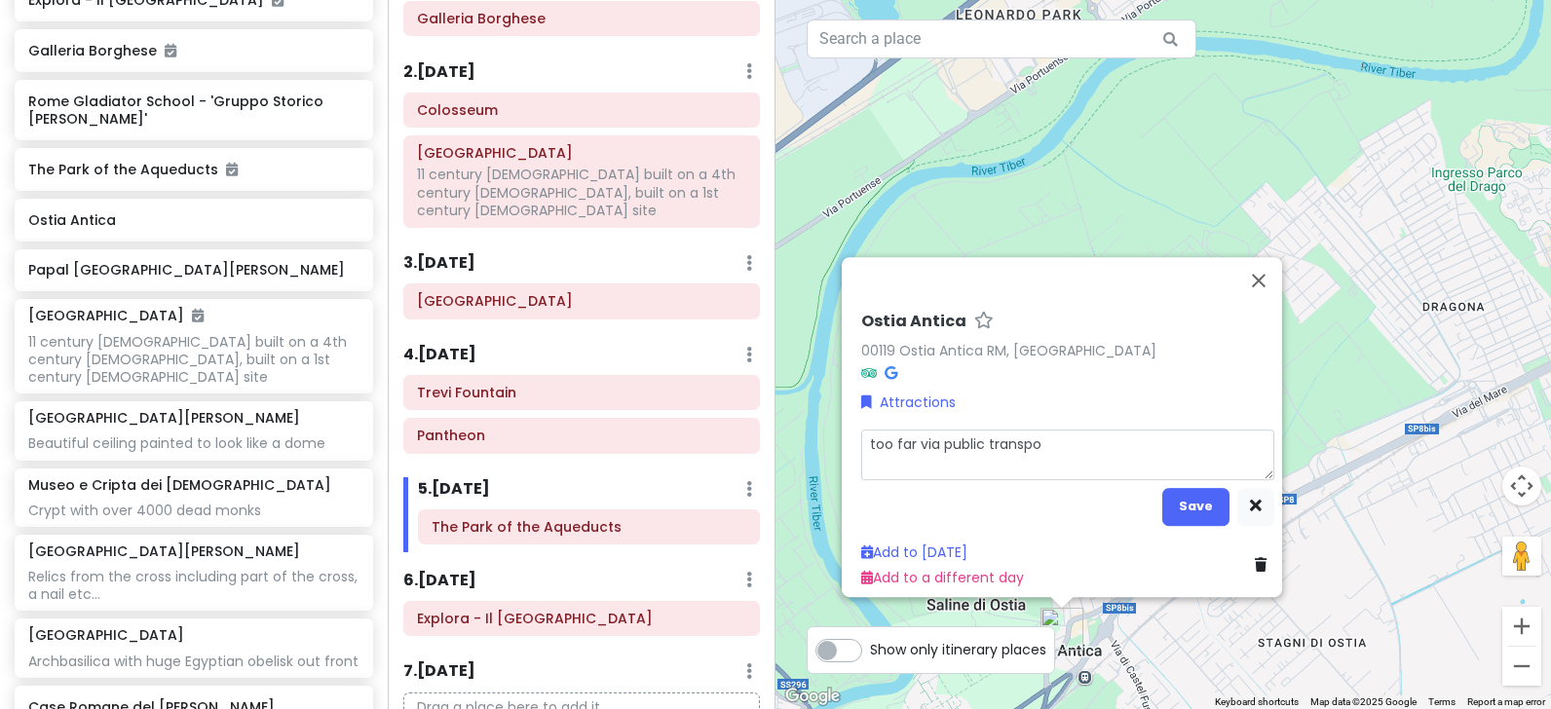
type textarea "too far via public transpor"
type textarea "x"
type textarea "too far via public transportation"
click at [1170, 491] on button "Save" at bounding box center [1195, 507] width 67 height 38
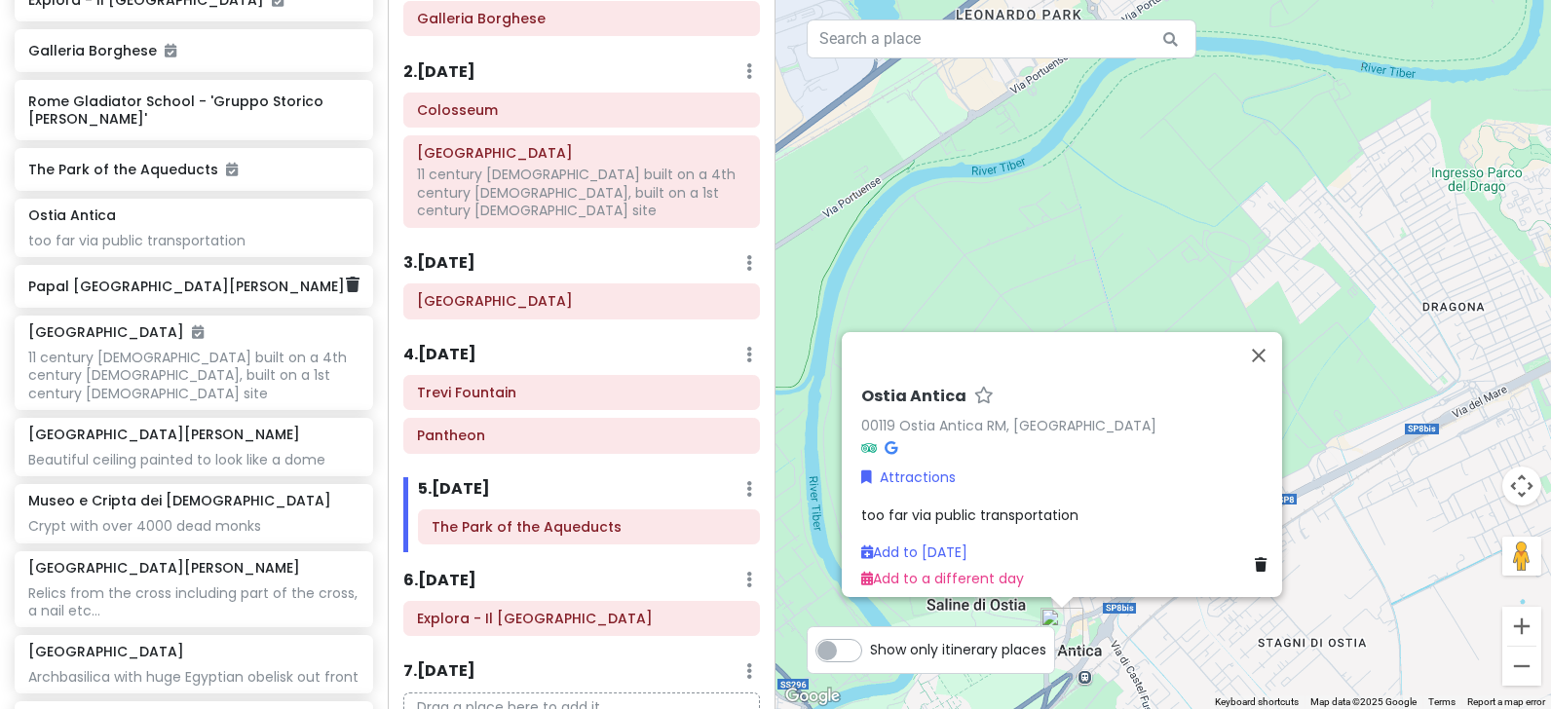
click at [167, 285] on h6 "Papal [GEOGRAPHIC_DATA][PERSON_NAME]" at bounding box center [186, 287] width 317 height 18
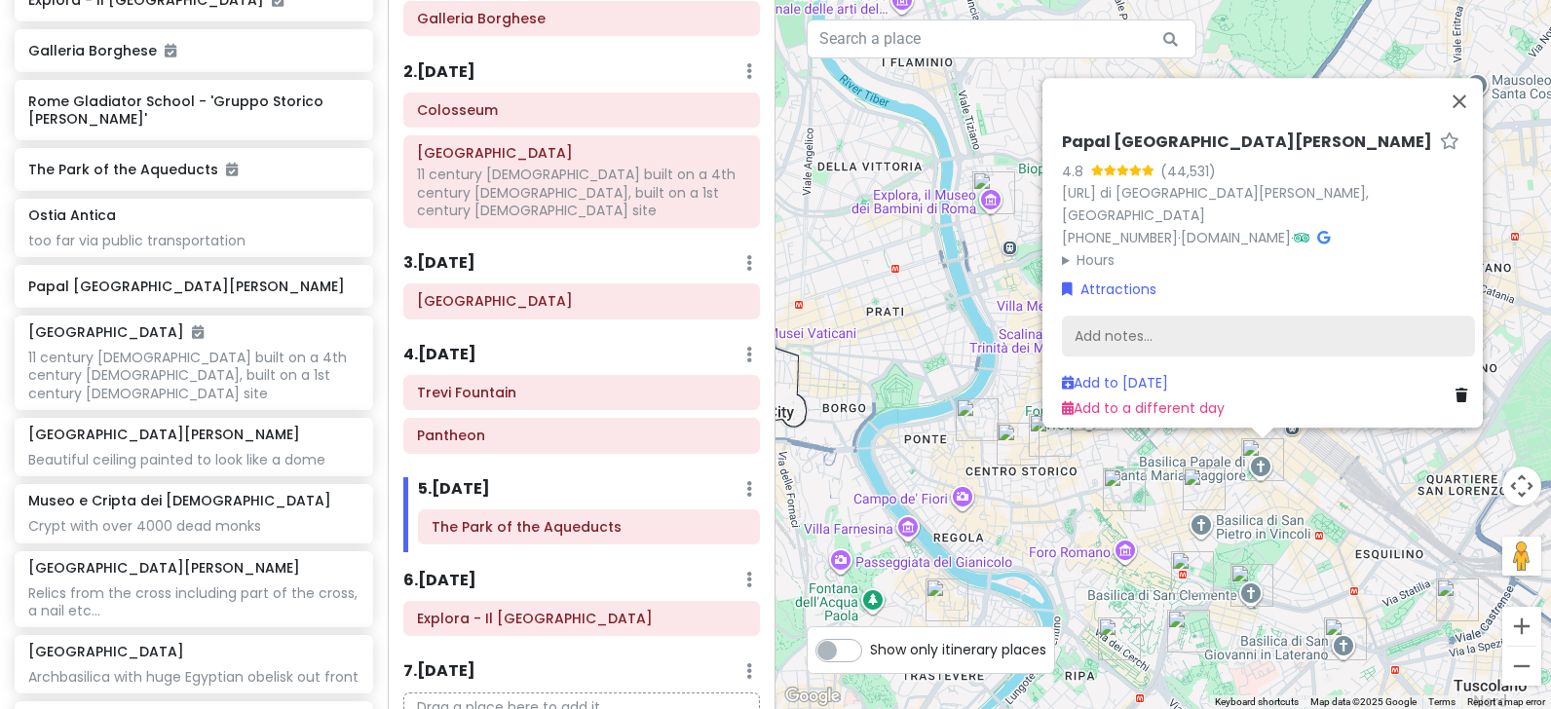
click at [1155, 330] on div "Add notes..." at bounding box center [1268, 337] width 413 height 41
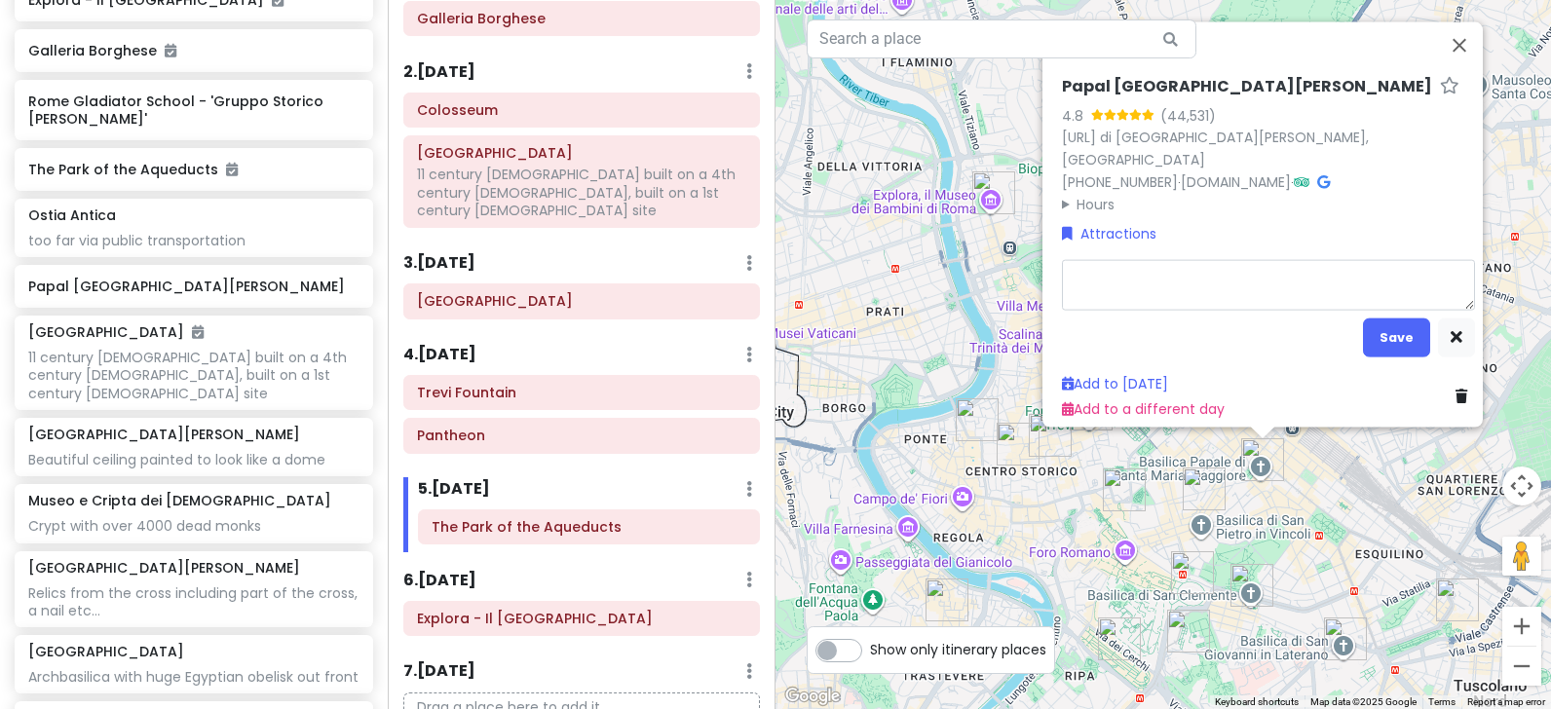
type textarea "x"
type textarea "o"
type textarea "x"
type textarea "olde"
type textarea "x"
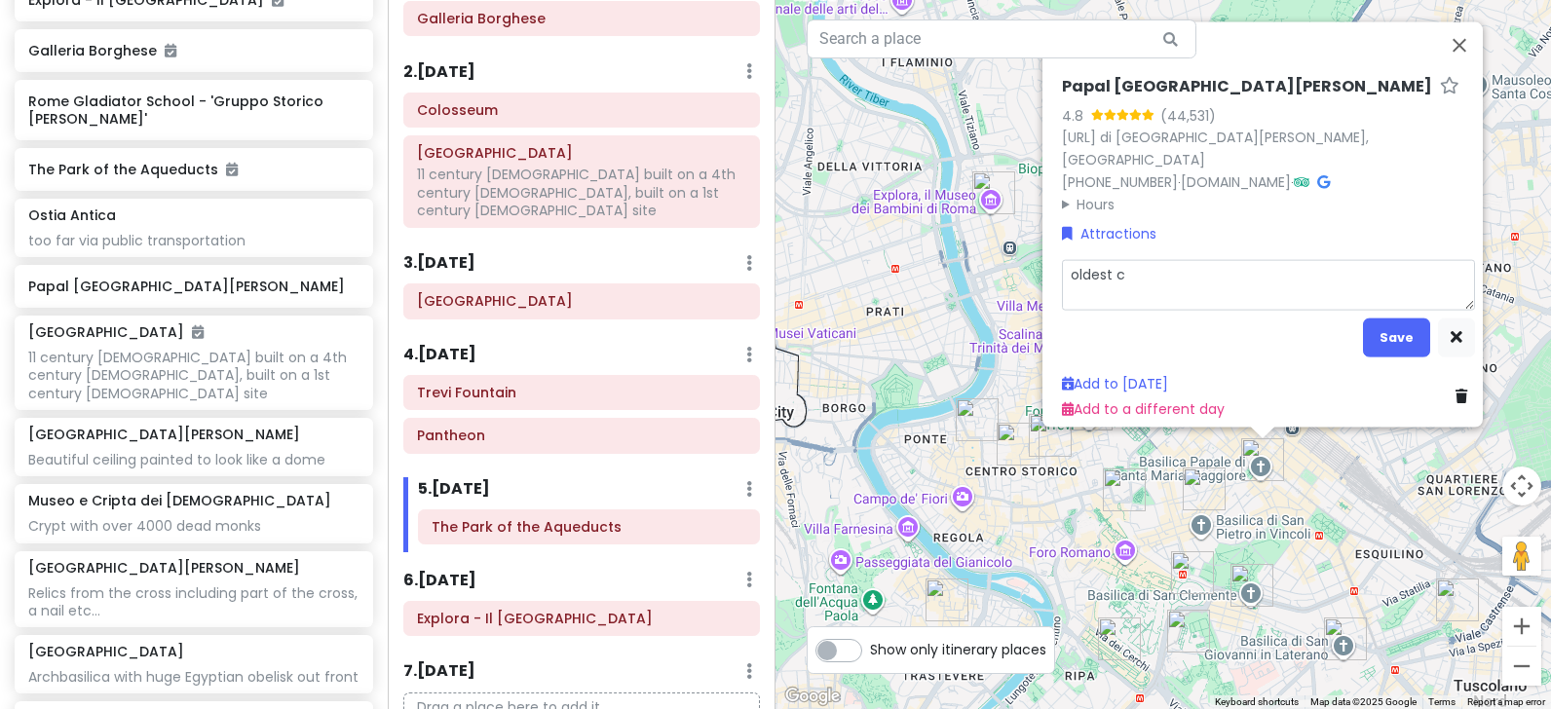
type textarea "oldest ch"
type textarea "x"
type textarea "oldest [DEMOGRAPHIC_DATA]"
type textarea "x"
type textarea "oldest [DEMOGRAPHIC_DATA] d"
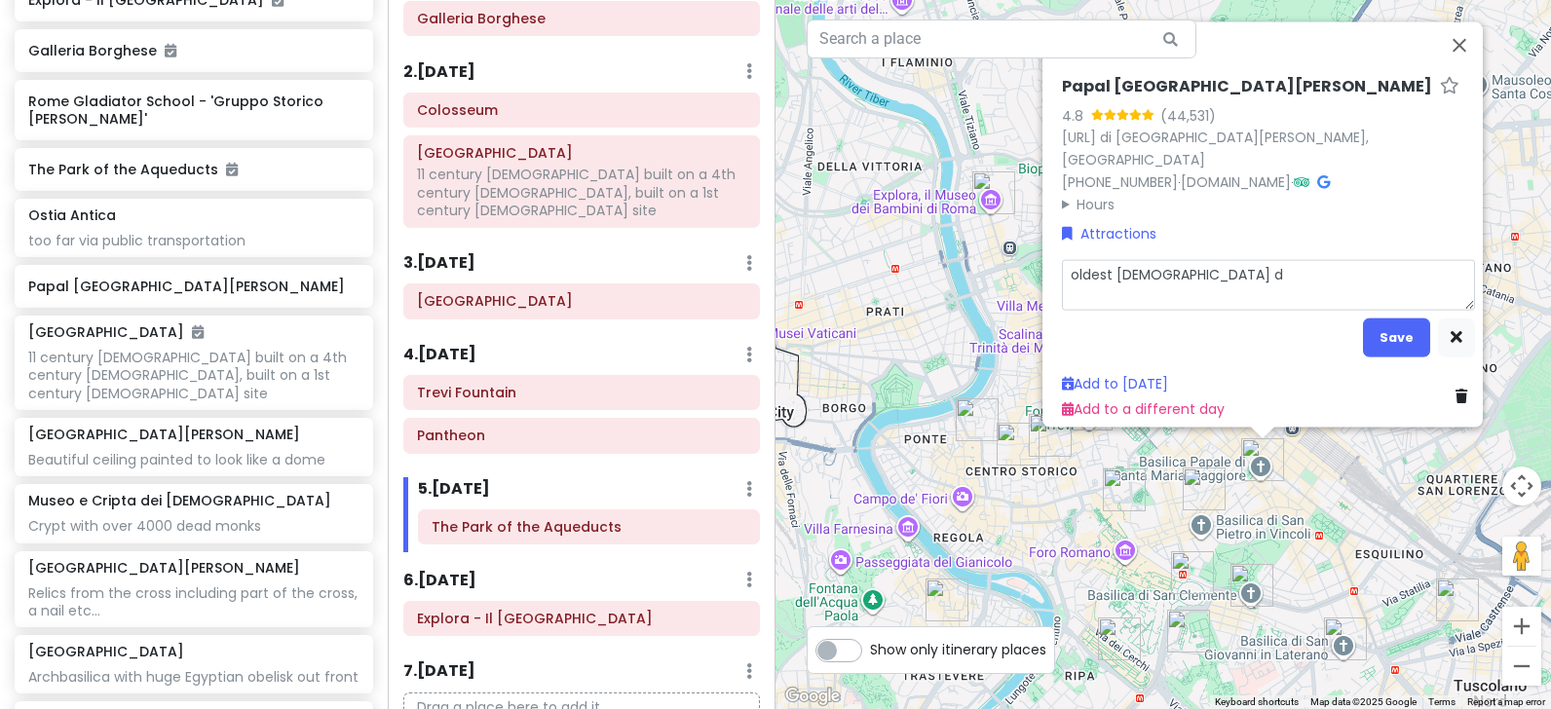
type textarea "x"
type textarea "oldest [DEMOGRAPHIC_DATA] de"
type textarea "x"
type textarea "oldest [DEMOGRAPHIC_DATA] [PERSON_NAME]"
type textarea "x"
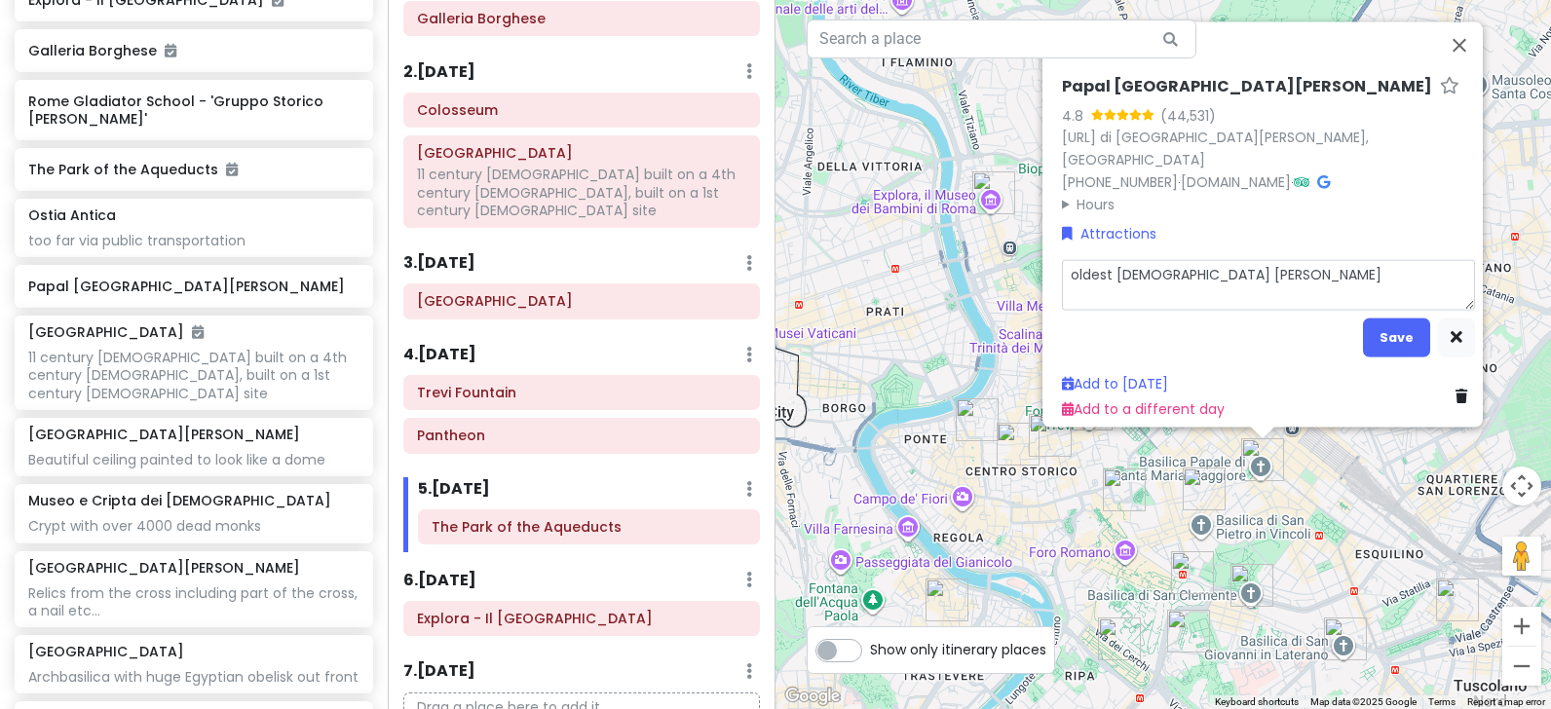
type textarea "oldest [DEMOGRAPHIC_DATA] dedica"
type textarea "x"
type textarea "oldest [DEMOGRAPHIC_DATA] dedicat"
type textarea "x"
type textarea "oldest [DEMOGRAPHIC_DATA] dedicate"
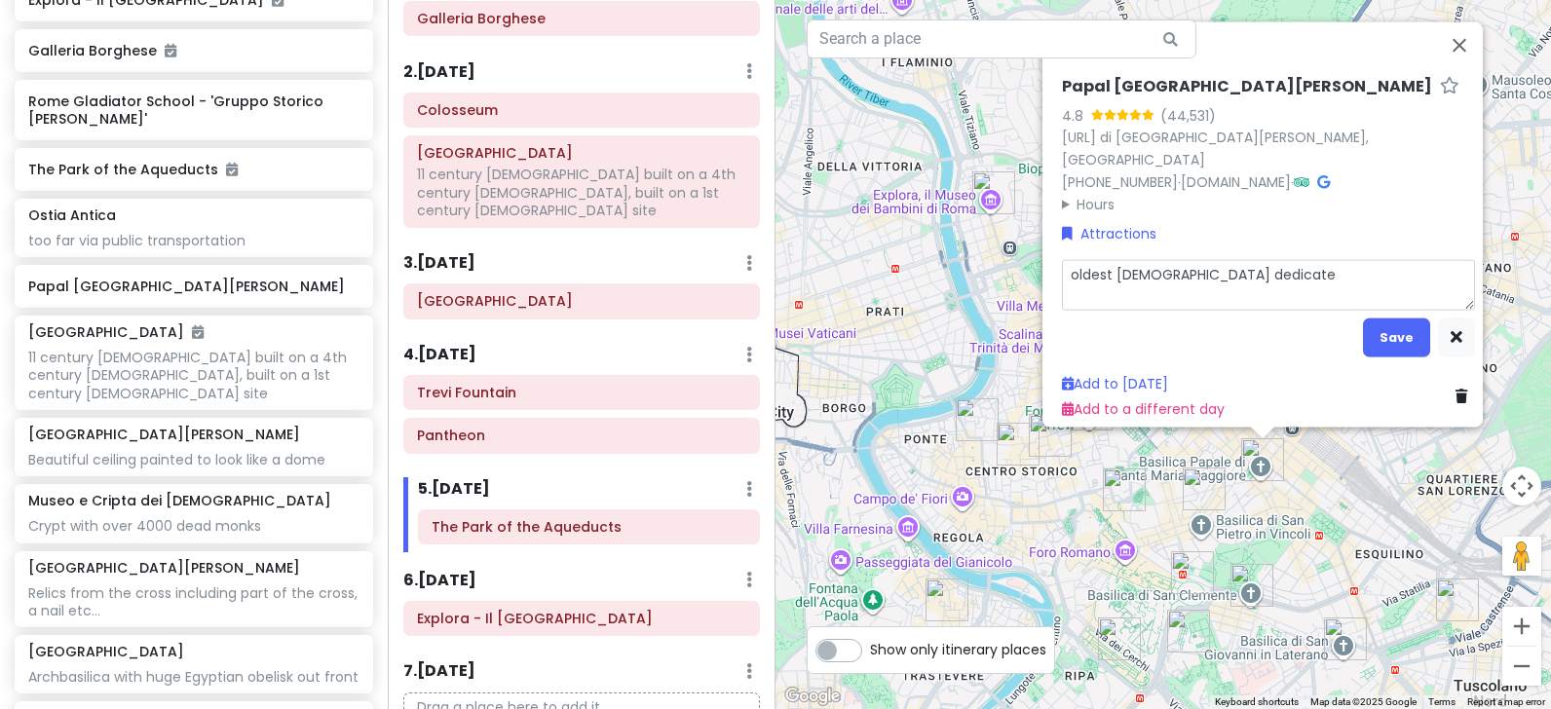
type textarea "x"
type textarea "oldest church dedicated"
type textarea "x"
type textarea "oldest church dedicated to"
type textarea "x"
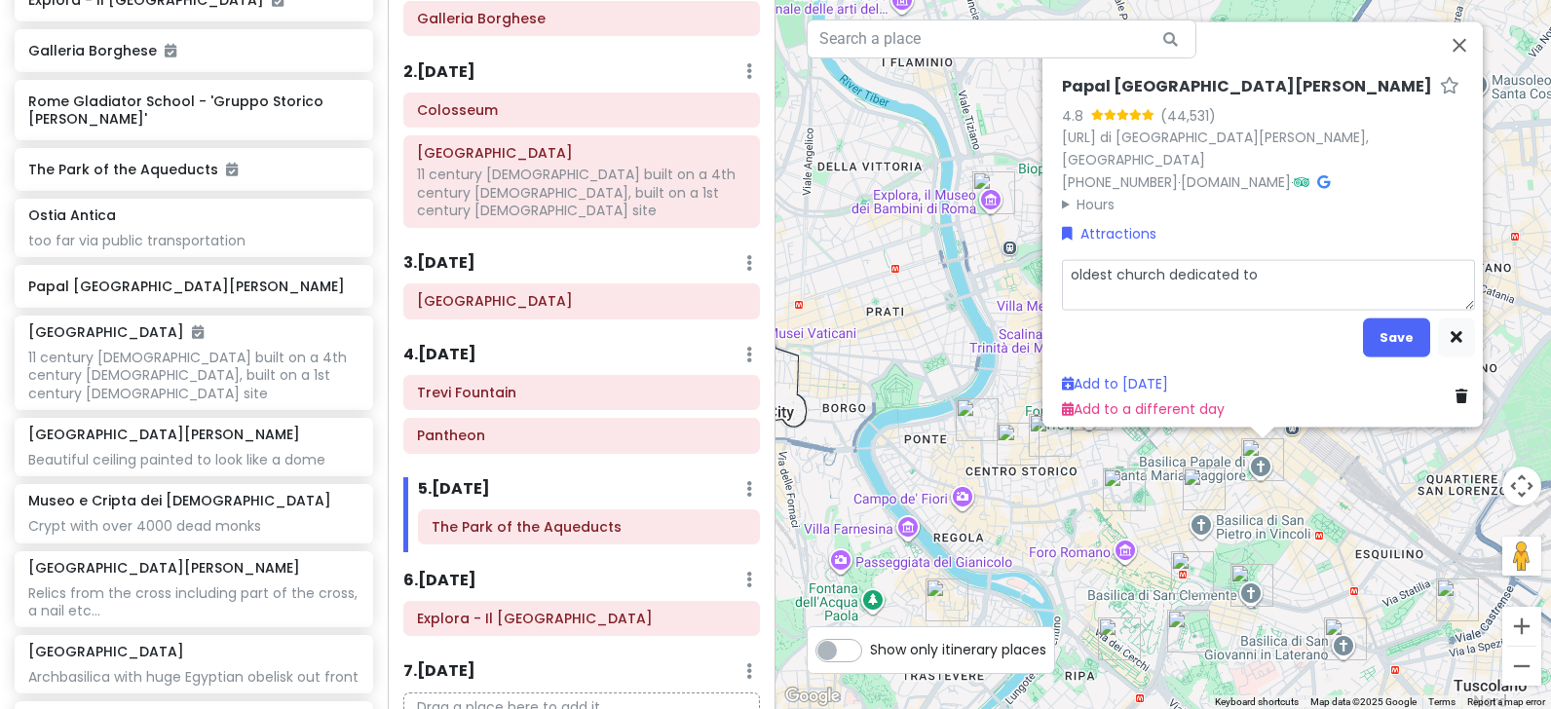
type textarea "oldest church dedicated to M"
type textarea "x"
type textarea "oldest [DEMOGRAPHIC_DATA] dedicated to Ma"
type textarea "x"
type textarea "oldest [DEMOGRAPHIC_DATA] dedicated to Mar"
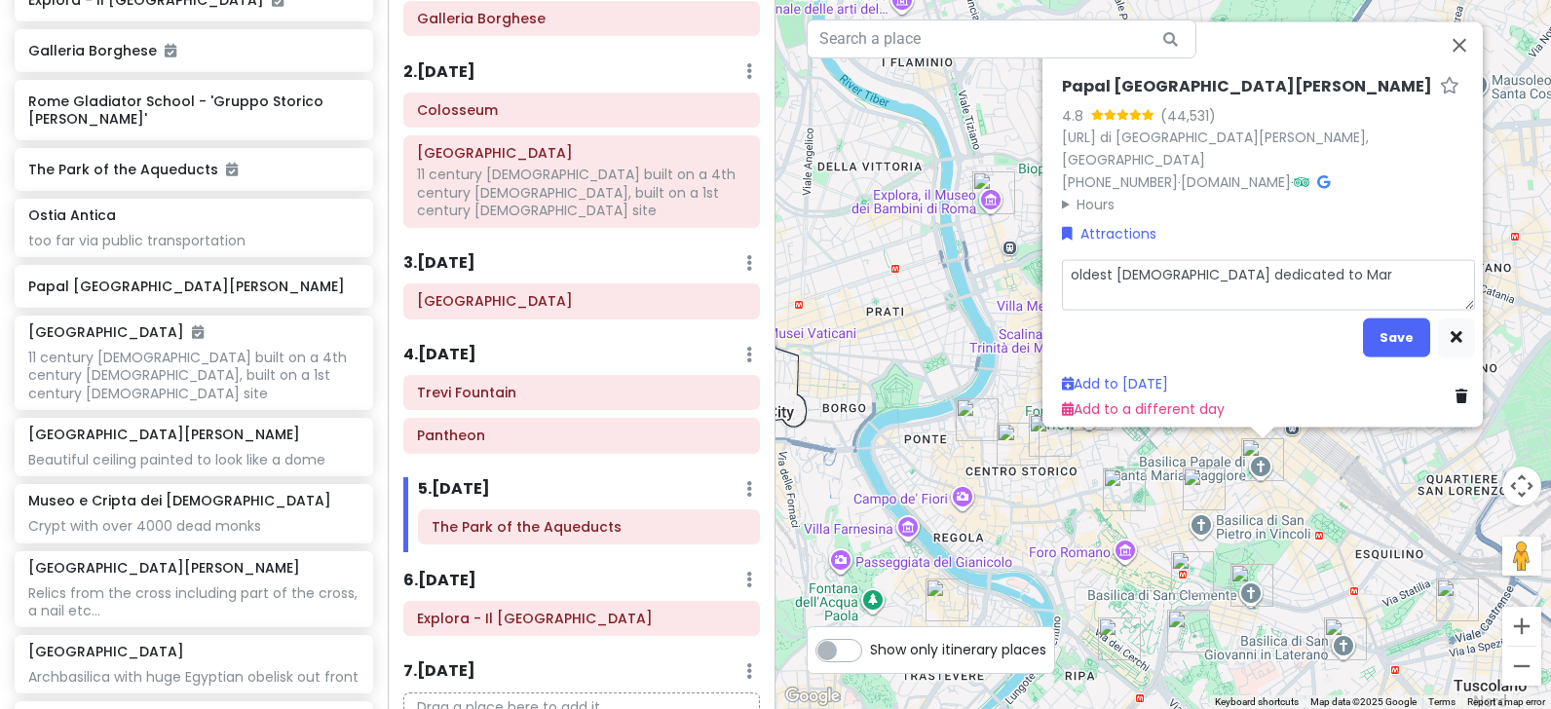
type textarea "x"
type textarea "oldest church dedicated to [PERSON_NAME]"
type textarea "x"
type textarea "oldest church dedicated to [PERSON_NAME]"
click at [1392, 328] on button "Save" at bounding box center [1396, 338] width 67 height 38
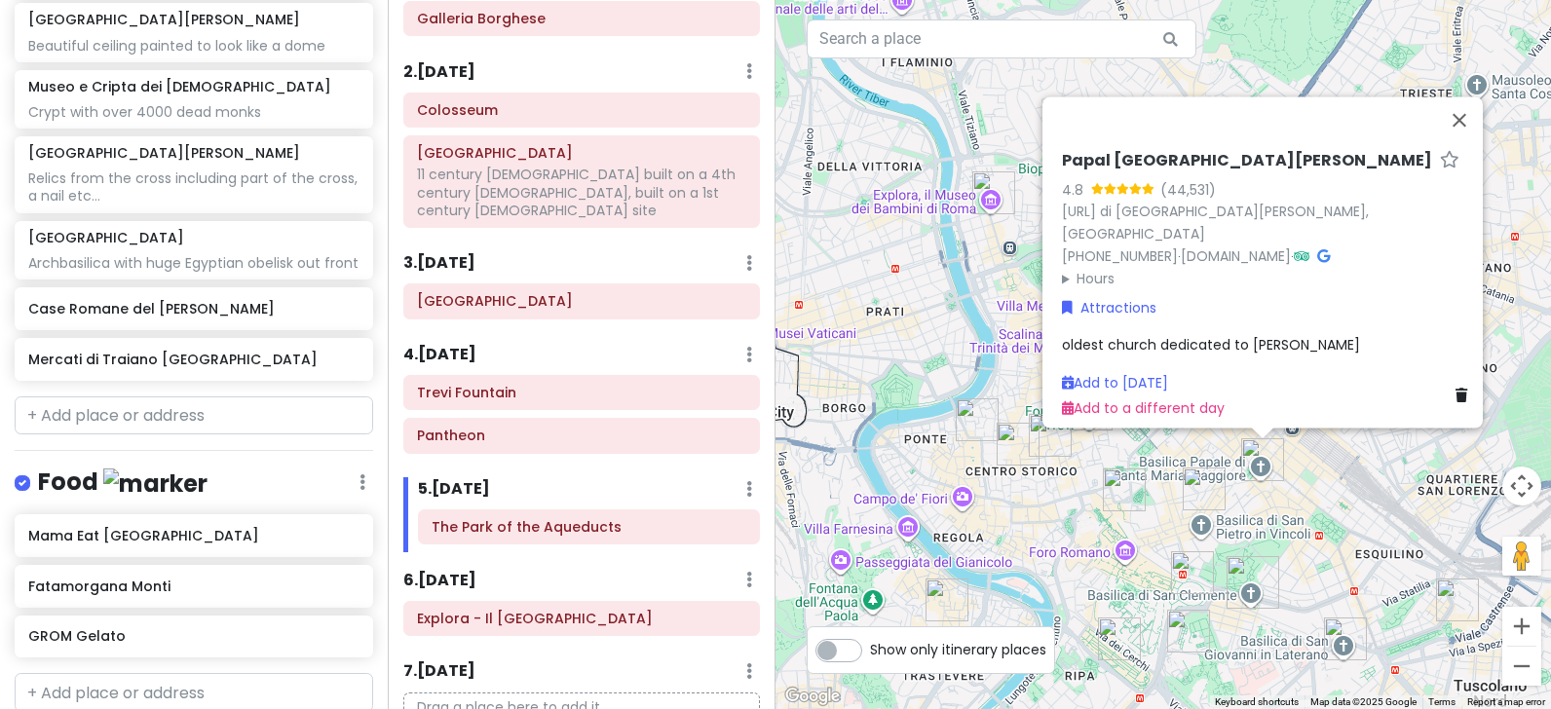
scroll to position [1169, 0]
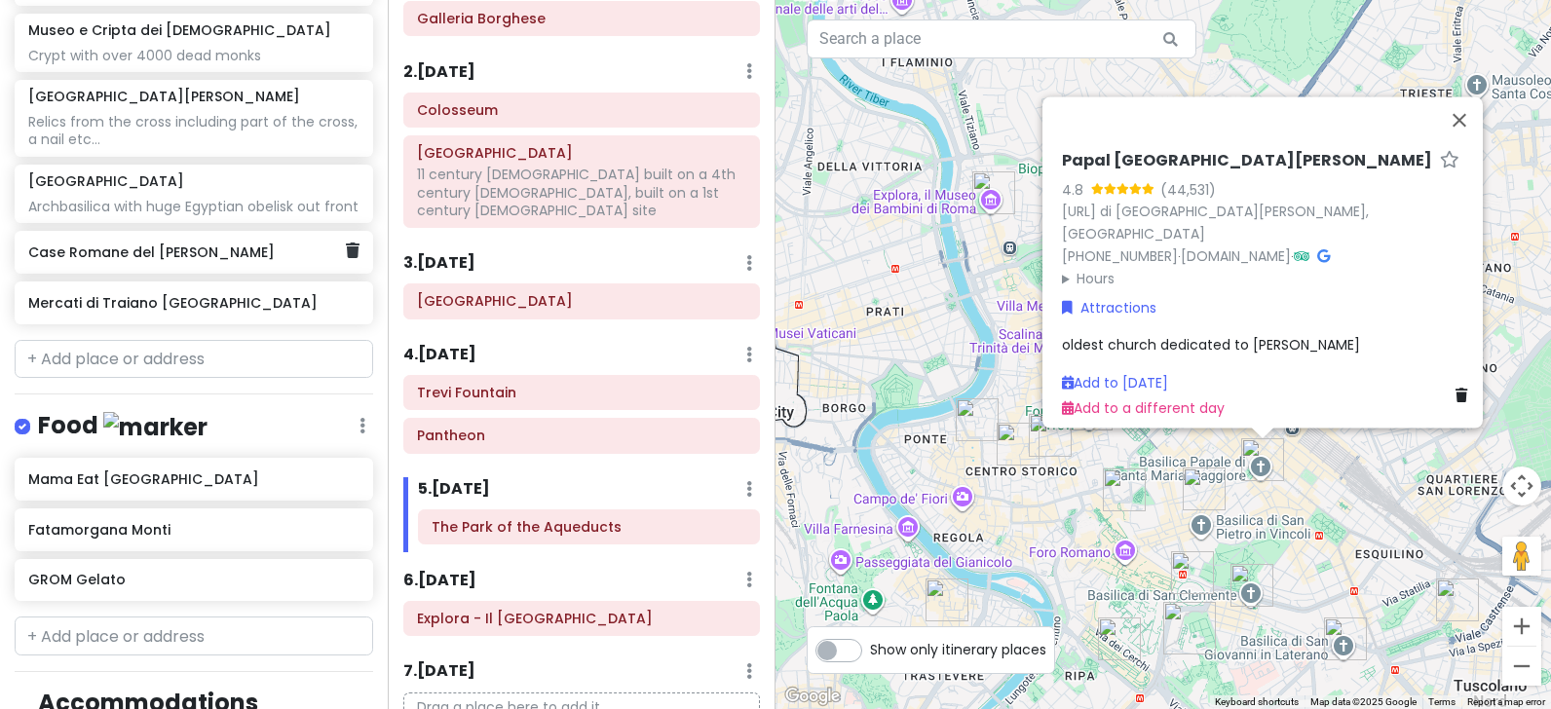
click at [104, 261] on div "Case Romane del [PERSON_NAME]" at bounding box center [186, 252] width 317 height 27
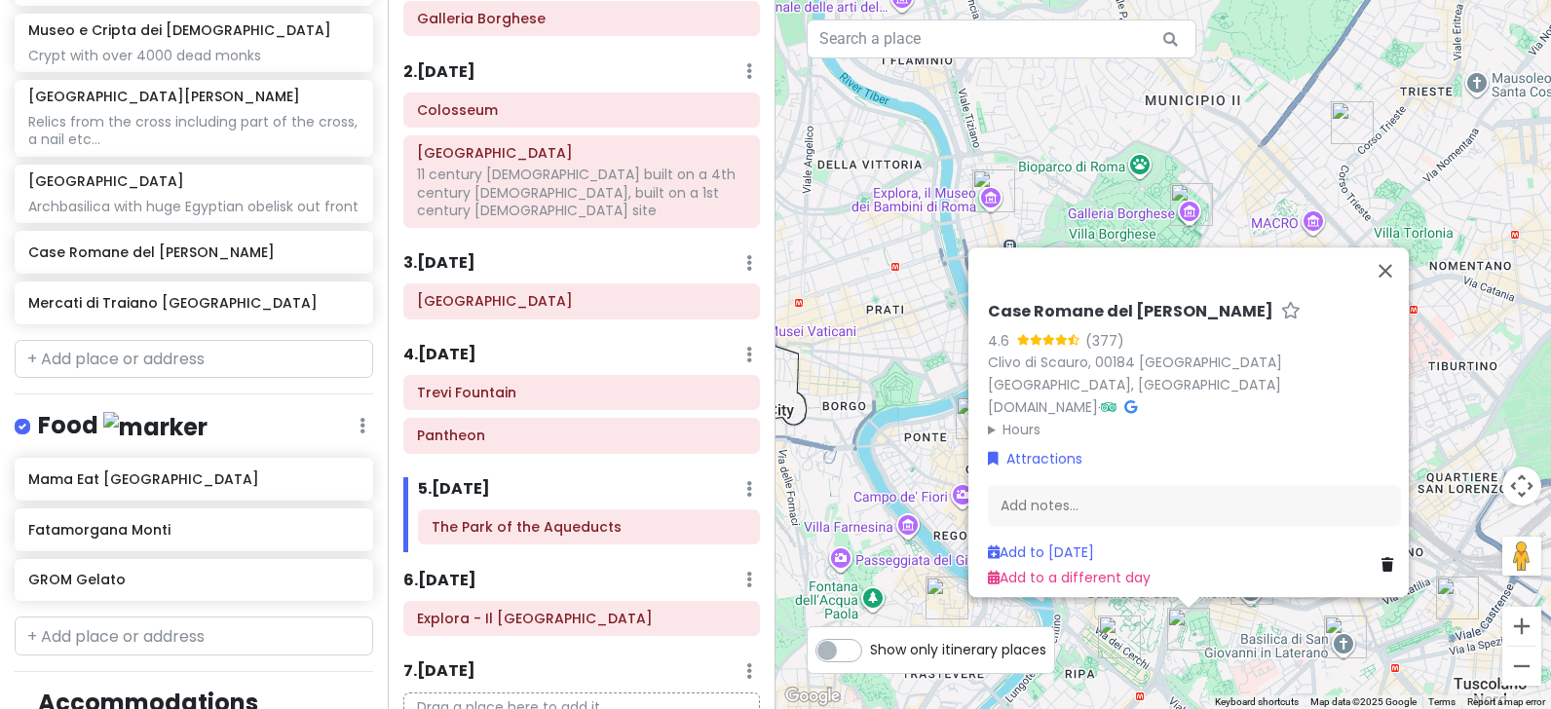
click at [1056, 345] on icon at bounding box center [1061, 339] width 13 height 11
click at [1053, 370] on link "Clivo di Scauro, 00184 [GEOGRAPHIC_DATA] [GEOGRAPHIC_DATA], [GEOGRAPHIC_DATA]" at bounding box center [1135, 374] width 294 height 42
click at [1117, 400] on icon at bounding box center [1109, 407] width 16 height 14
click at [122, 347] on input "text" at bounding box center [194, 359] width 359 height 39
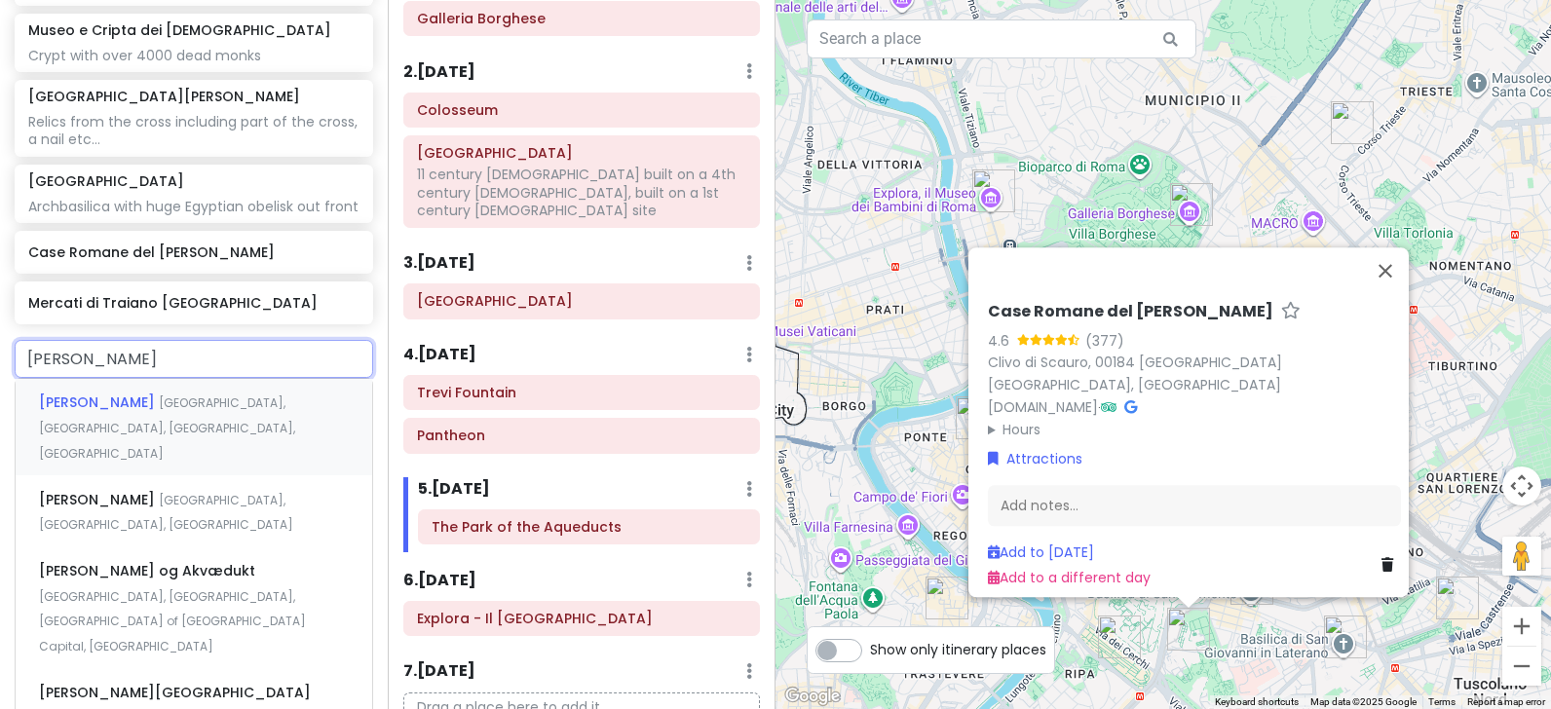
type input "Aurelian Wall"
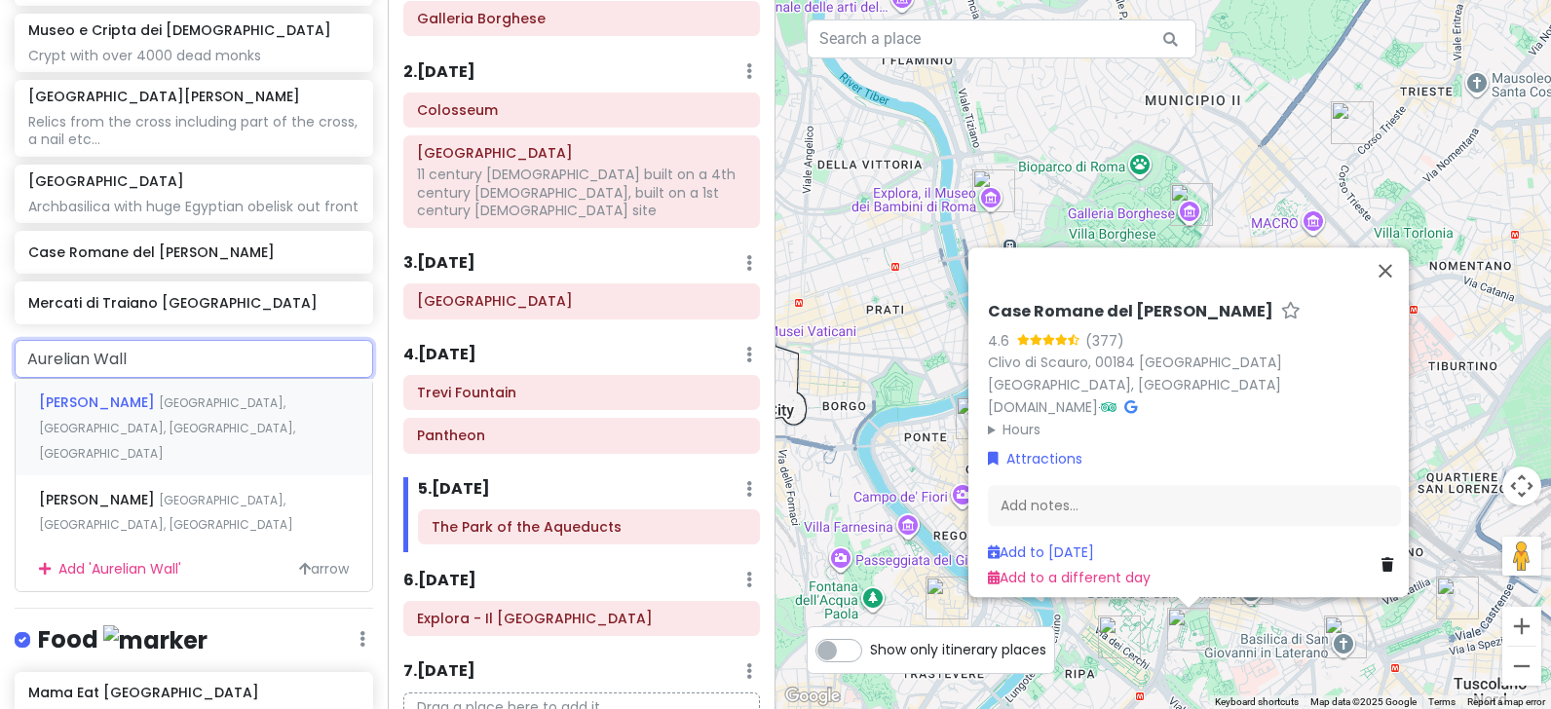
click at [91, 399] on span "[PERSON_NAME]" at bounding box center [99, 402] width 120 height 19
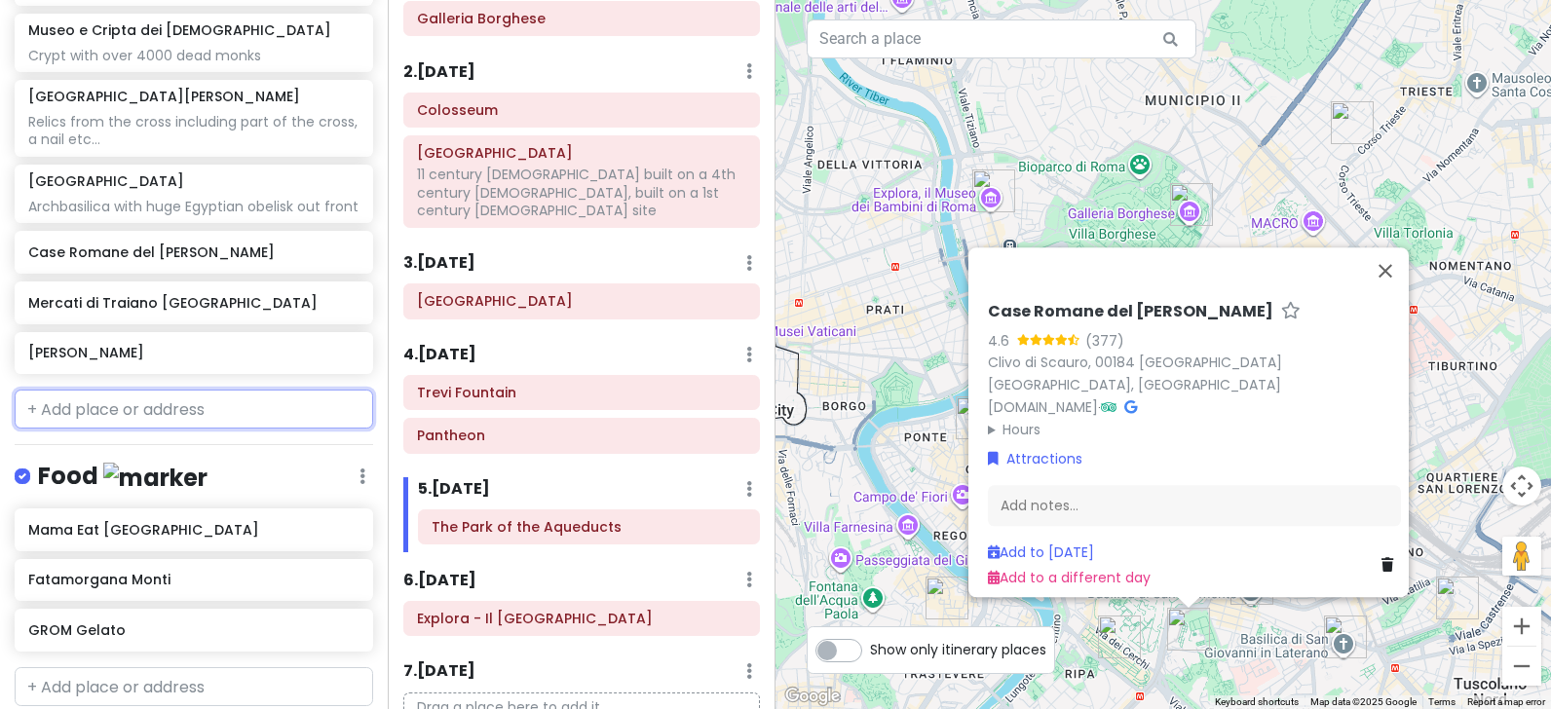
scroll to position [1220, 0]
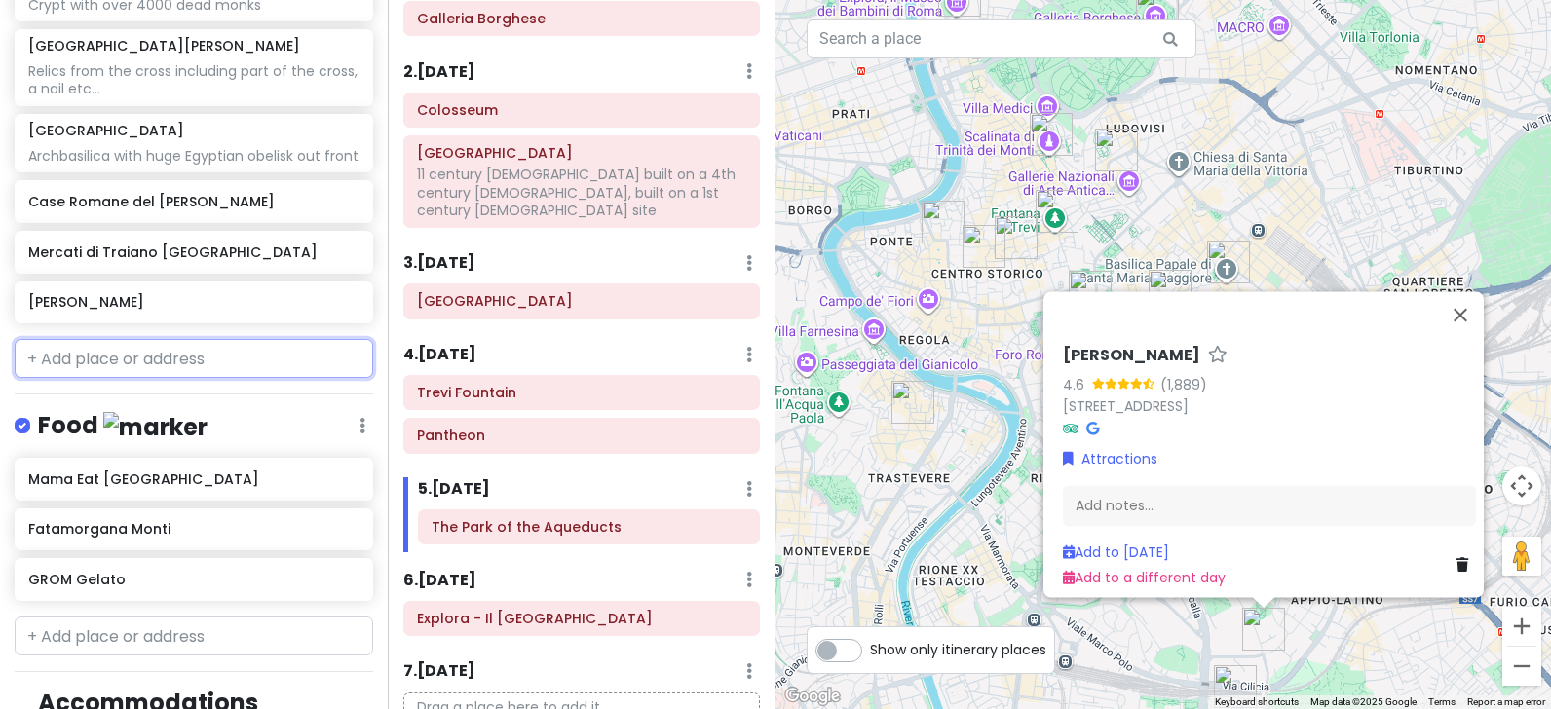
click at [89, 363] on input "text" at bounding box center [194, 358] width 359 height 39
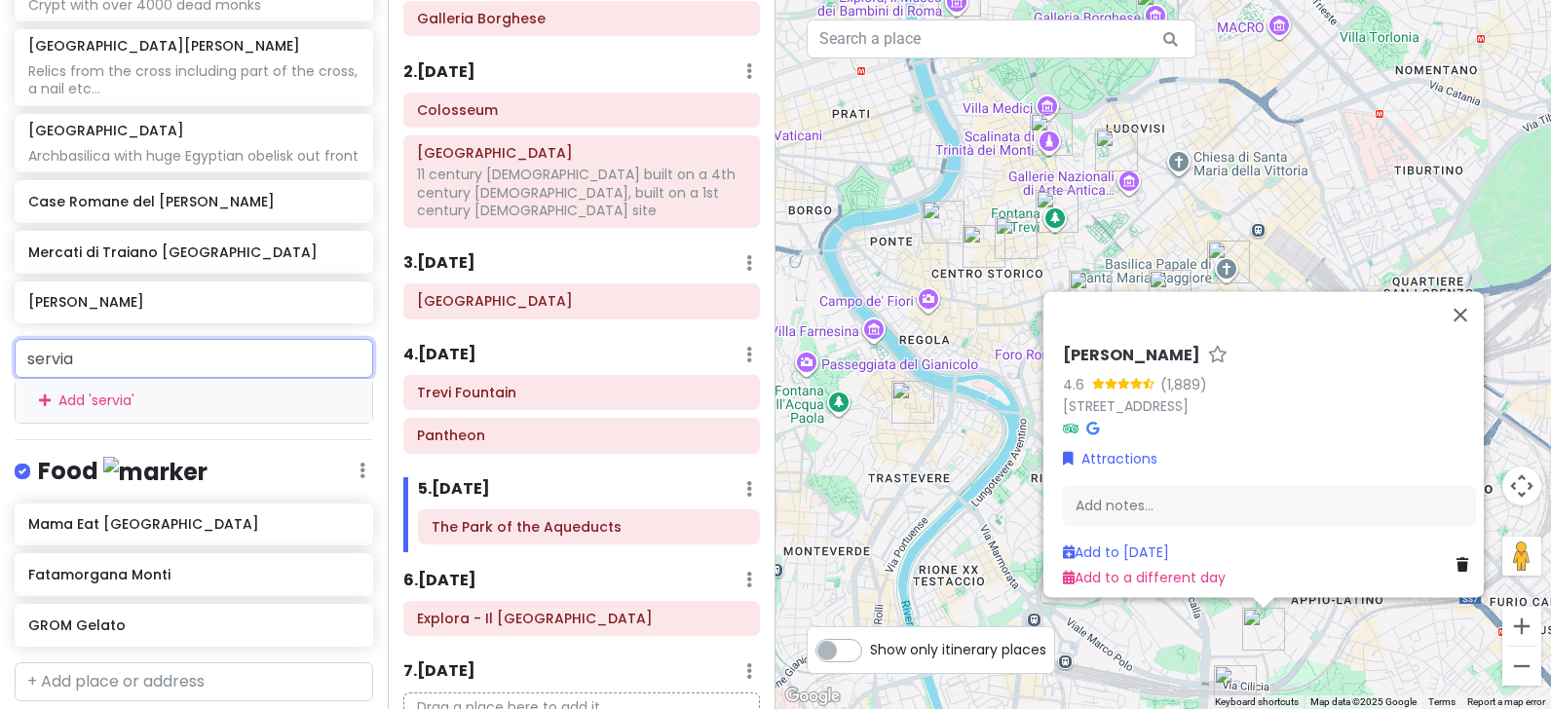
type input "servian"
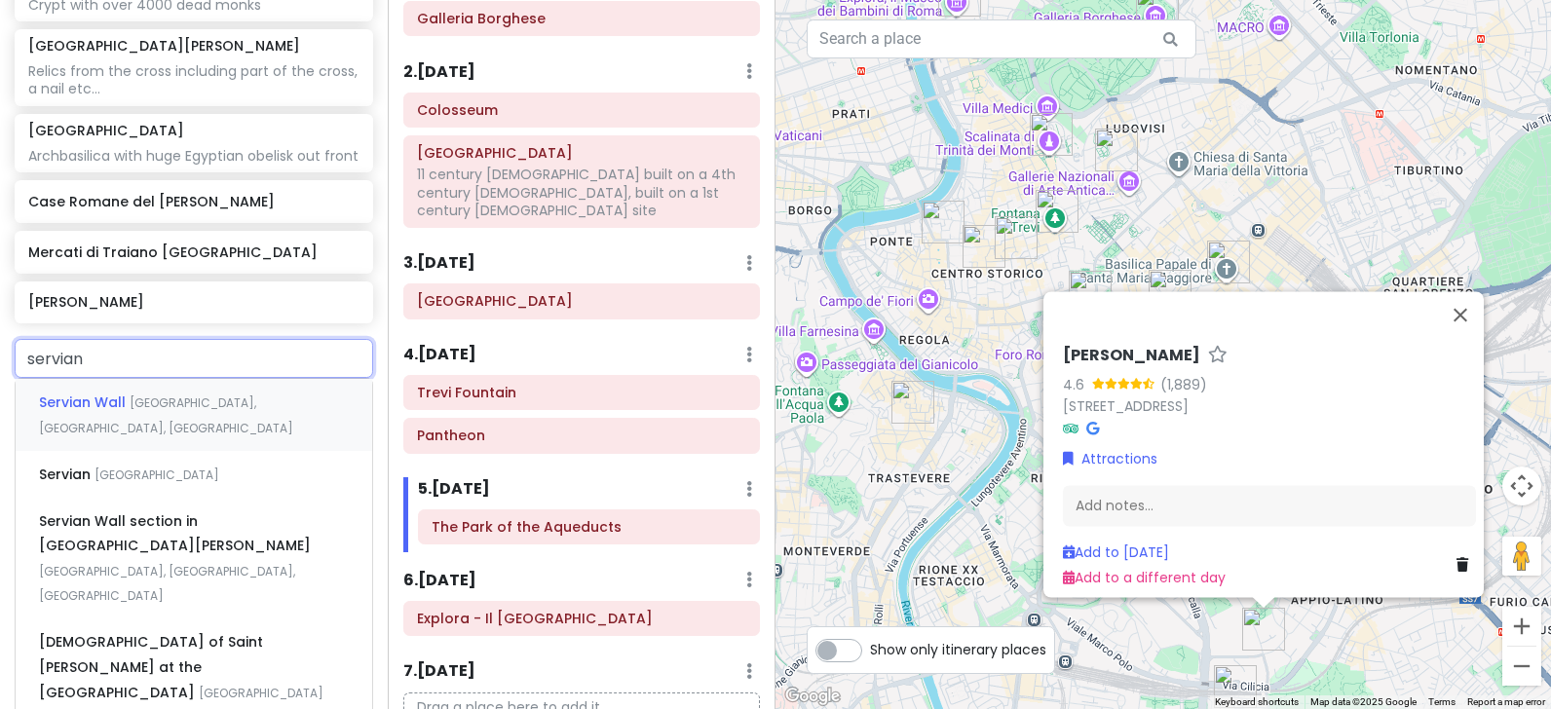
click at [57, 396] on span "Servian Wall" at bounding box center [84, 402] width 91 height 19
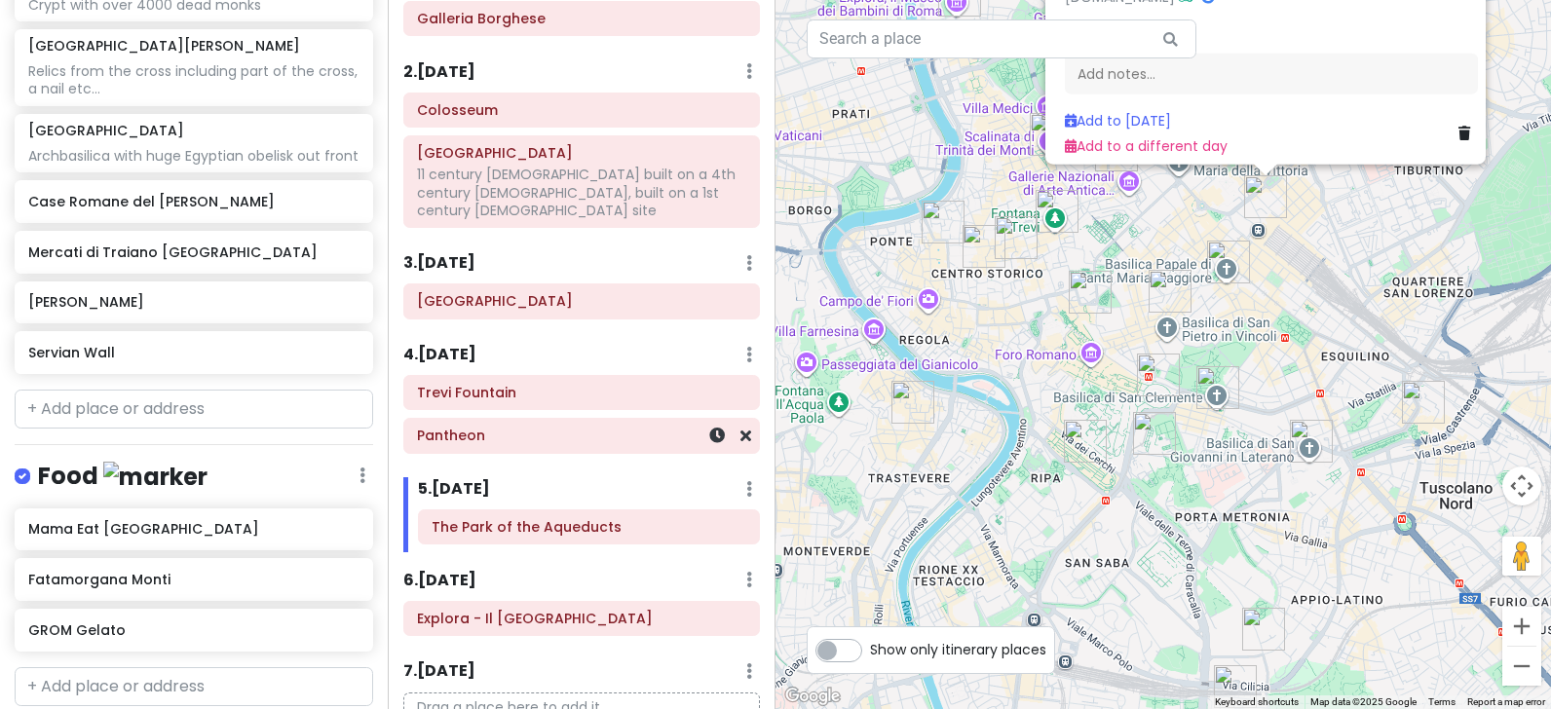
scroll to position [1270, 0]
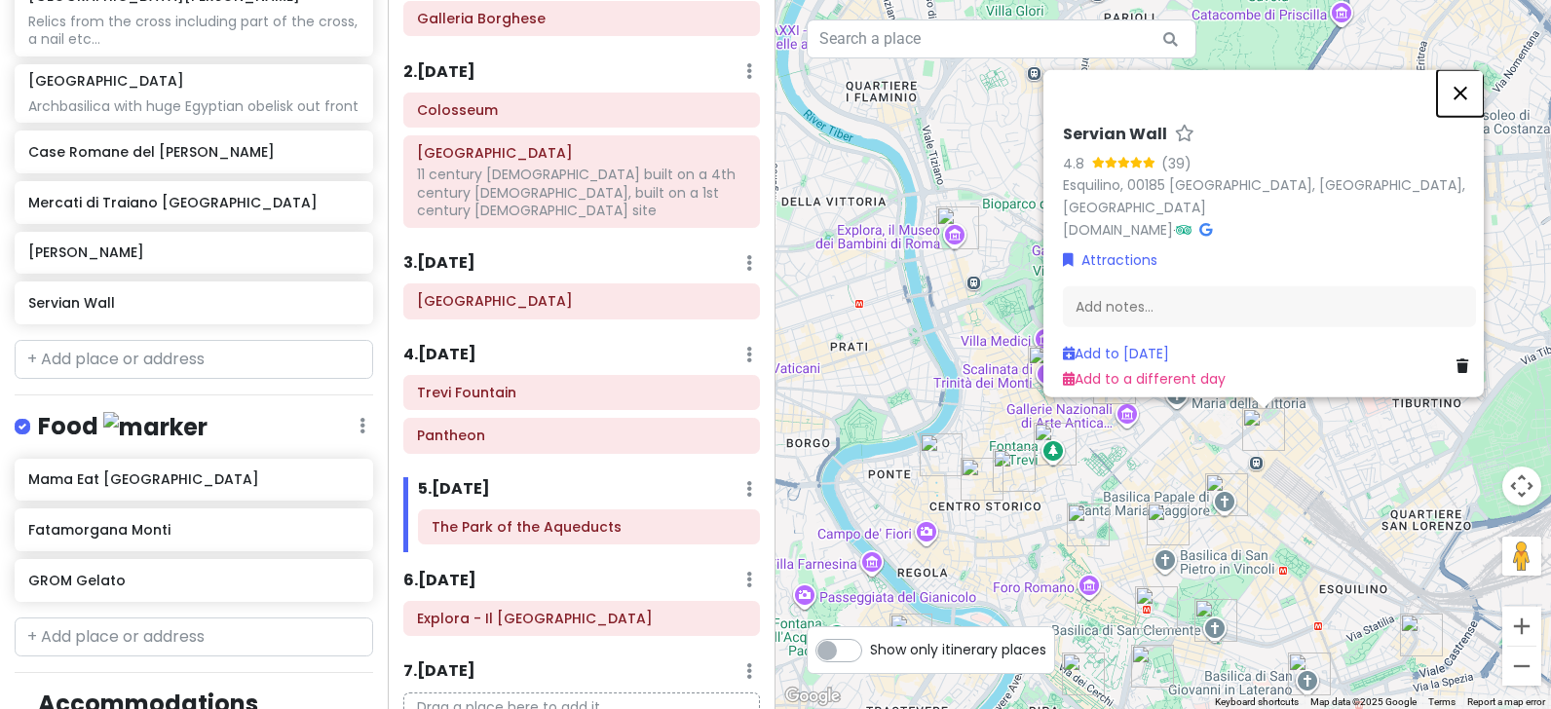
click at [1475, 75] on button "Close" at bounding box center [1460, 93] width 47 height 47
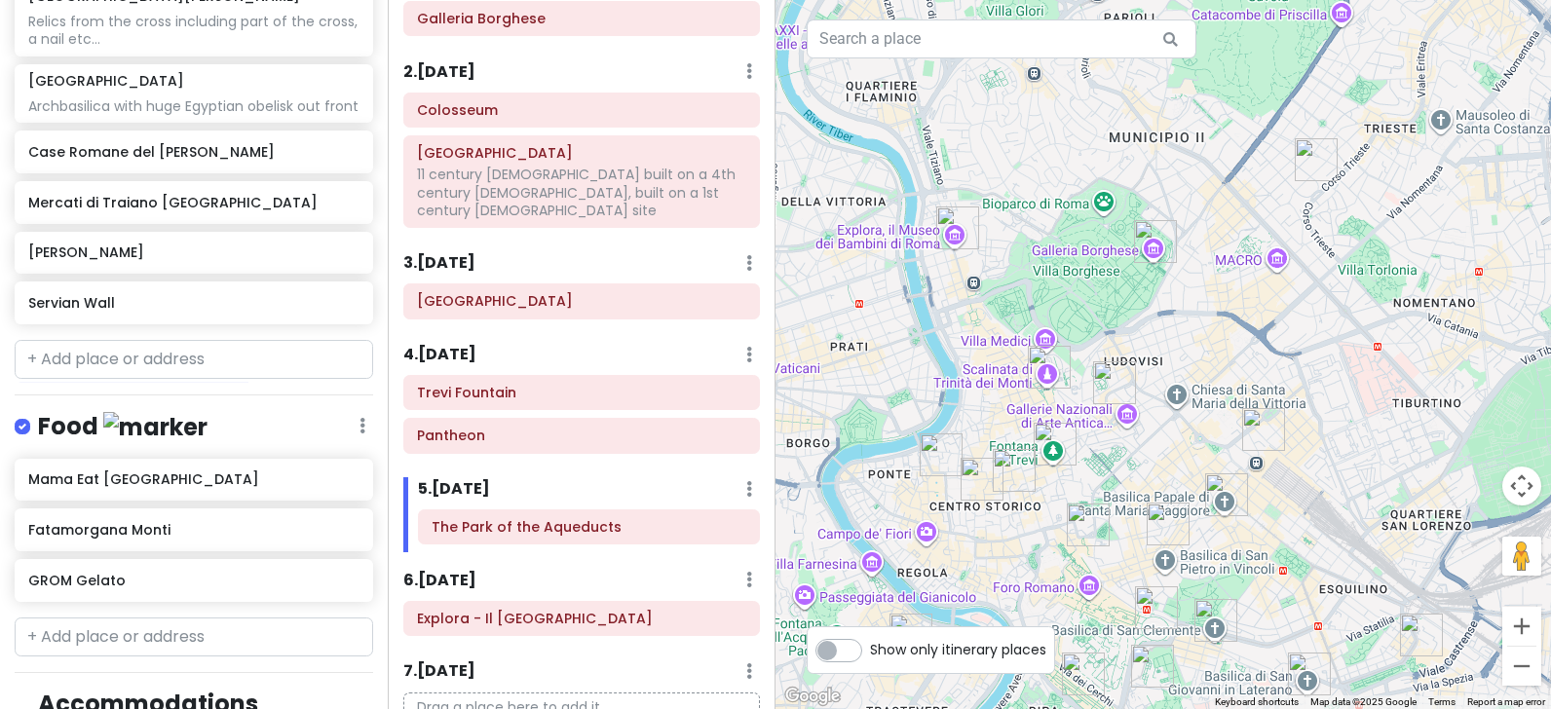
click at [1259, 432] on img "Servian Wall" at bounding box center [1263, 429] width 43 height 43
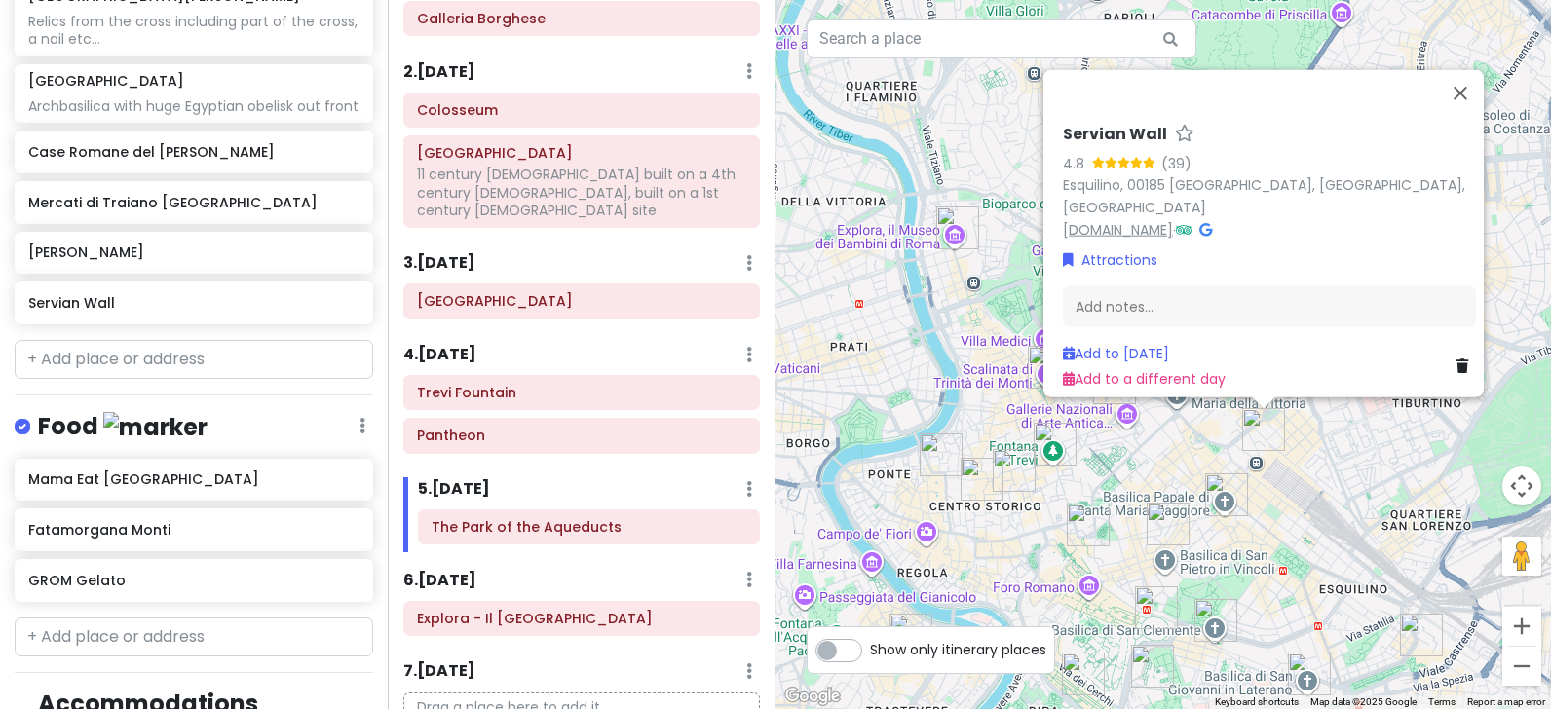
click at [1144, 219] on link "[DOMAIN_NAME]" at bounding box center [1118, 228] width 110 height 19
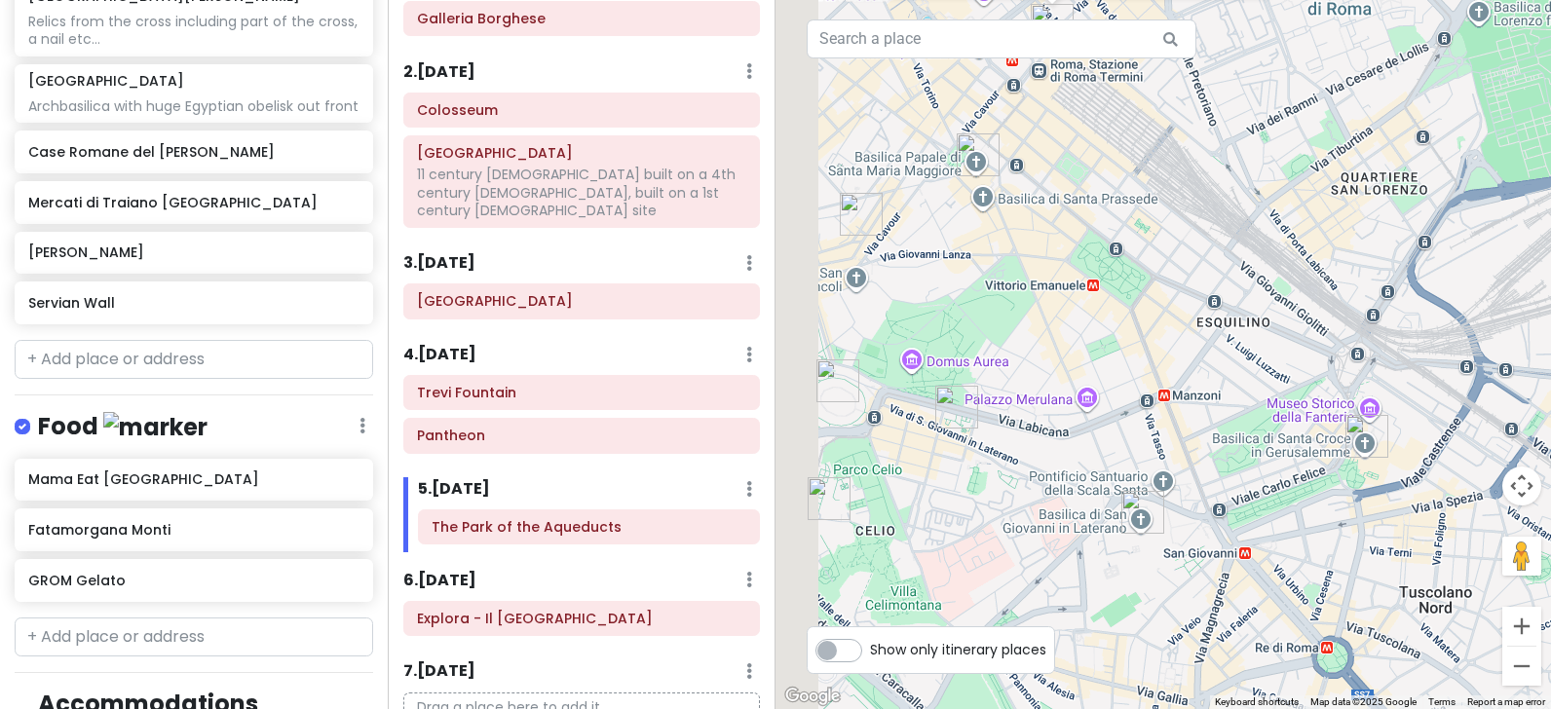
drag, startPoint x: 1131, startPoint y: 517, endPoint x: 1294, endPoint y: 175, distance: 378.7
click at [1294, 175] on div "Servian Wall 4.8 (39) Esquilino, 00185 [GEOGRAPHIC_DATA], [GEOGRAPHIC_DATA], [G…" at bounding box center [1164, 354] width 776 height 709
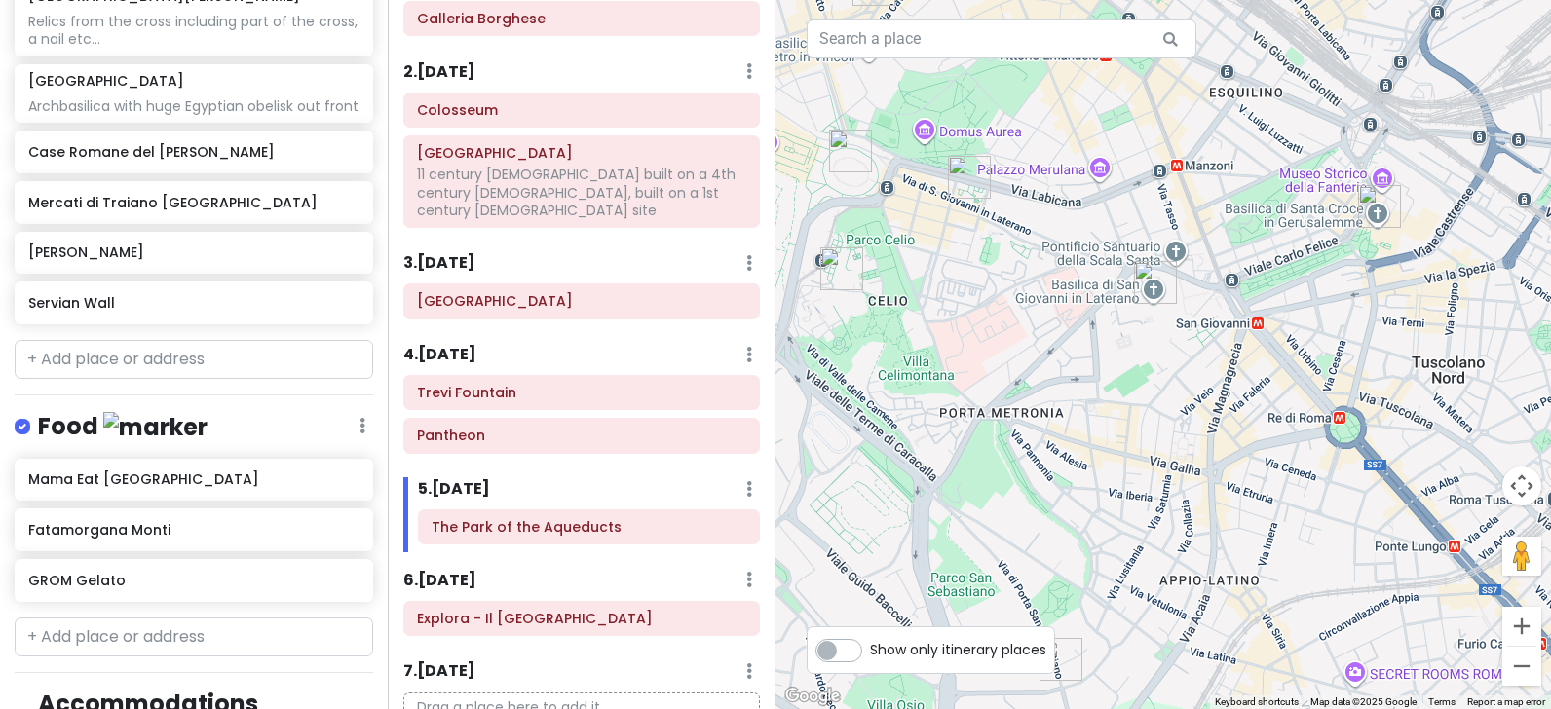
drag, startPoint x: 1233, startPoint y: 513, endPoint x: 1230, endPoint y: 221, distance: 292.3
click at [1230, 221] on div "Servian Wall 4.8 (39) Esquilino, 00185 [GEOGRAPHIC_DATA], [GEOGRAPHIC_DATA], [G…" at bounding box center [1164, 354] width 776 height 709
click at [1065, 660] on img "Aurelian Walls" at bounding box center [1061, 659] width 43 height 43
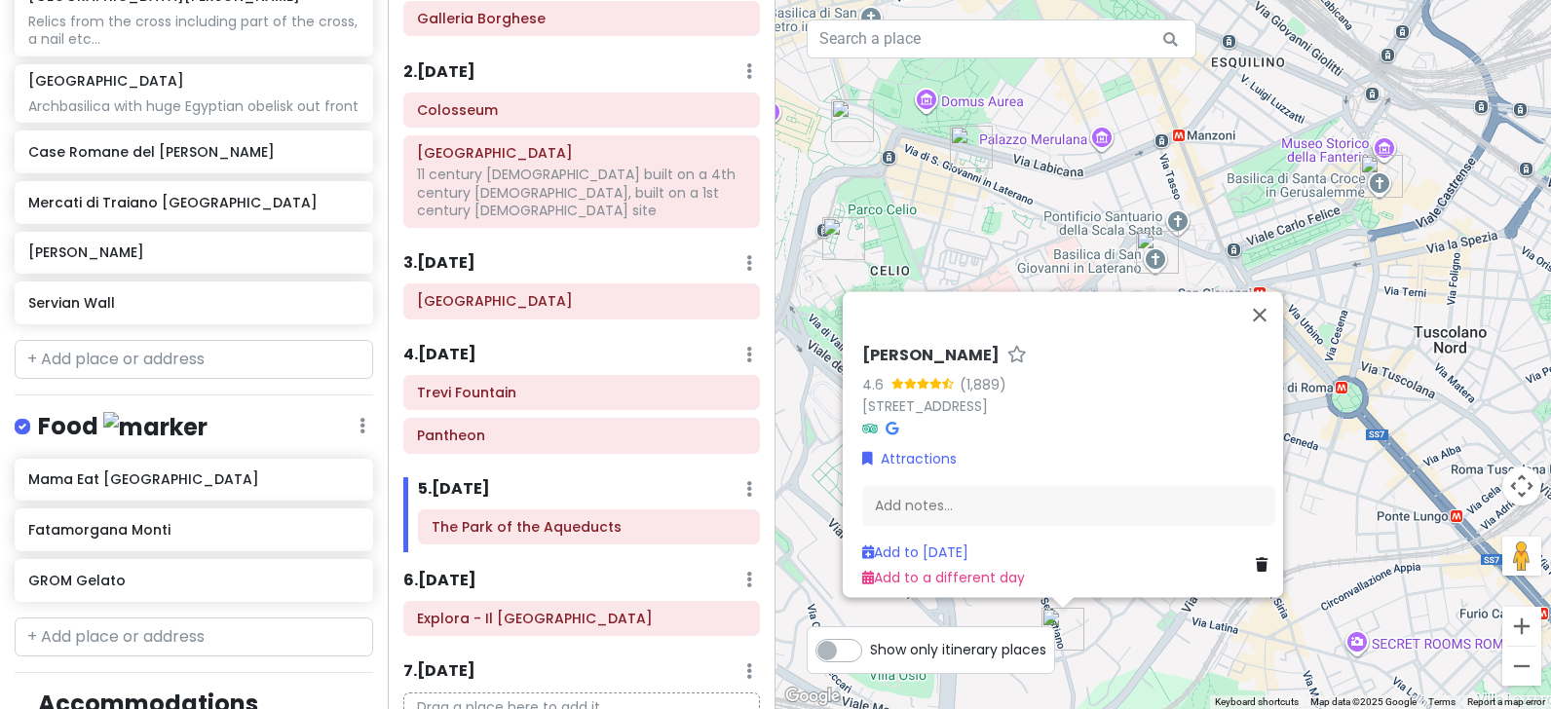
click at [862, 422] on icon at bounding box center [870, 429] width 16 height 14
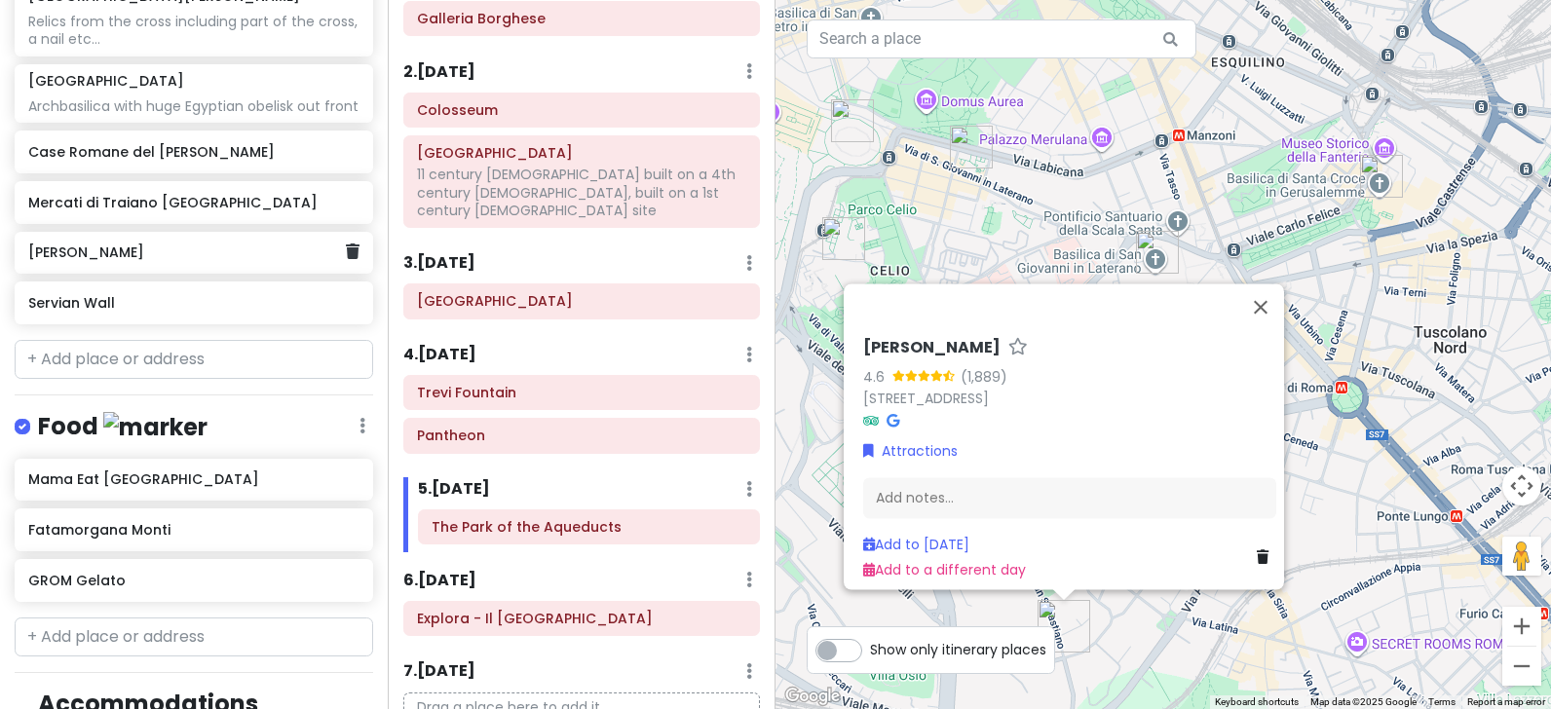
click at [130, 258] on h6 "[PERSON_NAME]" at bounding box center [186, 253] width 317 height 18
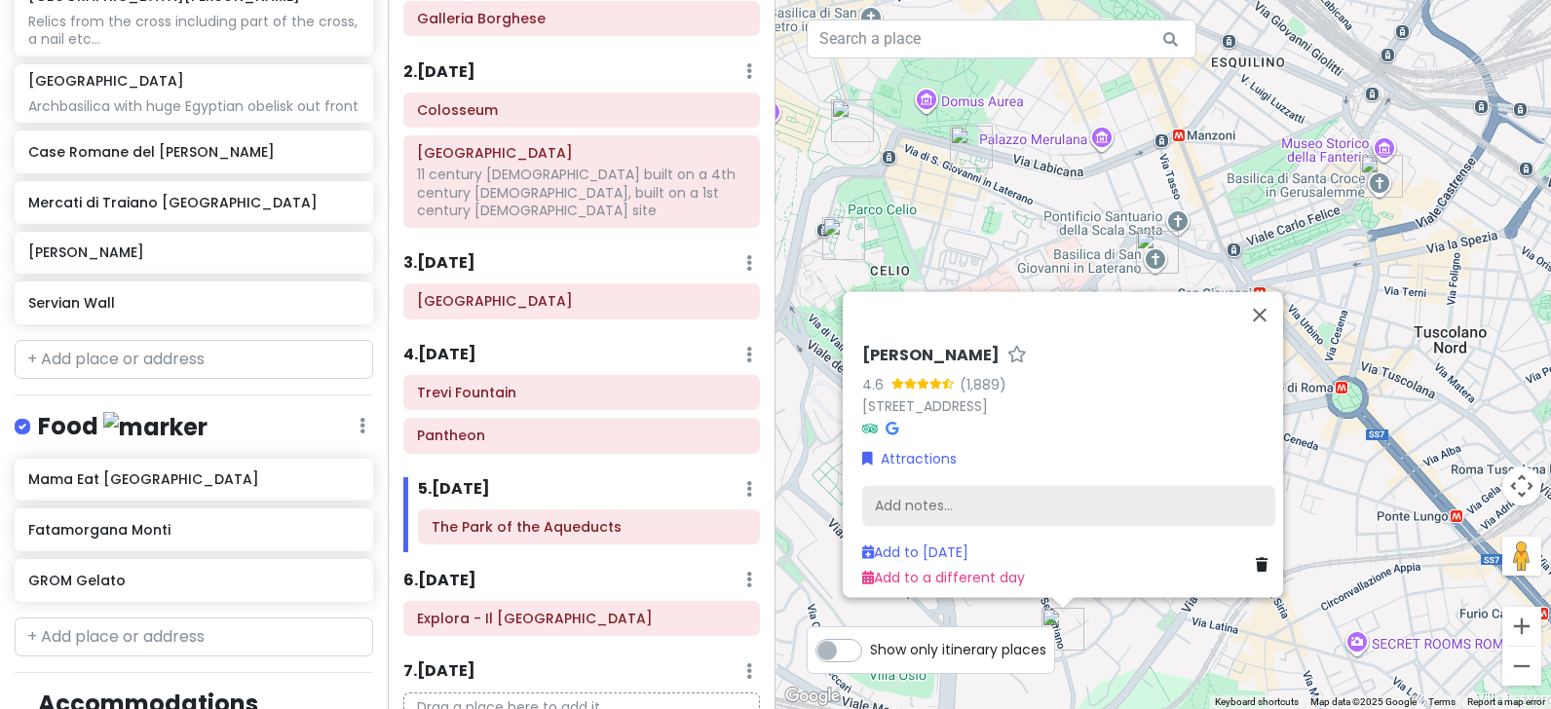
click at [901, 499] on div "Add notes..." at bounding box center [1068, 506] width 413 height 41
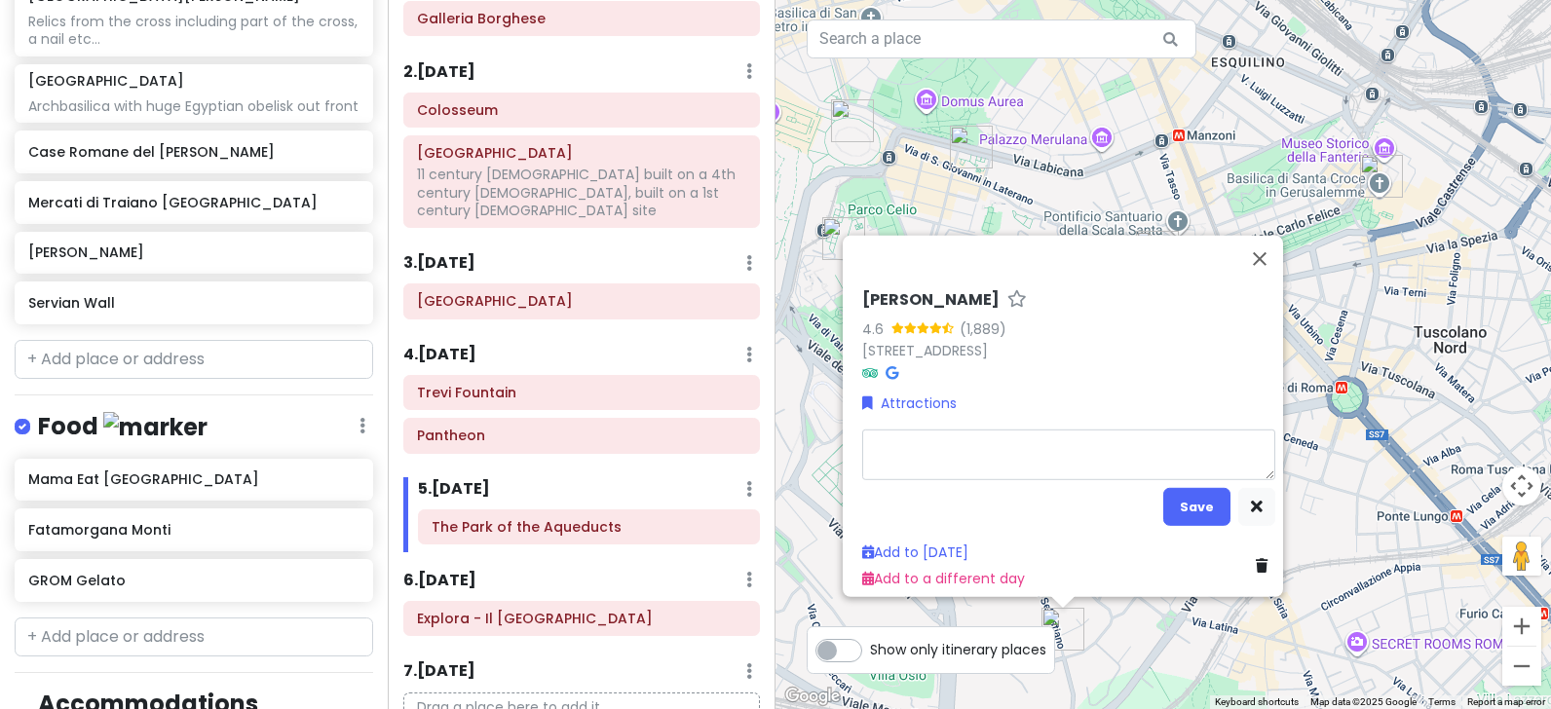
type textarea "x"
type textarea "[URL][DOMAIN_NAME]"
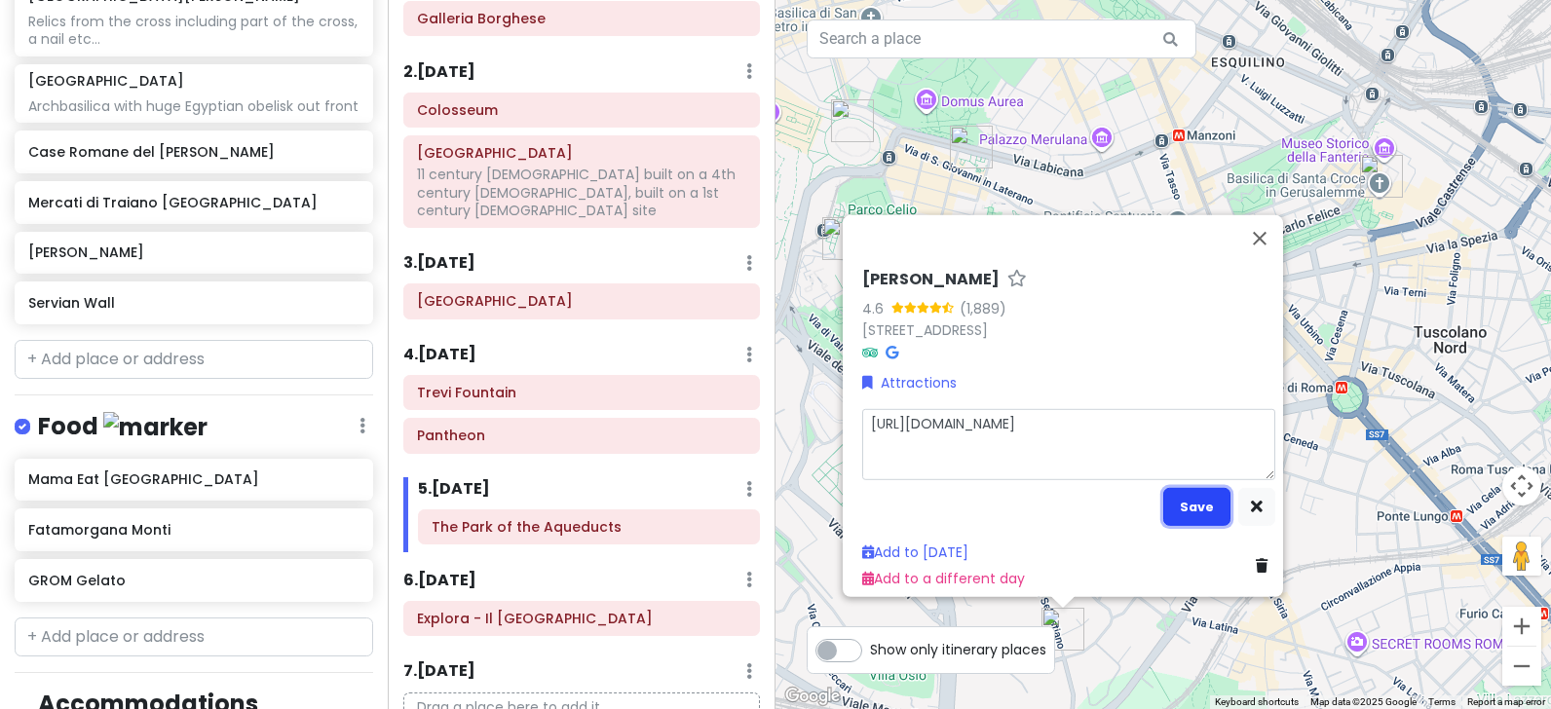
click at [1196, 491] on button "Save" at bounding box center [1196, 507] width 67 height 38
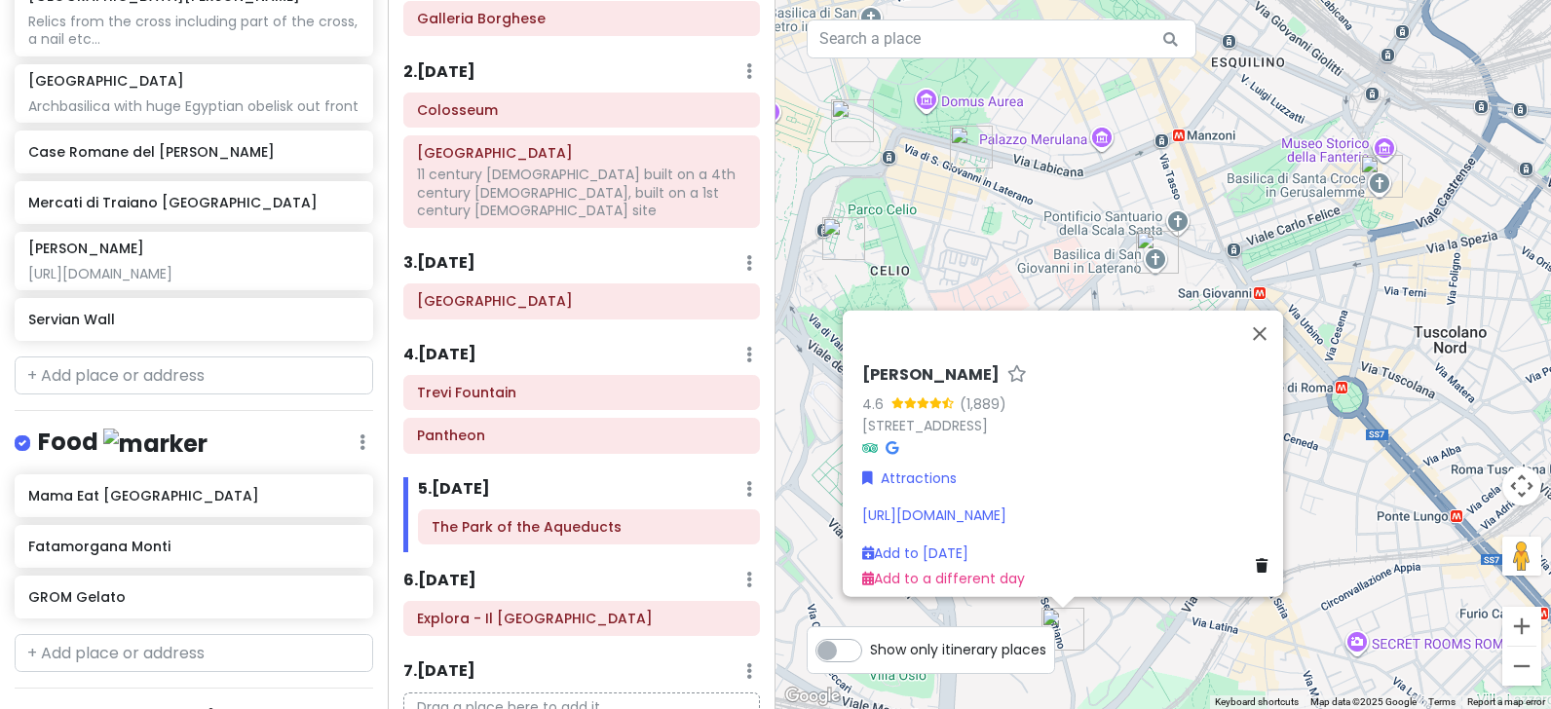
scroll to position [1340, 0]
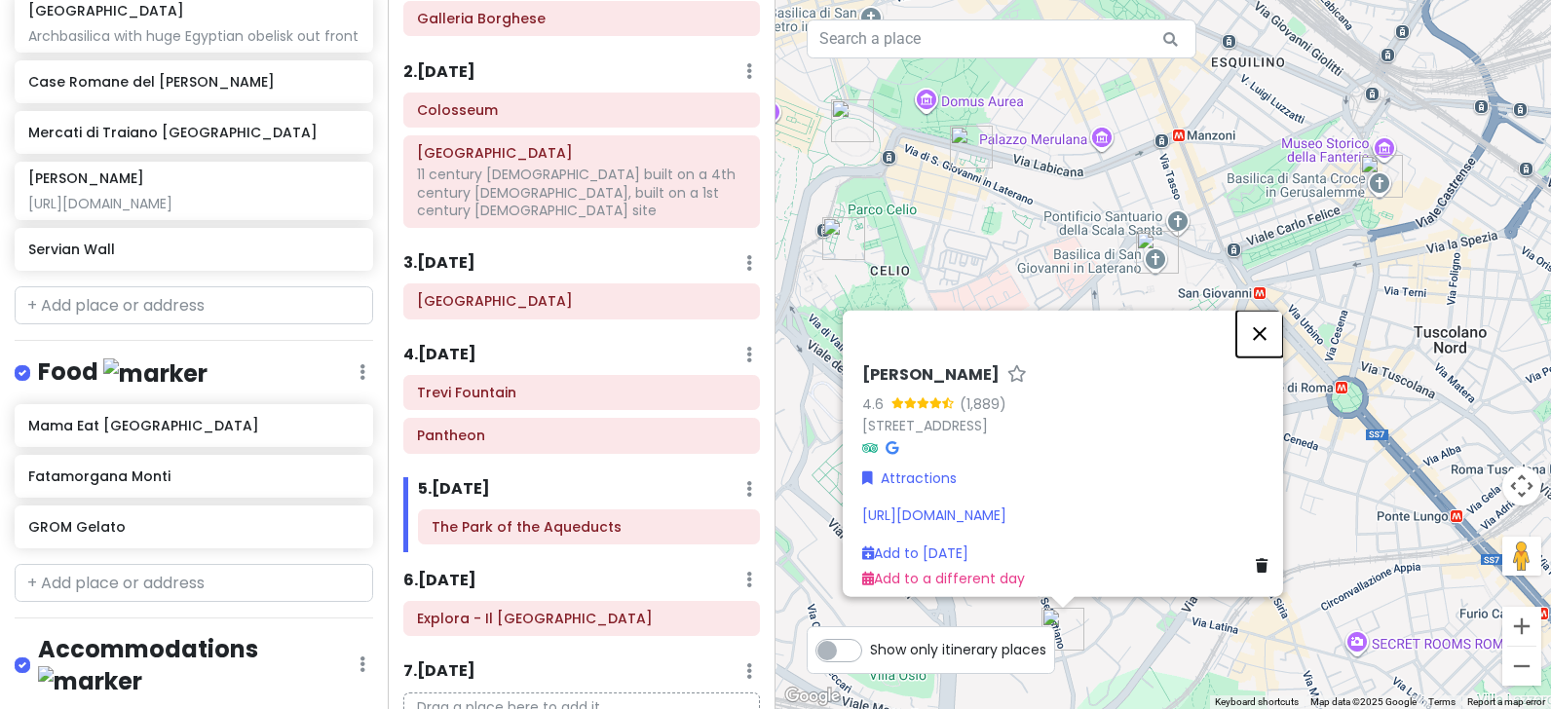
click at [1272, 311] on button "Close" at bounding box center [1259, 334] width 47 height 47
